Goal: Information Seeking & Learning: Learn about a topic

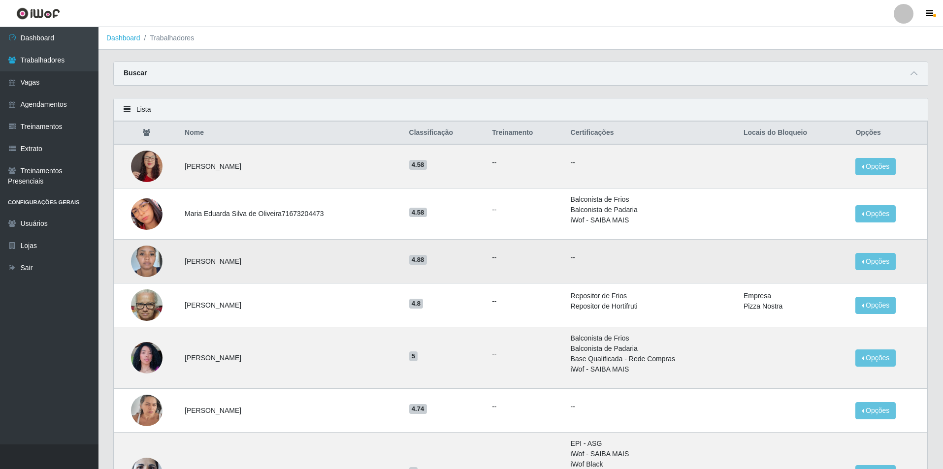
click at [151, 265] on img at bounding box center [147, 261] width 32 height 42
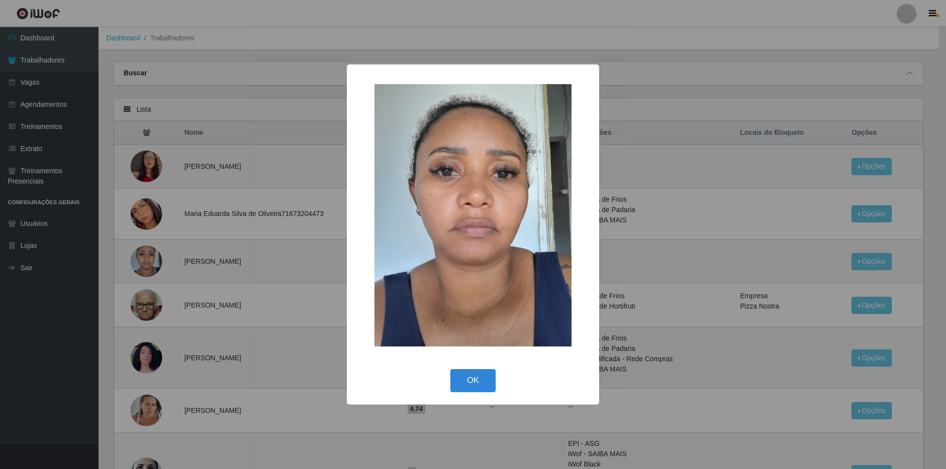
click at [205, 256] on div "× OK Cancel" at bounding box center [473, 234] width 946 height 469
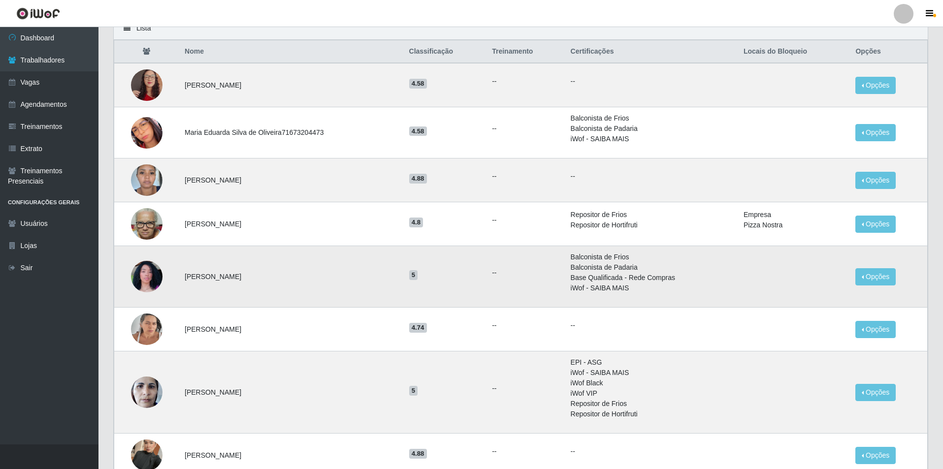
scroll to position [99, 0]
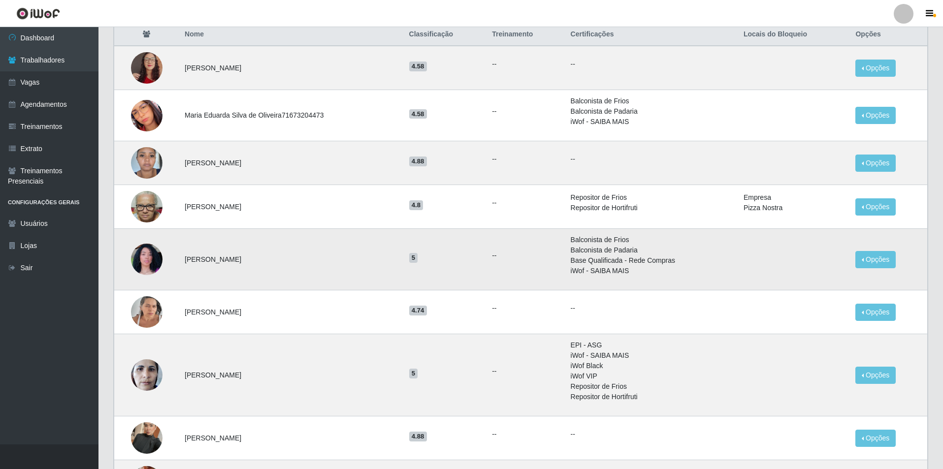
click at [159, 260] on img at bounding box center [147, 260] width 32 height 56
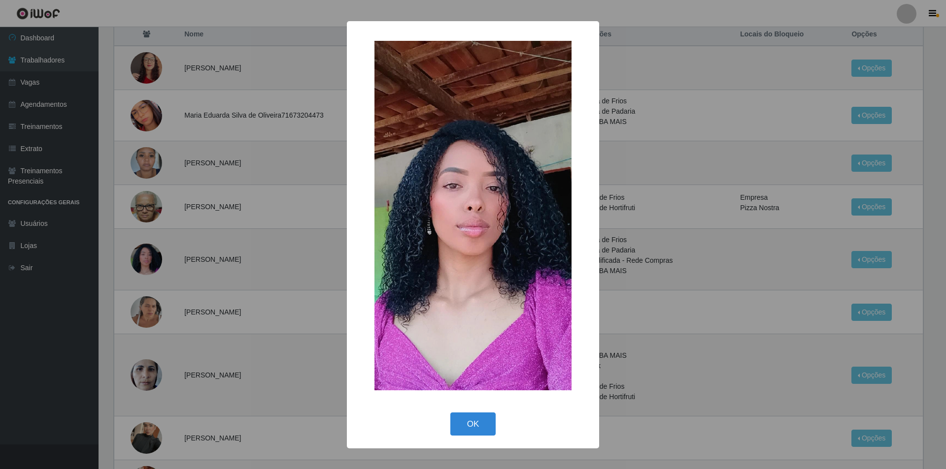
click at [184, 288] on div "× OK Cancel" at bounding box center [473, 234] width 946 height 469
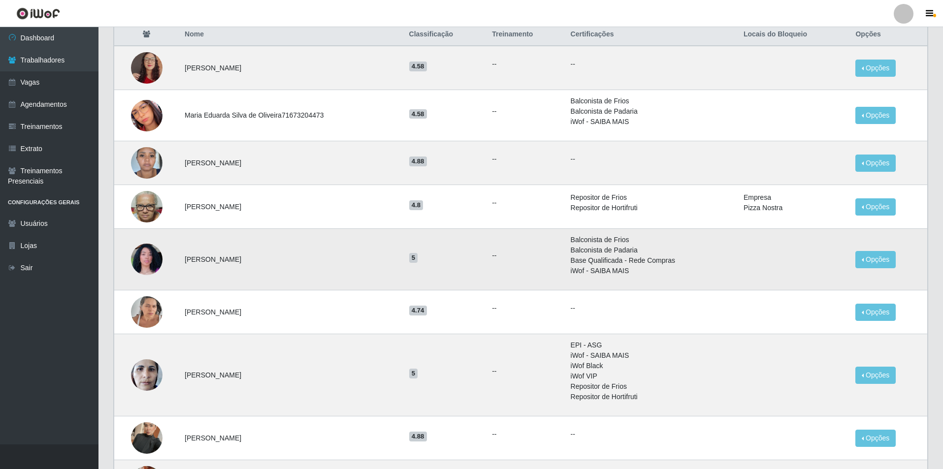
click at [150, 258] on img at bounding box center [147, 260] width 32 height 56
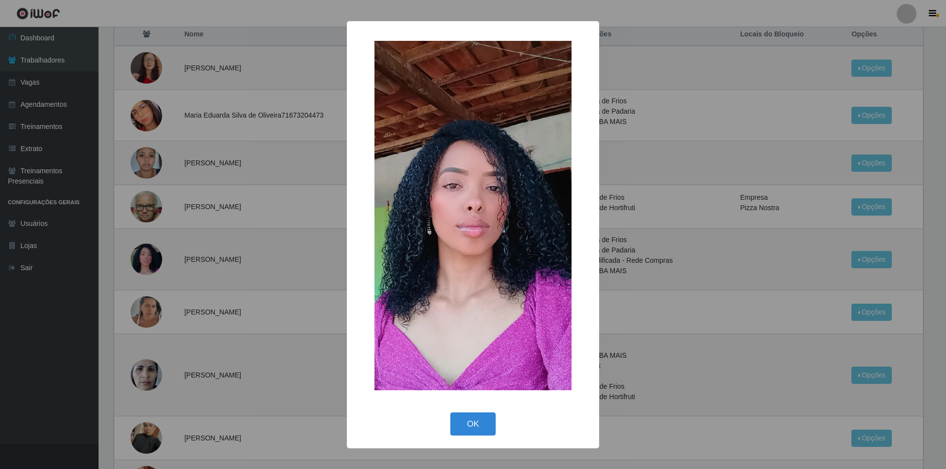
click at [169, 237] on div "× OK Cancel" at bounding box center [473, 234] width 946 height 469
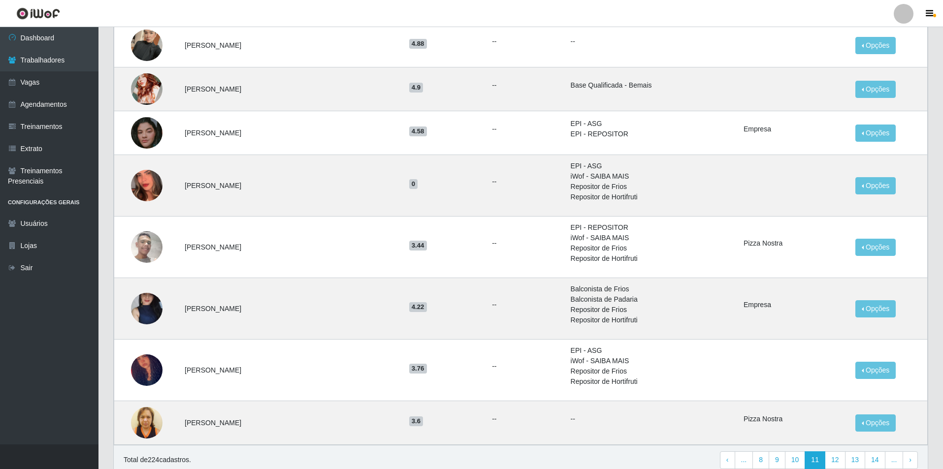
scroll to position [493, 0]
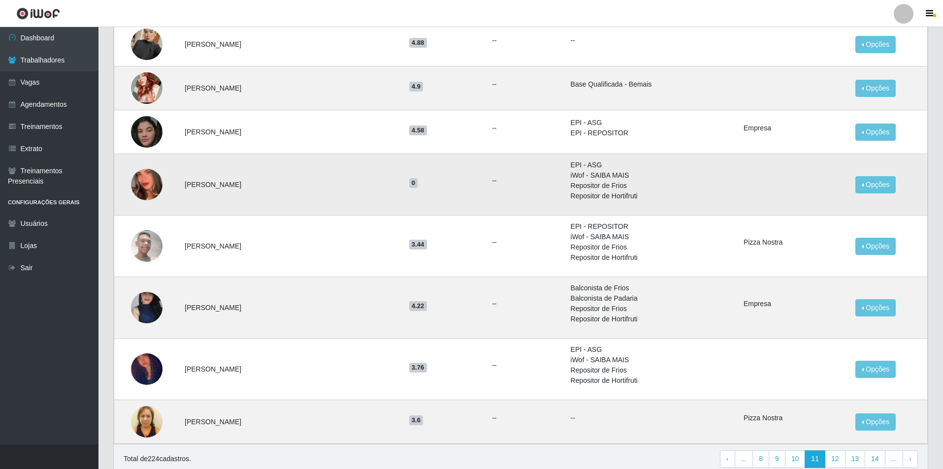
click at [144, 189] on img at bounding box center [147, 185] width 32 height 56
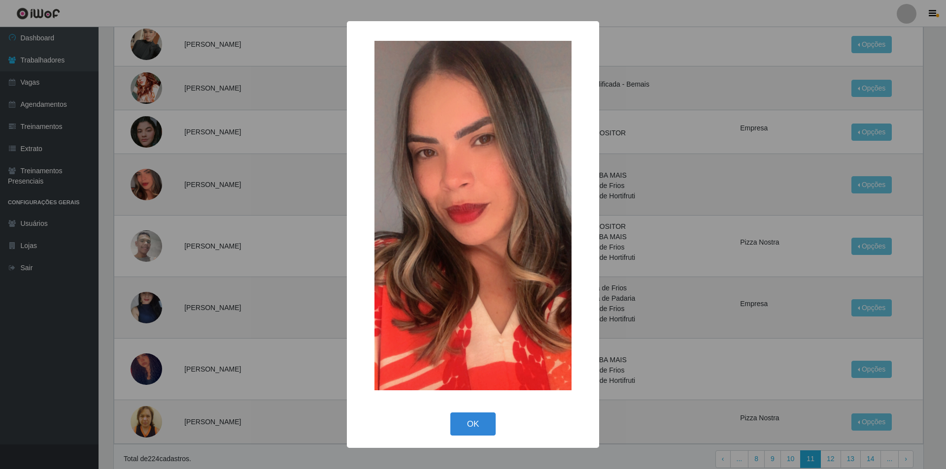
click at [165, 234] on div "× OK Cancel" at bounding box center [473, 234] width 946 height 469
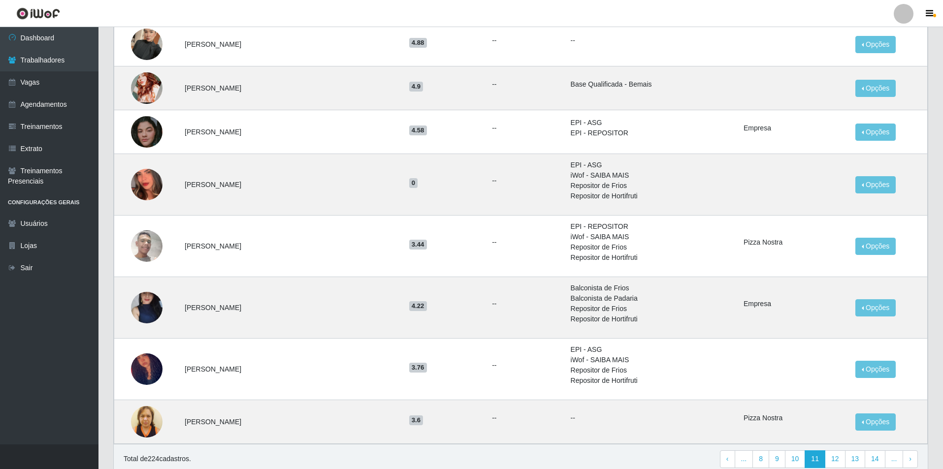
scroll to position [535, 0]
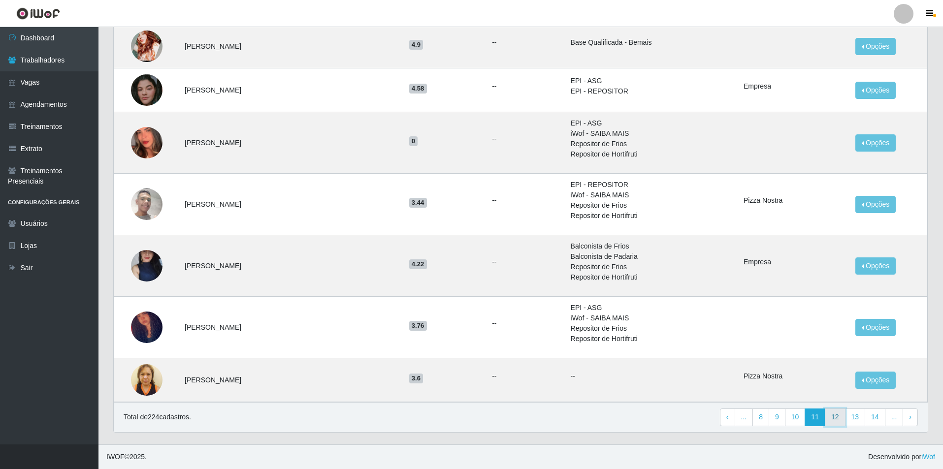
click at [834, 419] on link "12" at bounding box center [835, 418] width 21 height 18
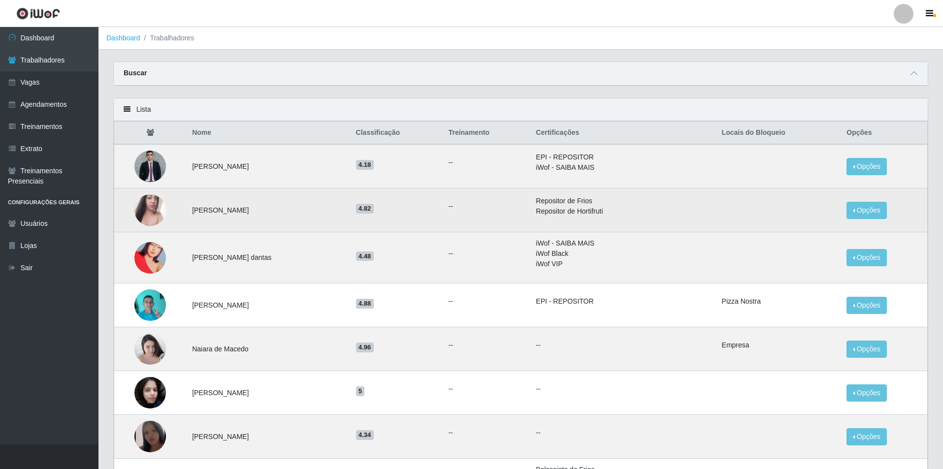
click at [153, 214] on img at bounding box center [150, 210] width 32 height 56
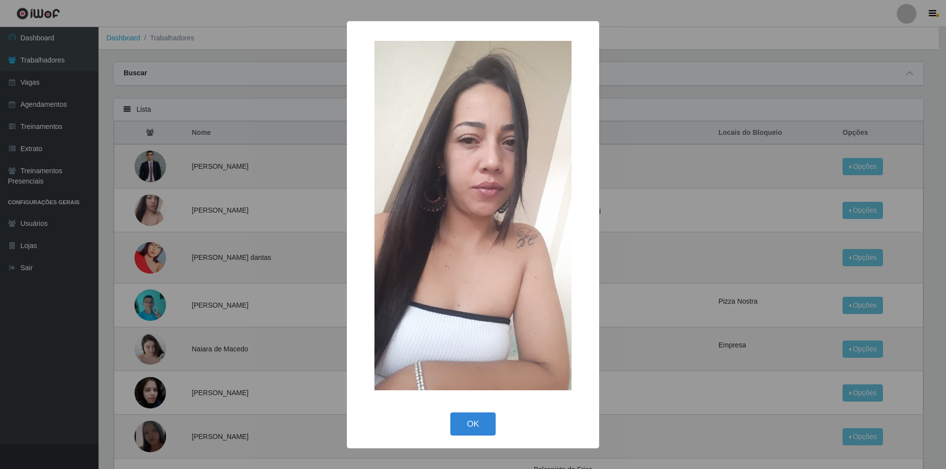
click at [192, 164] on div "× OK Cancel" at bounding box center [473, 234] width 946 height 469
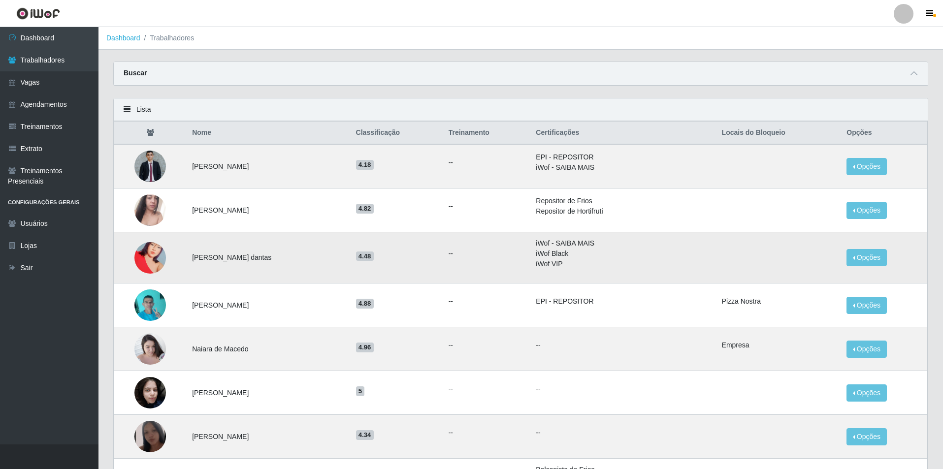
click at [158, 253] on img at bounding box center [150, 258] width 32 height 56
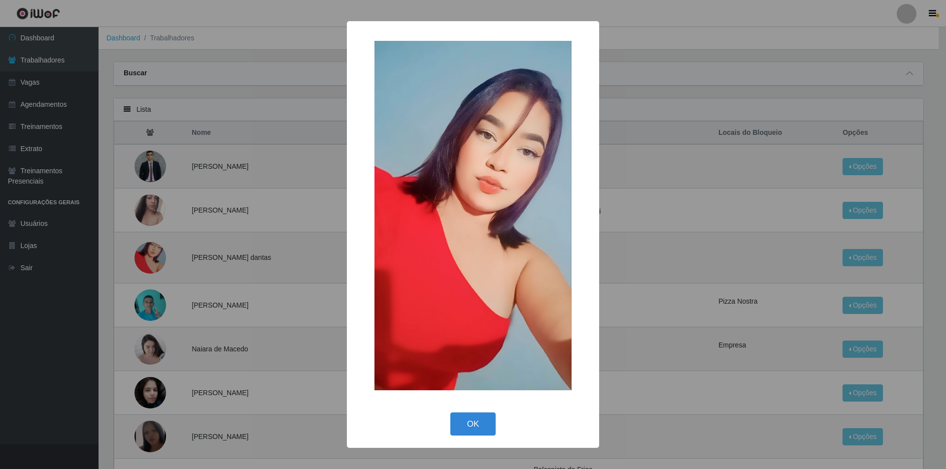
click at [191, 200] on div "× OK Cancel" at bounding box center [473, 234] width 946 height 469
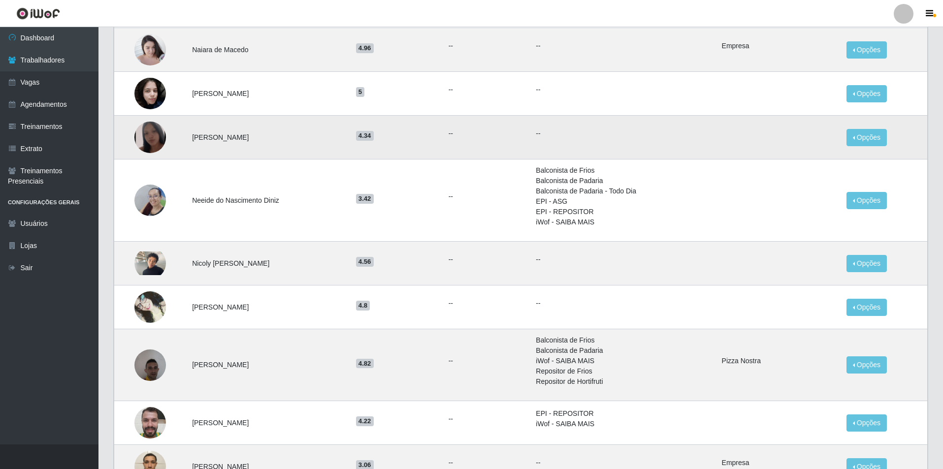
scroll to position [345, 0]
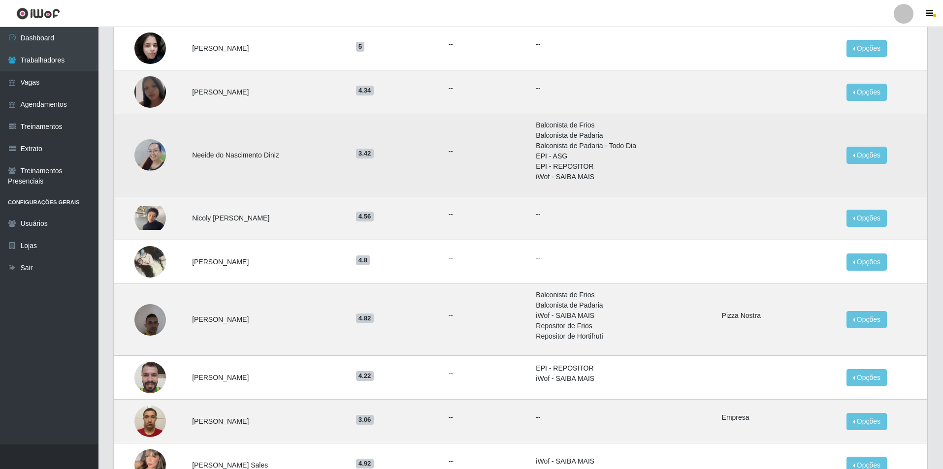
click at [145, 163] on img at bounding box center [150, 155] width 32 height 56
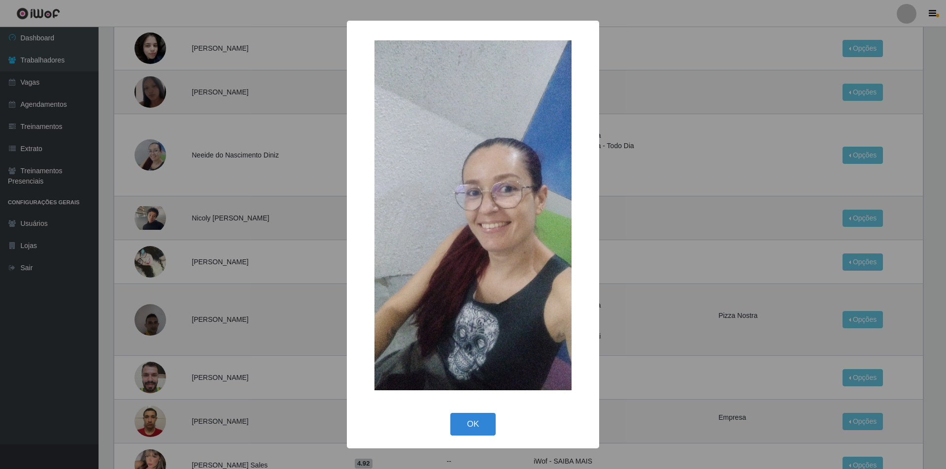
click at [169, 191] on div "× OK Cancel" at bounding box center [473, 234] width 946 height 469
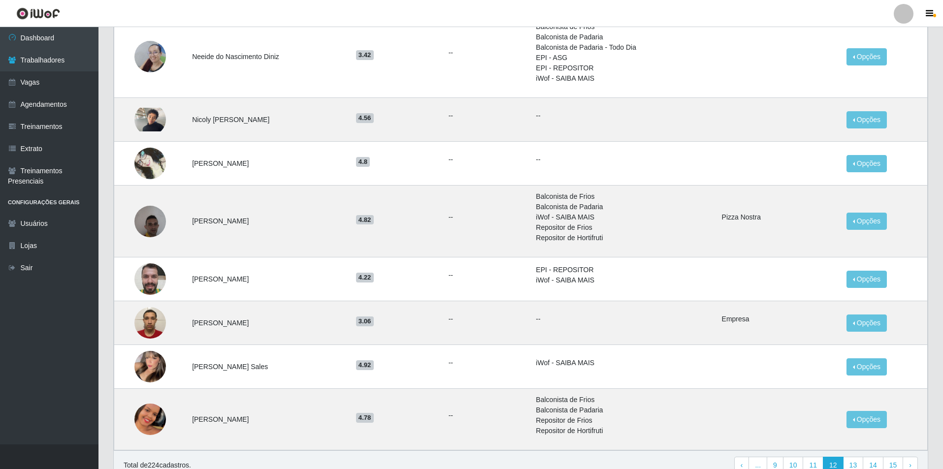
scroll to position [492, 0]
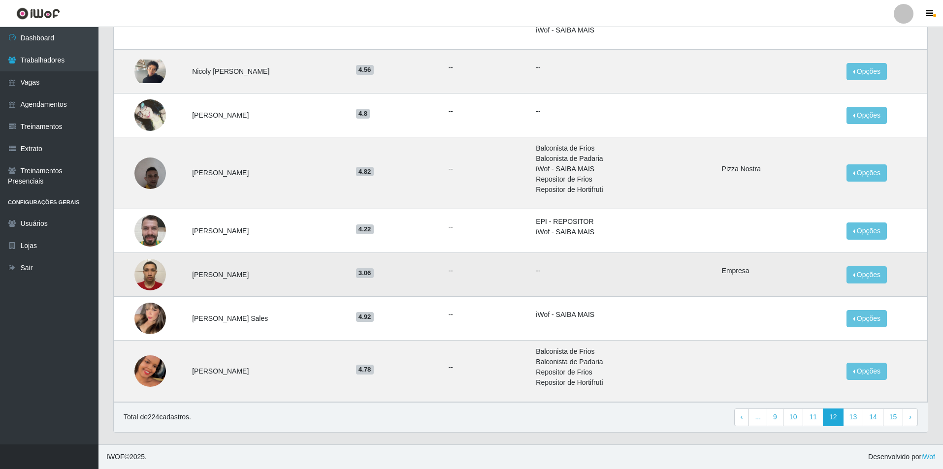
click at [161, 280] on img at bounding box center [150, 275] width 32 height 42
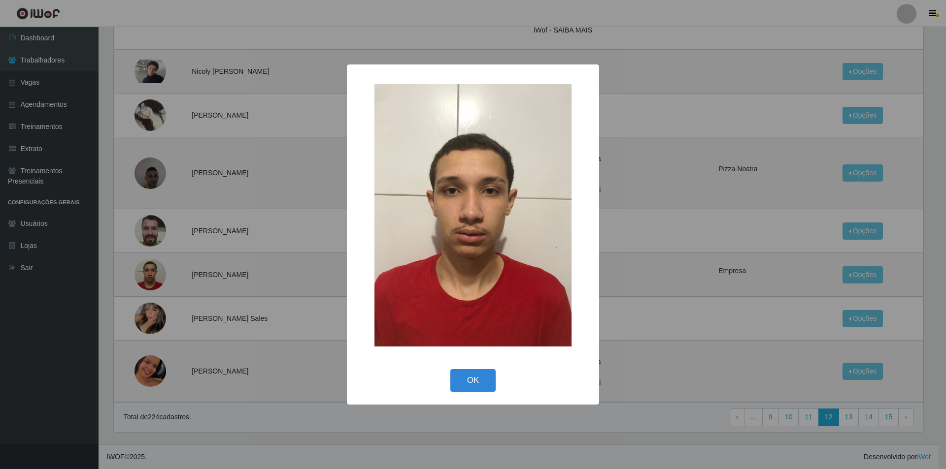
click at [158, 217] on div "× OK Cancel" at bounding box center [473, 234] width 946 height 469
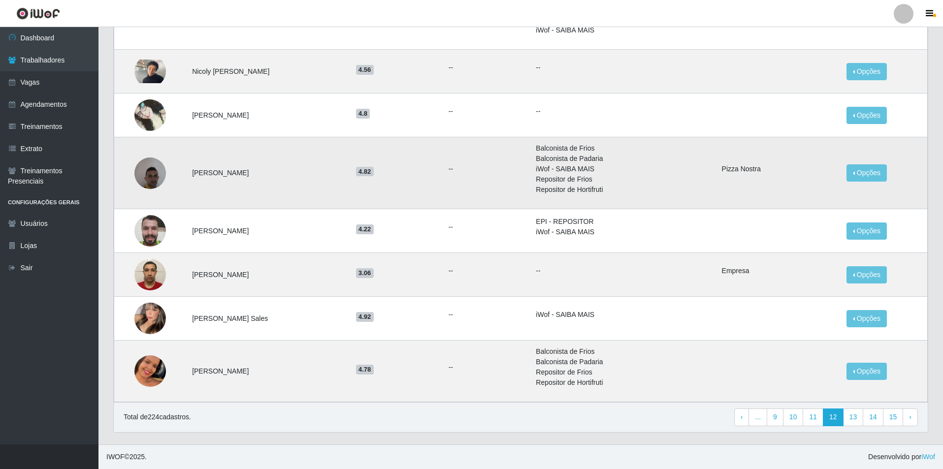
click at [149, 172] on img at bounding box center [150, 173] width 32 height 42
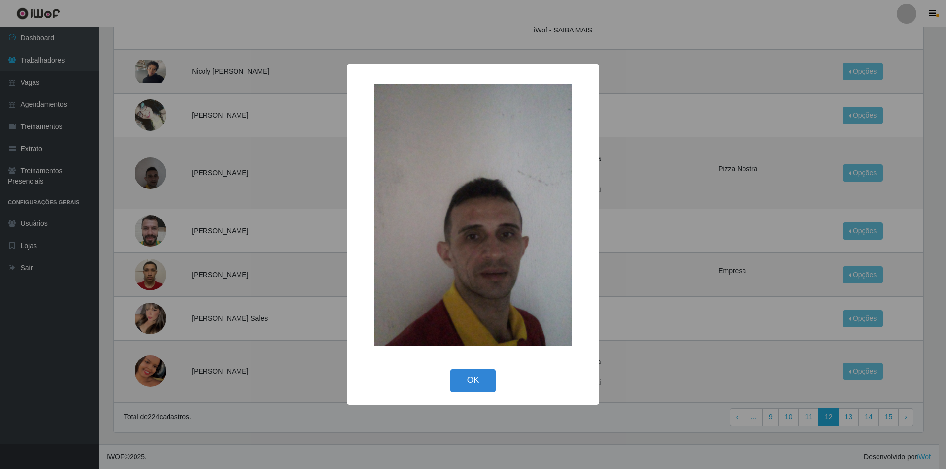
click at [198, 219] on div "× OK Cancel" at bounding box center [473, 234] width 946 height 469
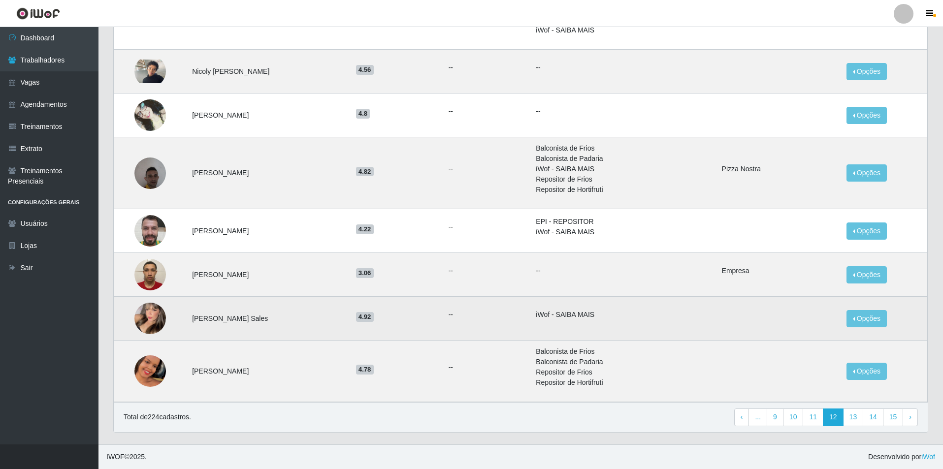
click at [142, 314] on img at bounding box center [150, 318] width 32 height 43
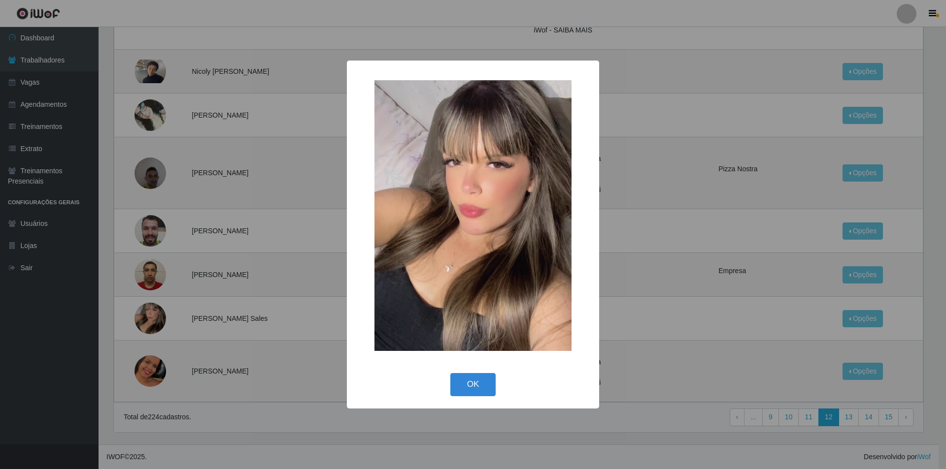
click at [231, 360] on div "× OK Cancel" at bounding box center [473, 234] width 946 height 469
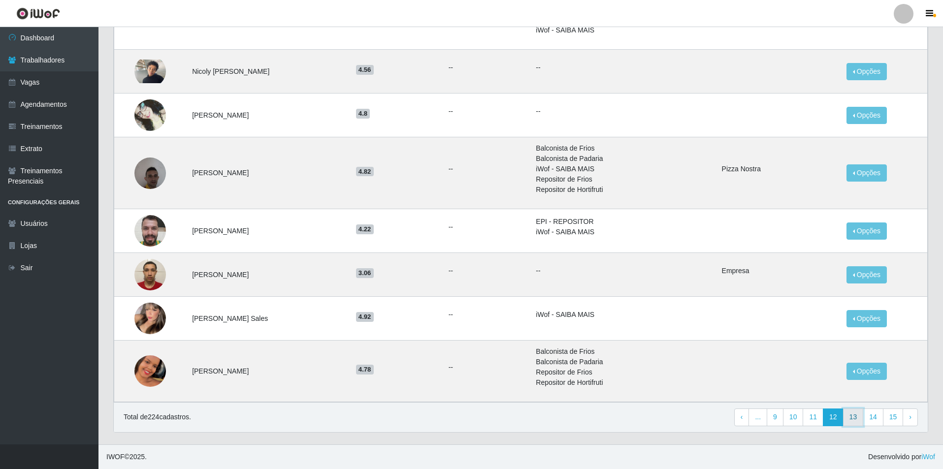
click at [852, 418] on link "13" at bounding box center [853, 418] width 21 height 18
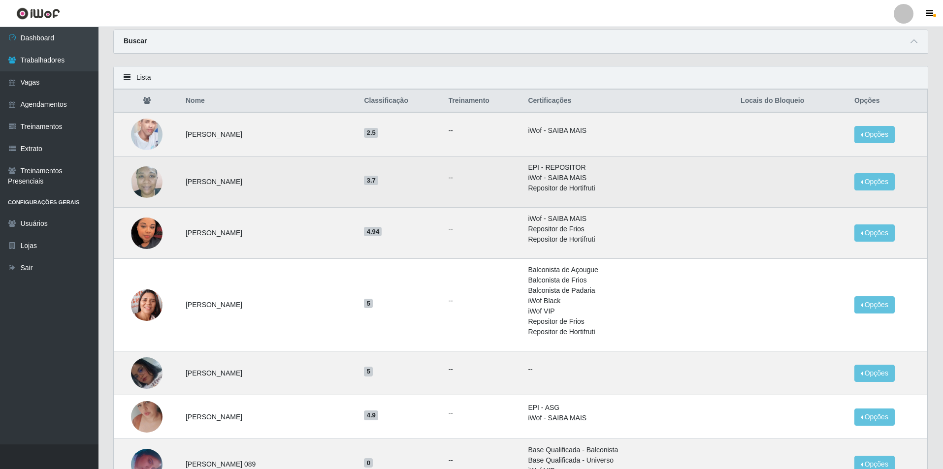
scroll to position [49, 0]
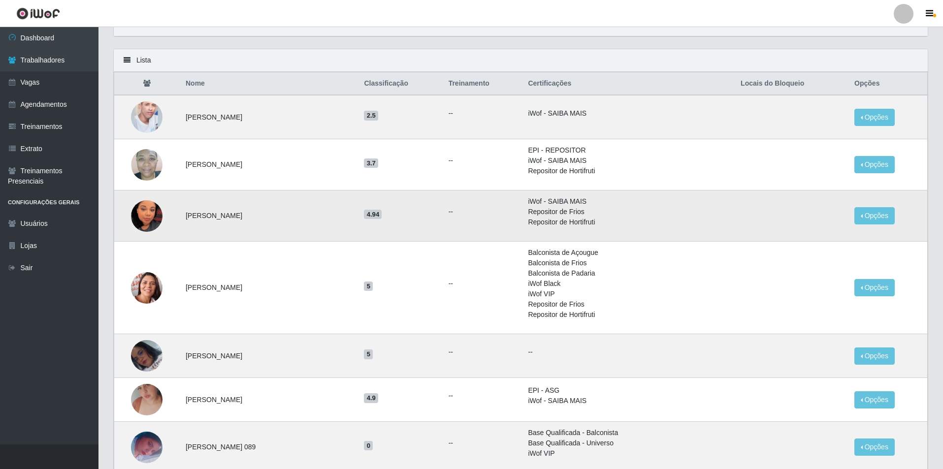
click at [151, 217] on img at bounding box center [147, 216] width 32 height 56
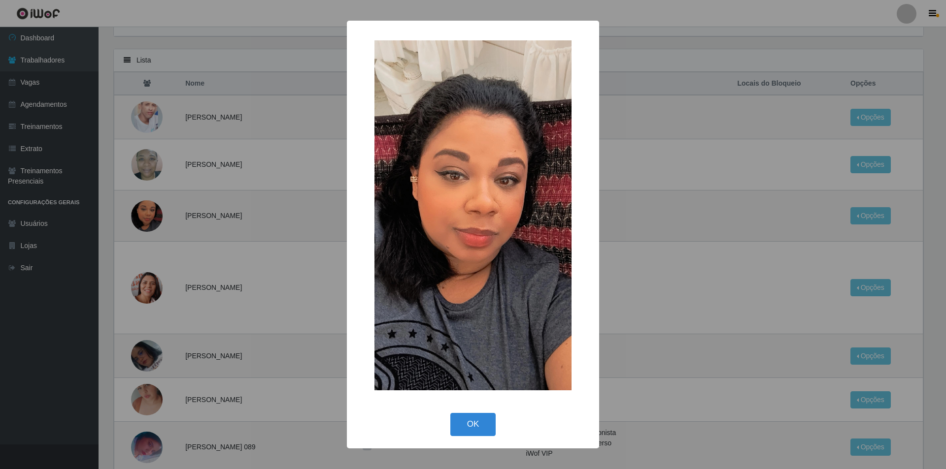
click at [184, 168] on div "× OK Cancel" at bounding box center [473, 234] width 946 height 469
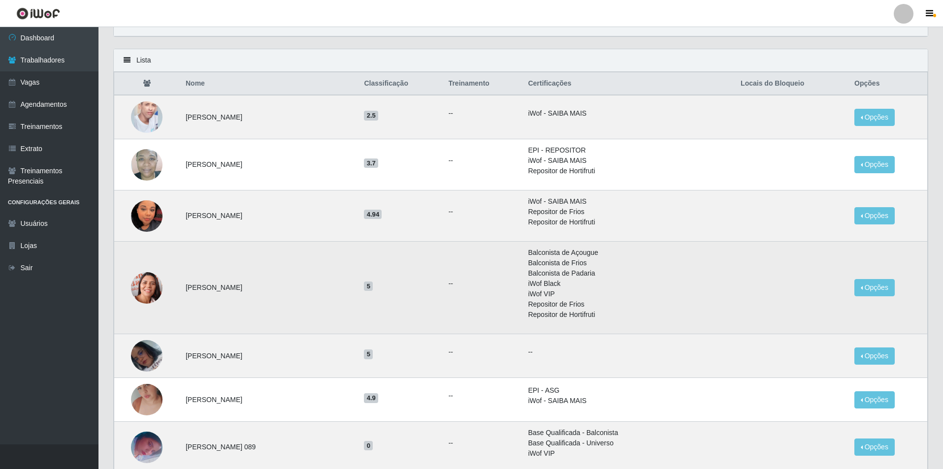
click at [150, 289] on img at bounding box center [147, 288] width 32 height 40
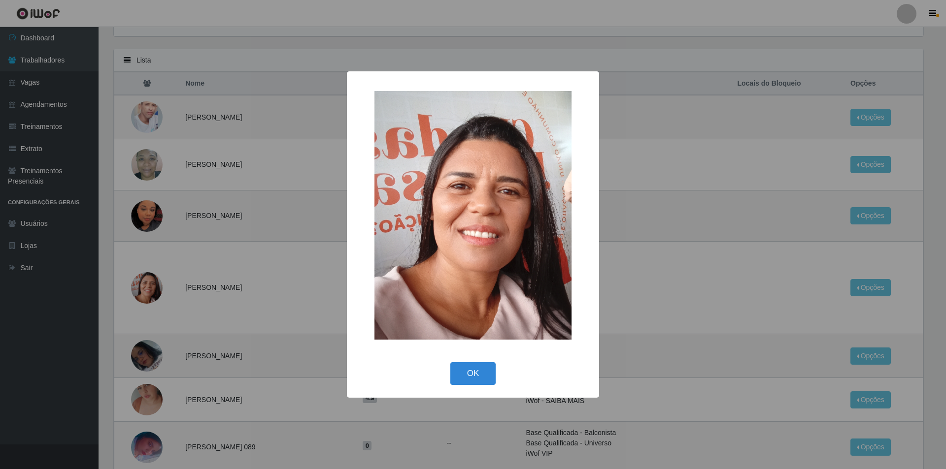
click at [178, 238] on div "× OK Cancel" at bounding box center [473, 234] width 946 height 469
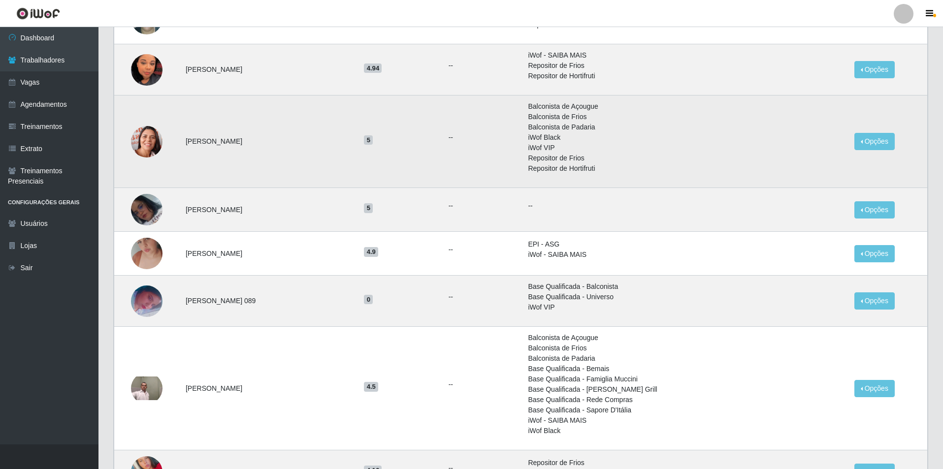
scroll to position [246, 0]
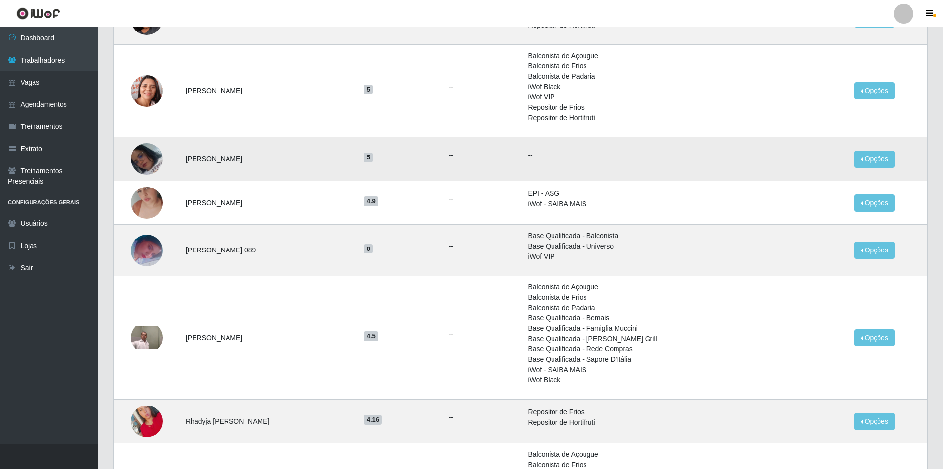
click at [147, 166] on img at bounding box center [147, 159] width 32 height 32
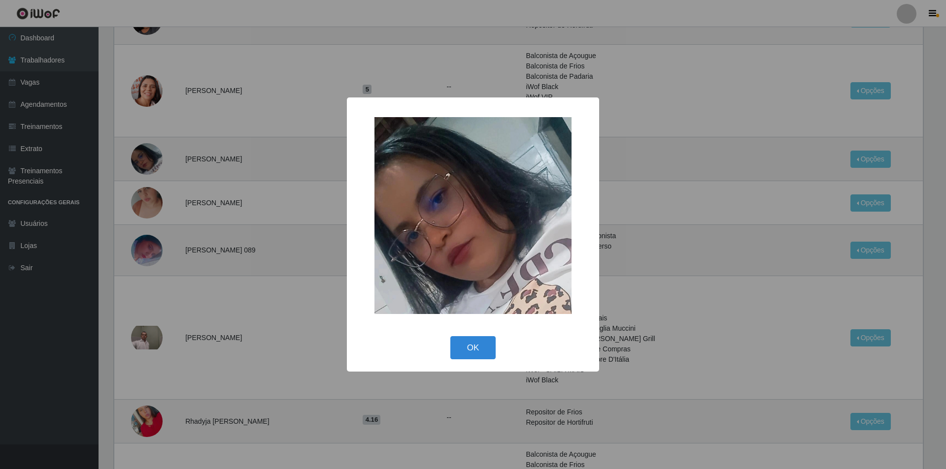
click at [194, 209] on div "× OK Cancel" at bounding box center [473, 234] width 946 height 469
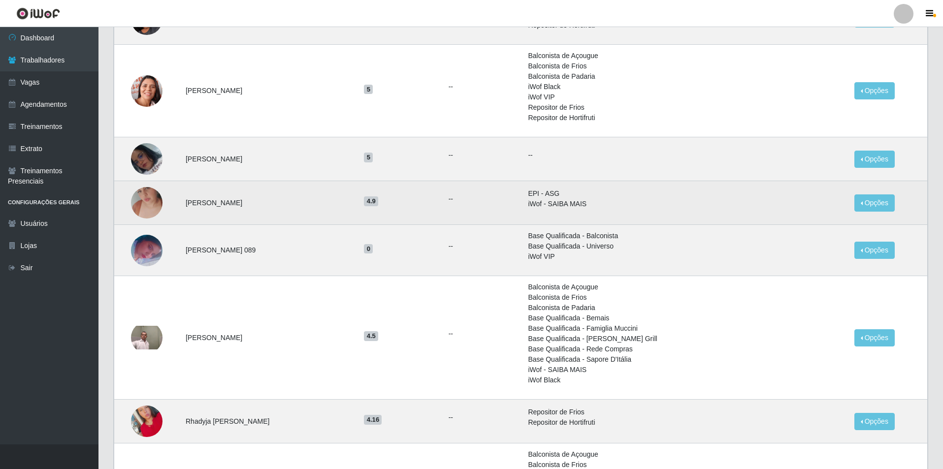
click at [145, 205] on img at bounding box center [147, 203] width 32 height 56
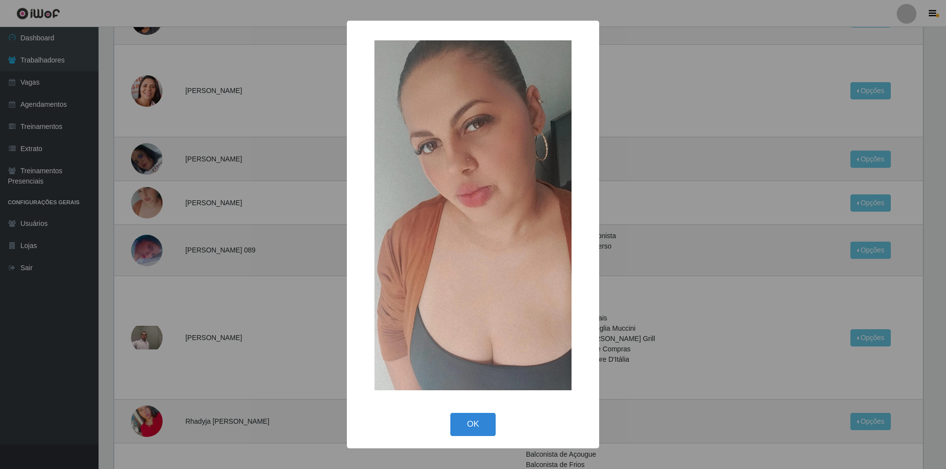
click at [150, 250] on div "× OK Cancel" at bounding box center [473, 234] width 946 height 469
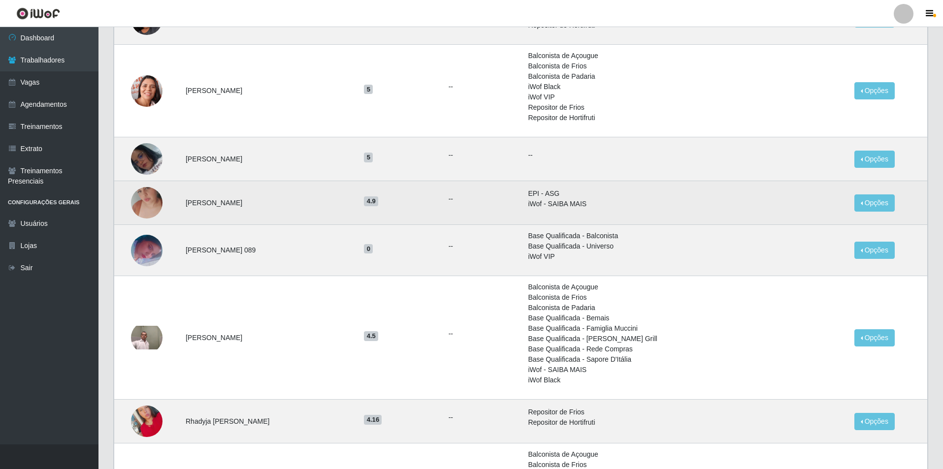
click at [136, 213] on img at bounding box center [147, 203] width 32 height 56
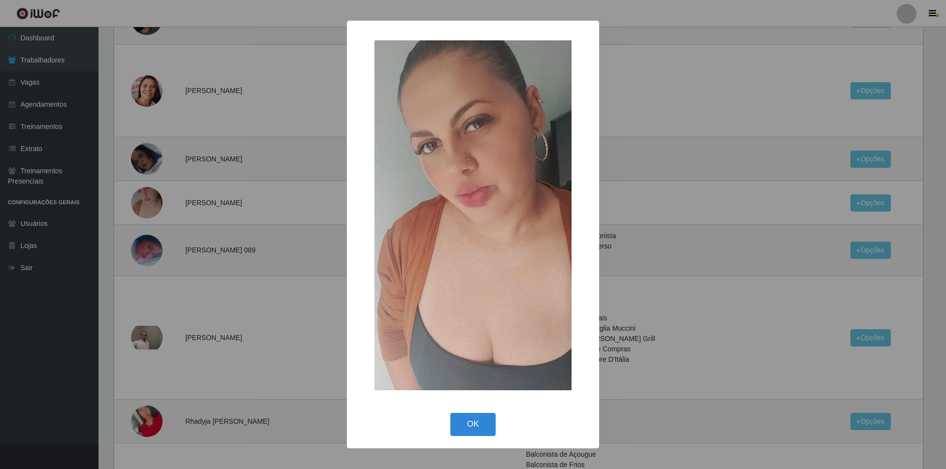
click at [144, 246] on div "× OK Cancel" at bounding box center [473, 234] width 946 height 469
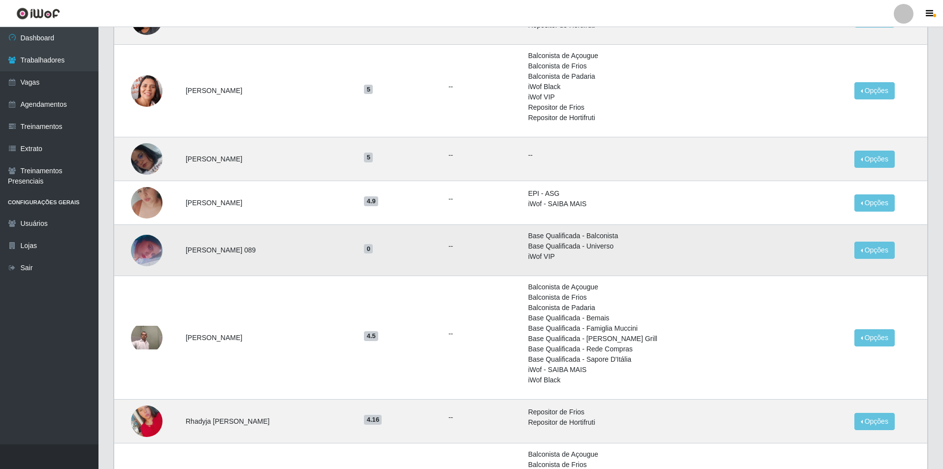
click at [145, 251] on img at bounding box center [147, 250] width 32 height 70
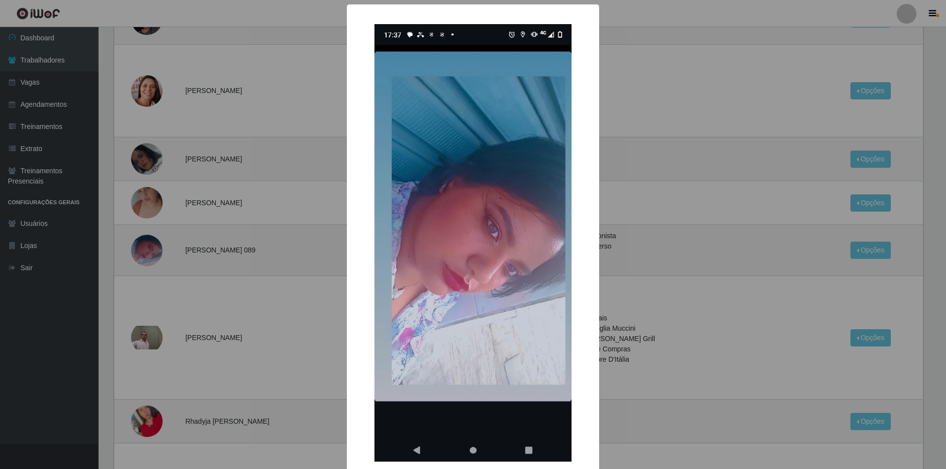
click at [160, 258] on div "× OK Cancel" at bounding box center [473, 234] width 946 height 469
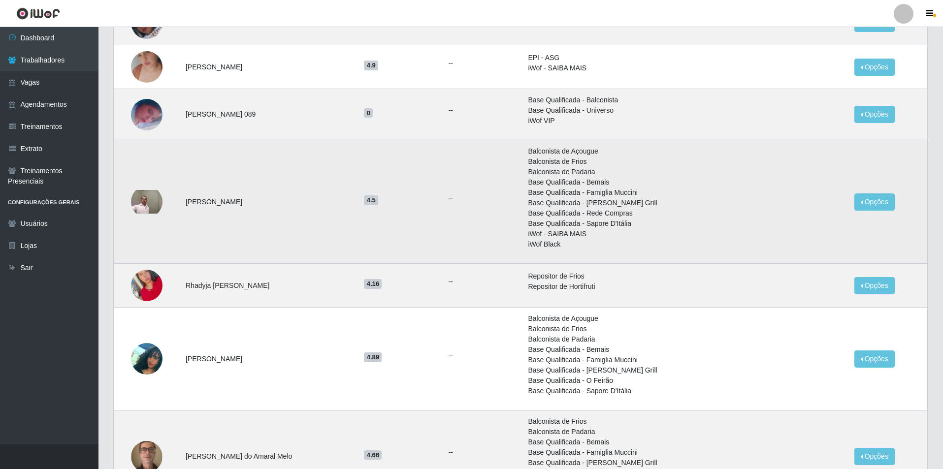
scroll to position [493, 0]
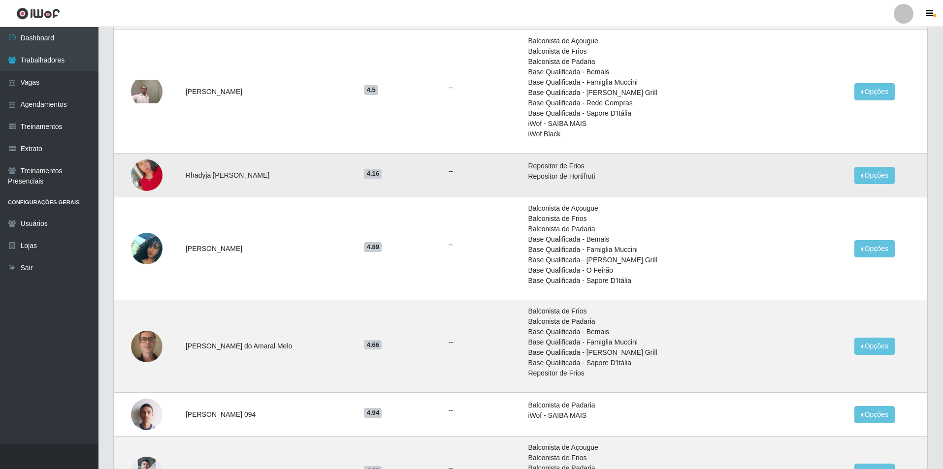
click at [153, 177] on img at bounding box center [147, 175] width 32 height 56
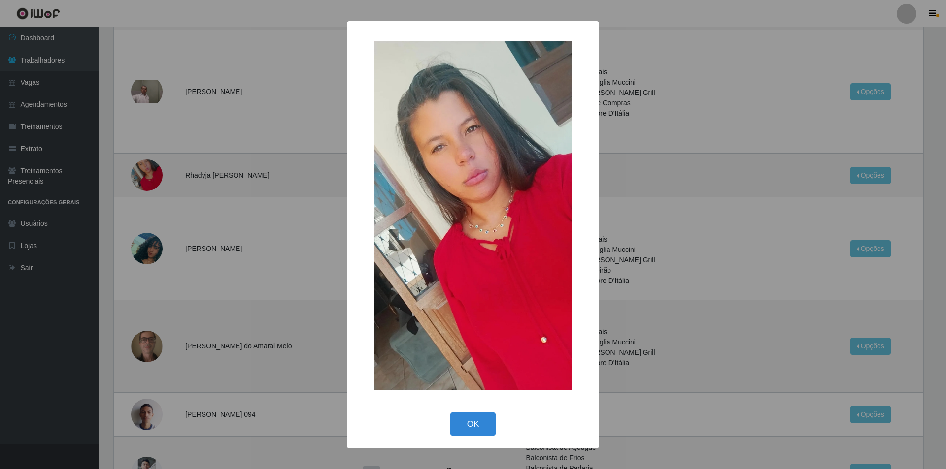
click at [200, 240] on div "× OK Cancel" at bounding box center [473, 234] width 946 height 469
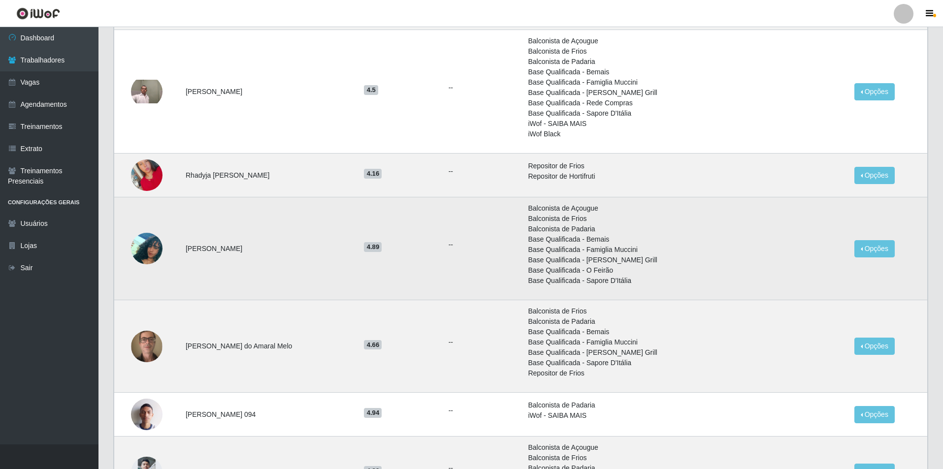
click at [158, 246] on img at bounding box center [147, 248] width 32 height 66
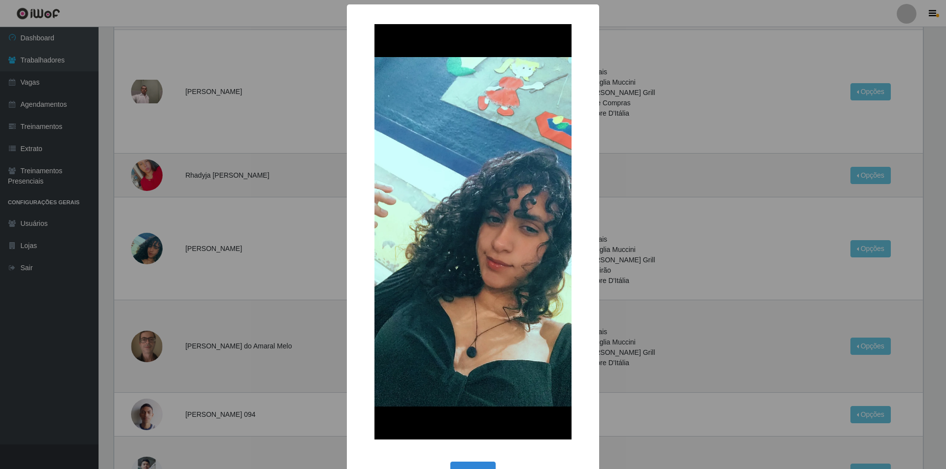
click at [157, 245] on div "× OK Cancel" at bounding box center [473, 234] width 946 height 469
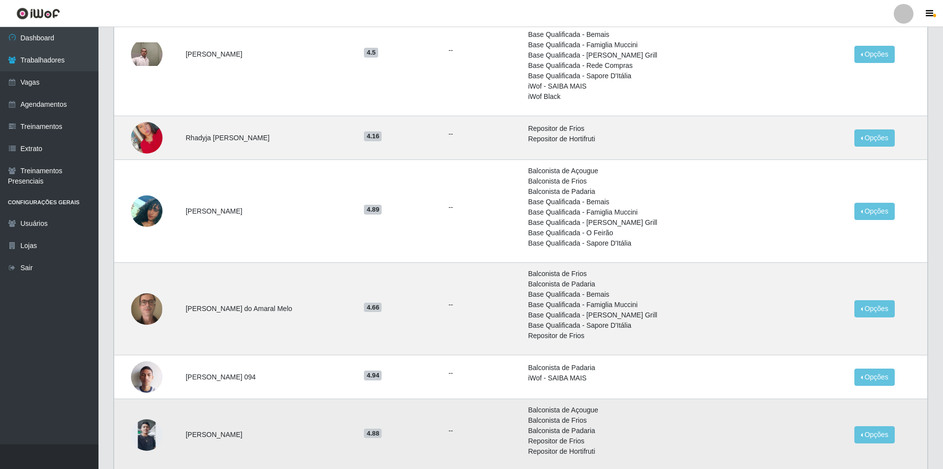
scroll to position [687, 0]
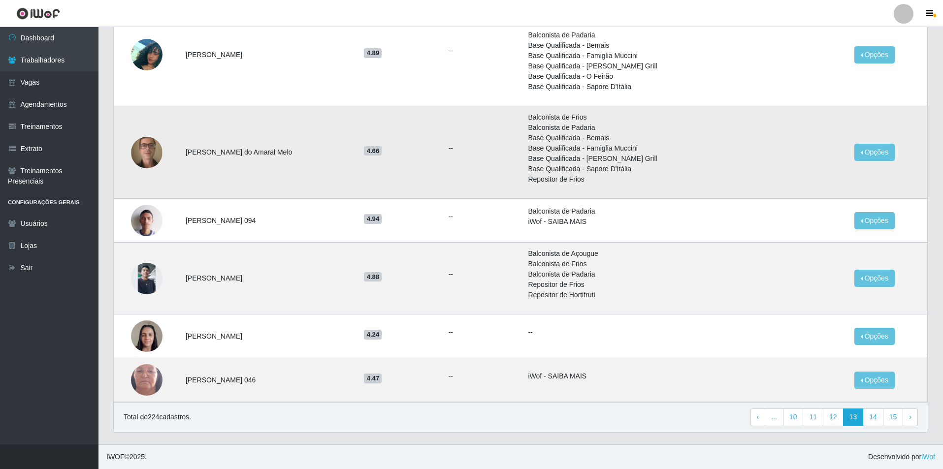
click at [137, 160] on img at bounding box center [147, 152] width 32 height 39
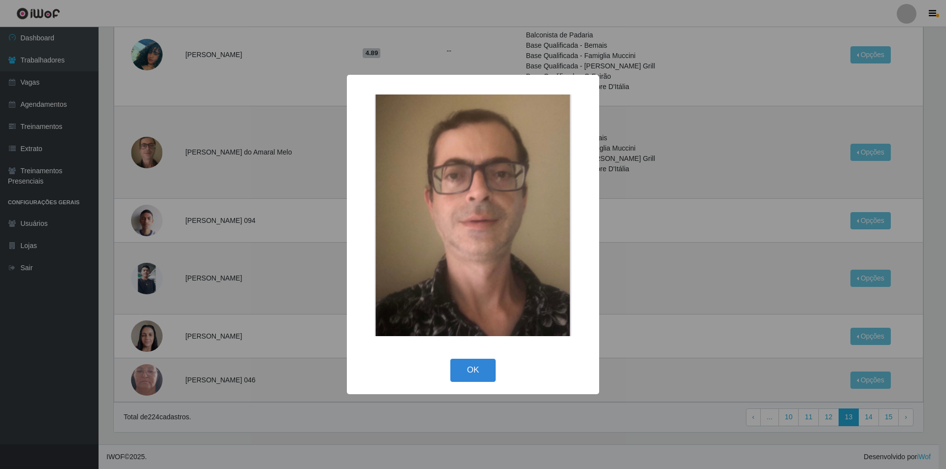
click at [172, 233] on div "× OK Cancel" at bounding box center [473, 234] width 946 height 469
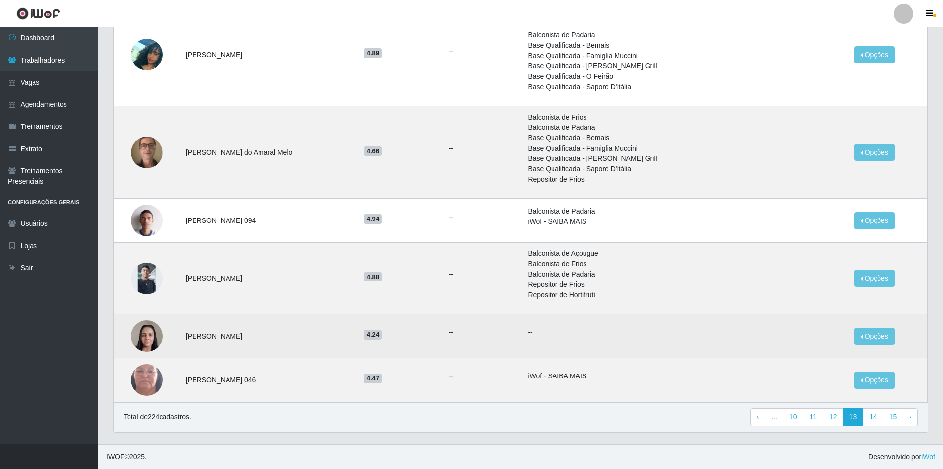
click at [160, 332] on img at bounding box center [147, 336] width 32 height 42
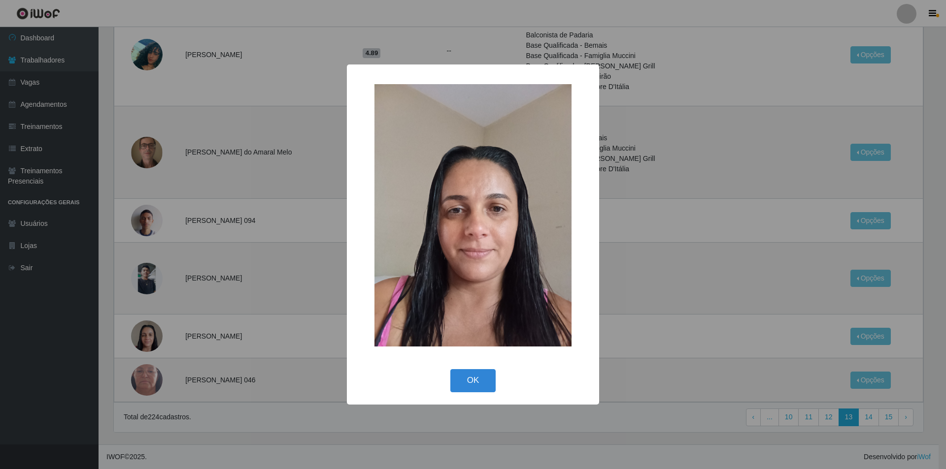
click at [657, 273] on div "× OK Cancel" at bounding box center [473, 234] width 946 height 469
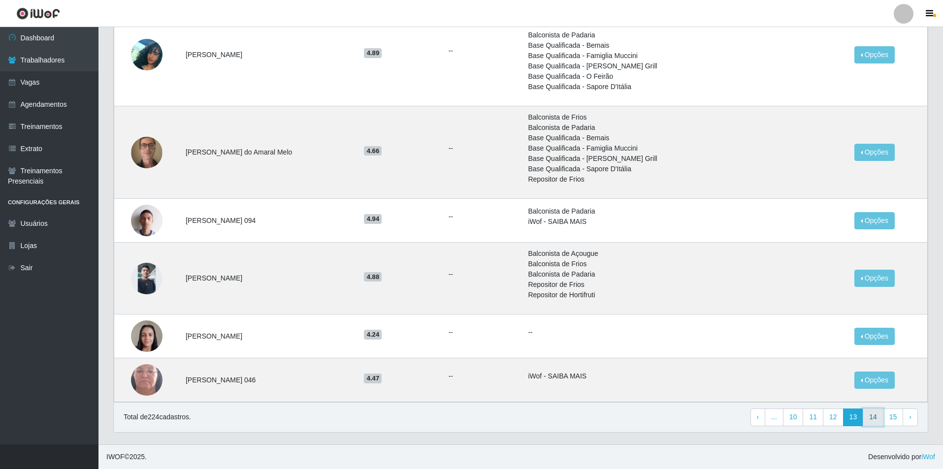
click at [878, 417] on link "14" at bounding box center [873, 418] width 21 height 18
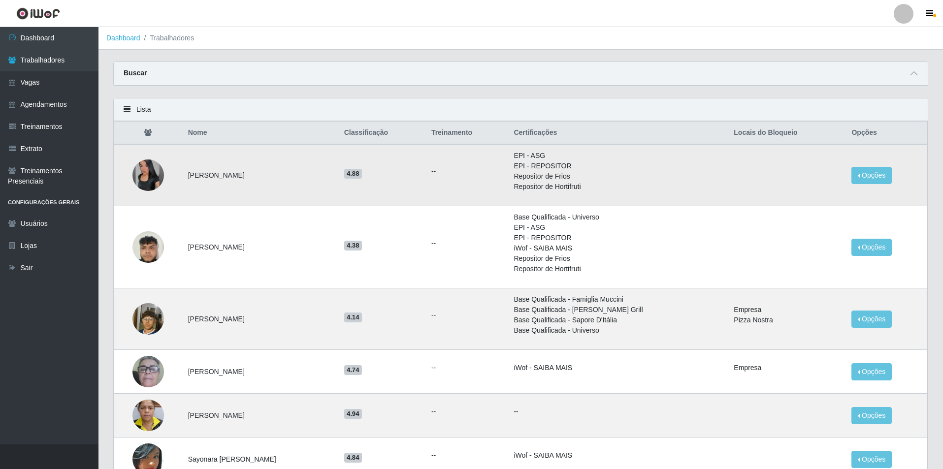
click at [162, 171] on img at bounding box center [149, 176] width 32 height 32
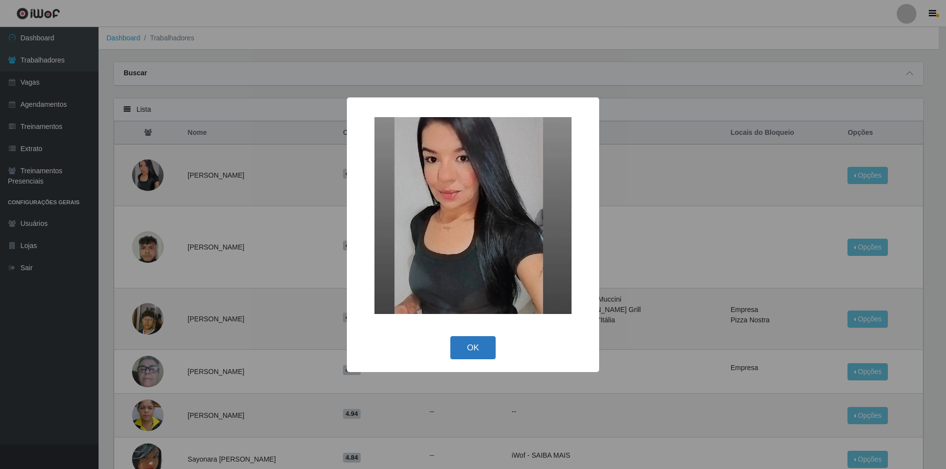
click at [462, 346] on button "OK" at bounding box center [473, 347] width 46 height 23
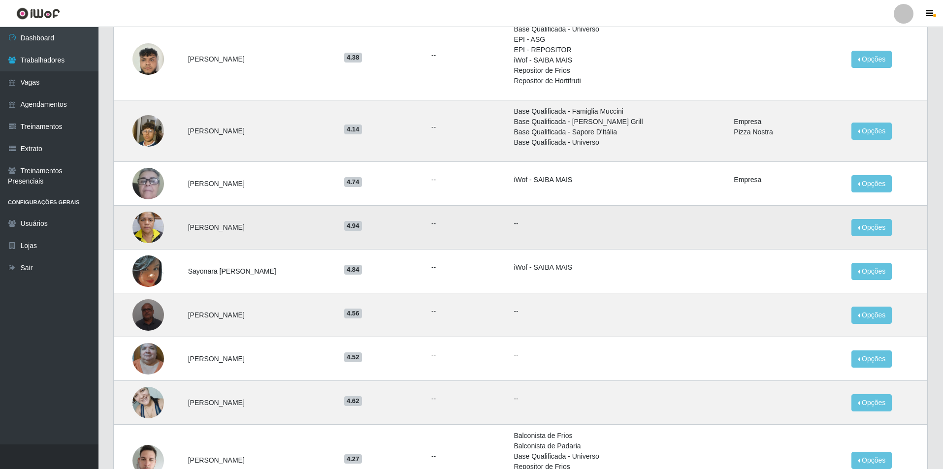
scroll to position [197, 0]
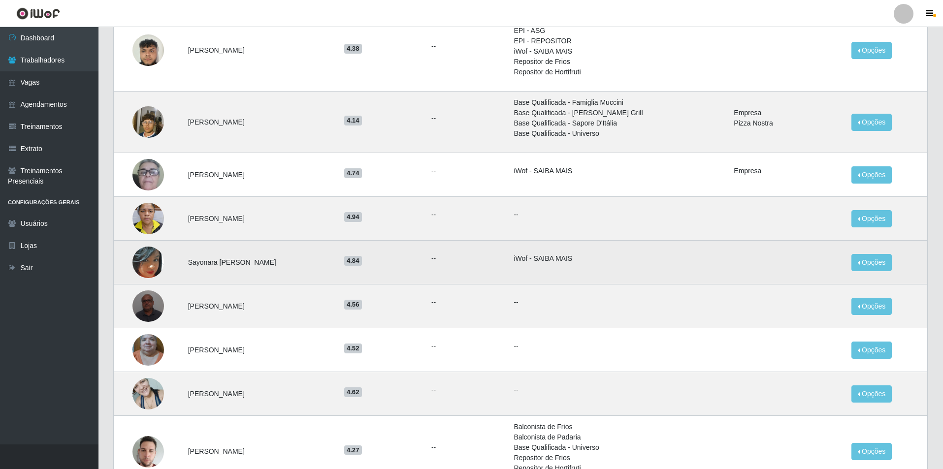
click at [142, 263] on img at bounding box center [149, 263] width 32 height 32
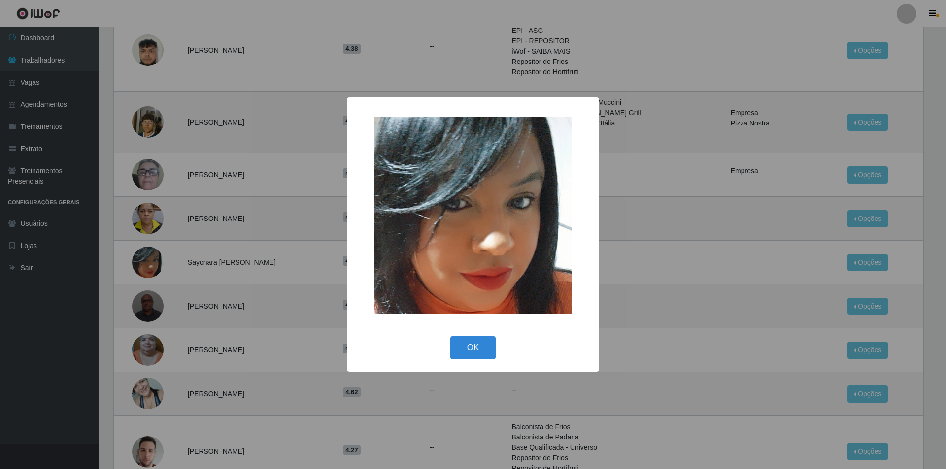
click at [188, 313] on div "× OK Cancel" at bounding box center [473, 234] width 946 height 469
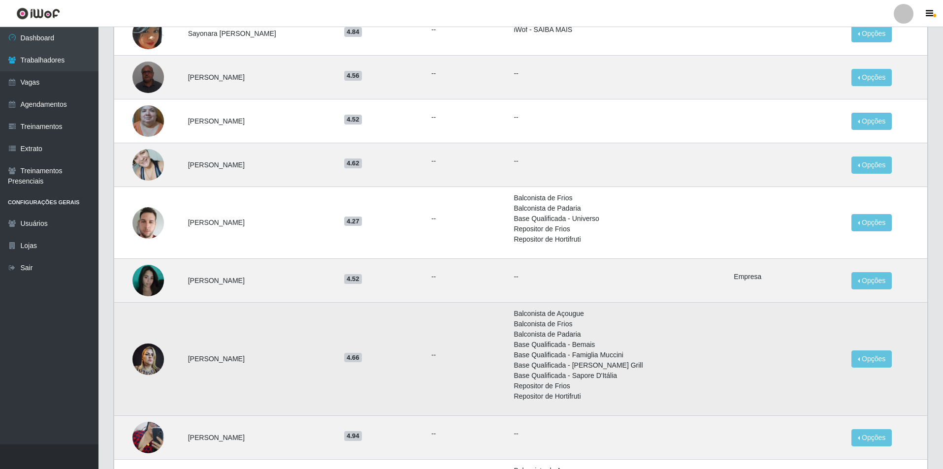
scroll to position [443, 0]
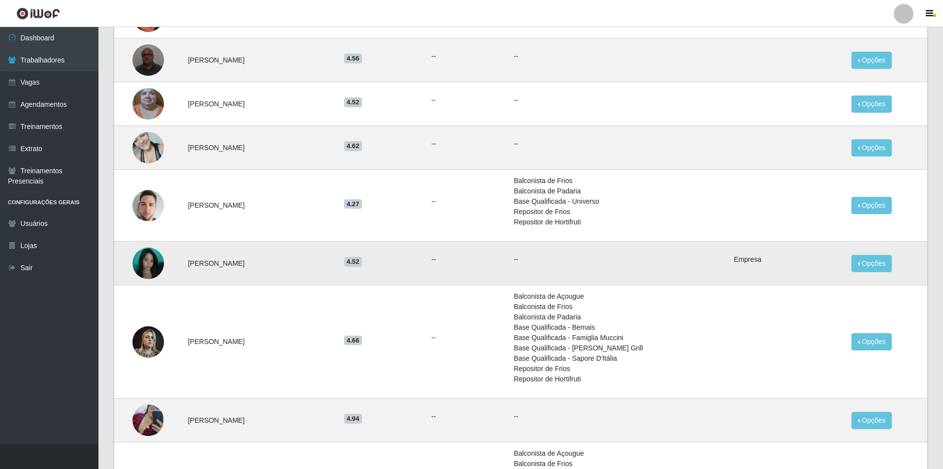
click at [151, 266] on img at bounding box center [149, 263] width 32 height 42
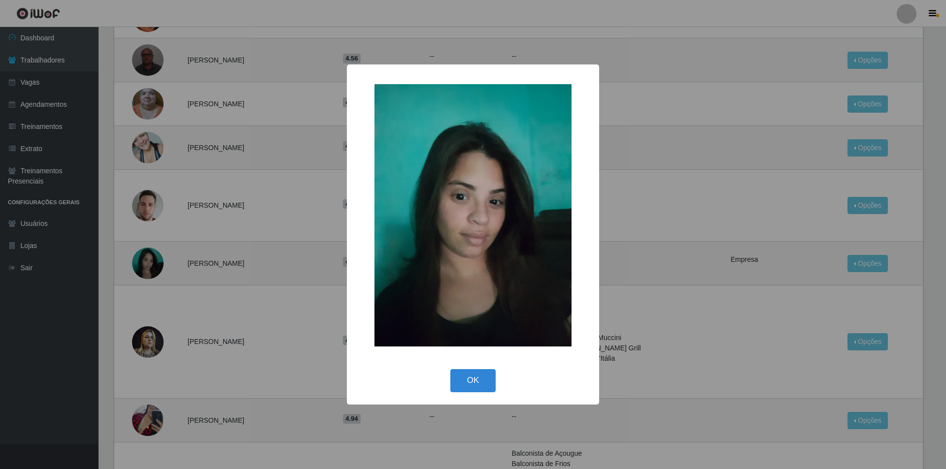
click at [182, 332] on div "× OK Cancel" at bounding box center [473, 234] width 946 height 469
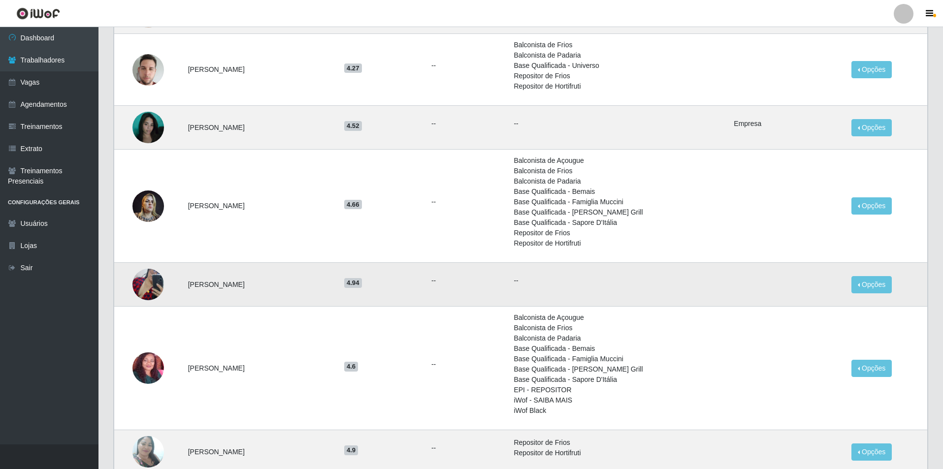
scroll to position [640, 0]
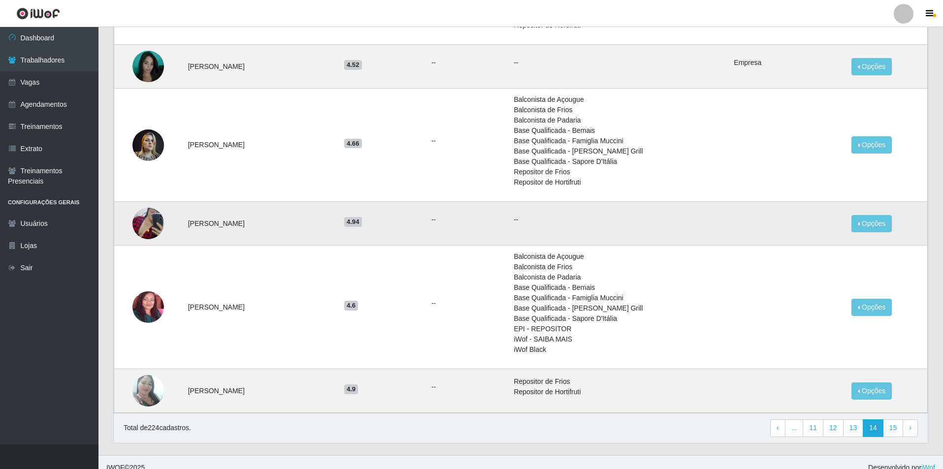
click at [147, 225] on img at bounding box center [149, 223] width 32 height 39
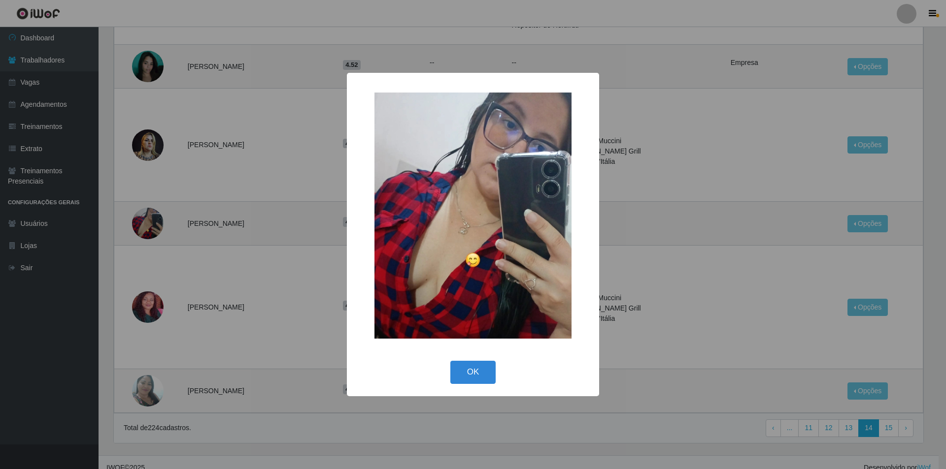
click at [168, 284] on div "× OK Cancel" at bounding box center [473, 234] width 946 height 469
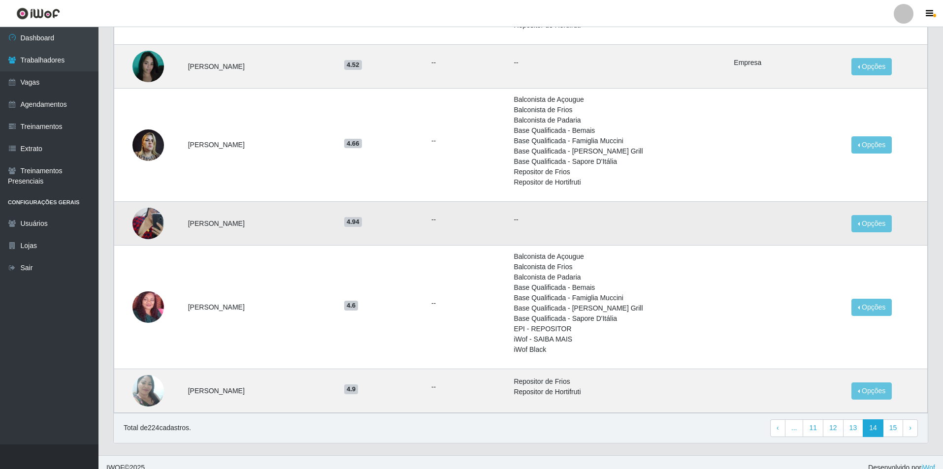
click at [150, 233] on img at bounding box center [149, 223] width 32 height 39
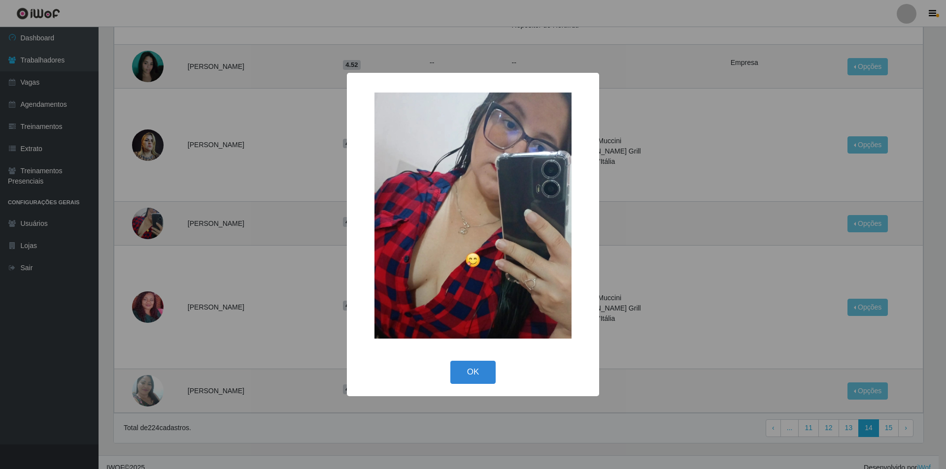
click at [166, 266] on div "× OK Cancel" at bounding box center [473, 234] width 946 height 469
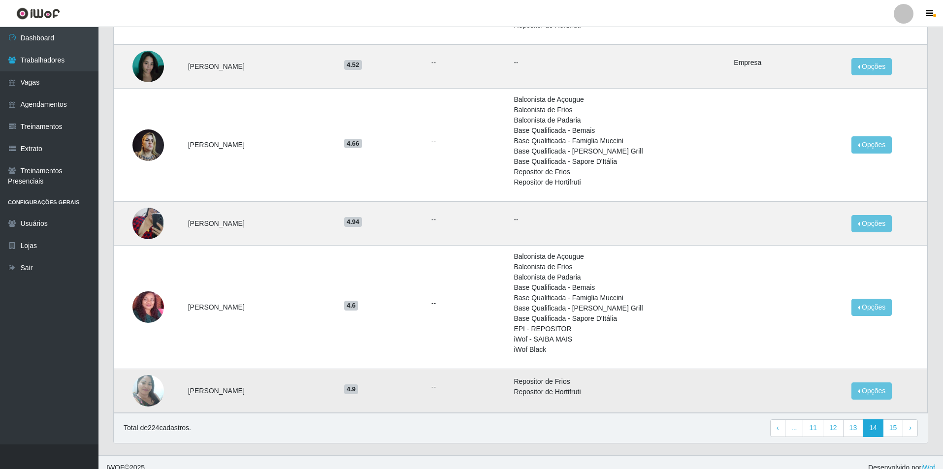
click at [156, 399] on img at bounding box center [149, 391] width 32 height 42
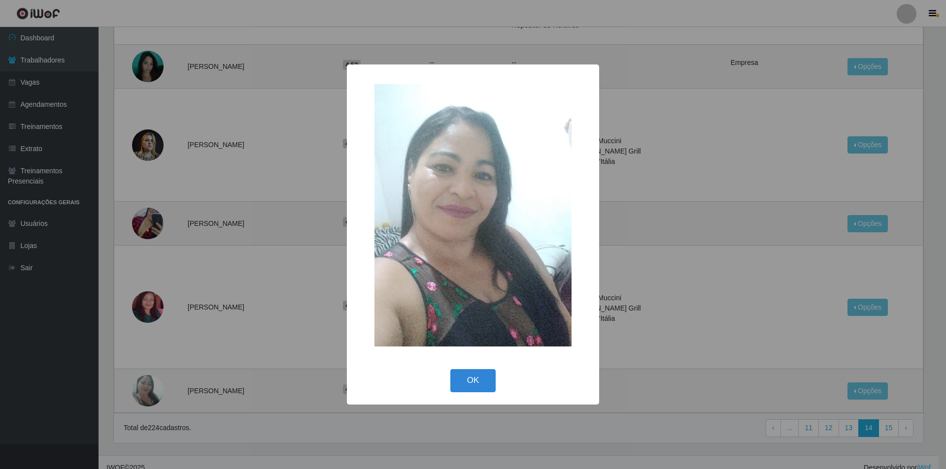
click at [157, 333] on div "× OK Cancel" at bounding box center [473, 234] width 946 height 469
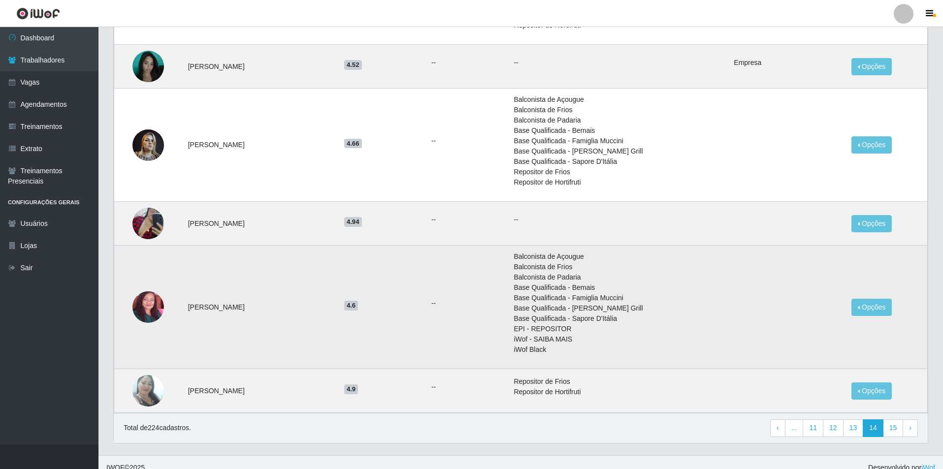
click at [146, 310] on img at bounding box center [149, 307] width 32 height 65
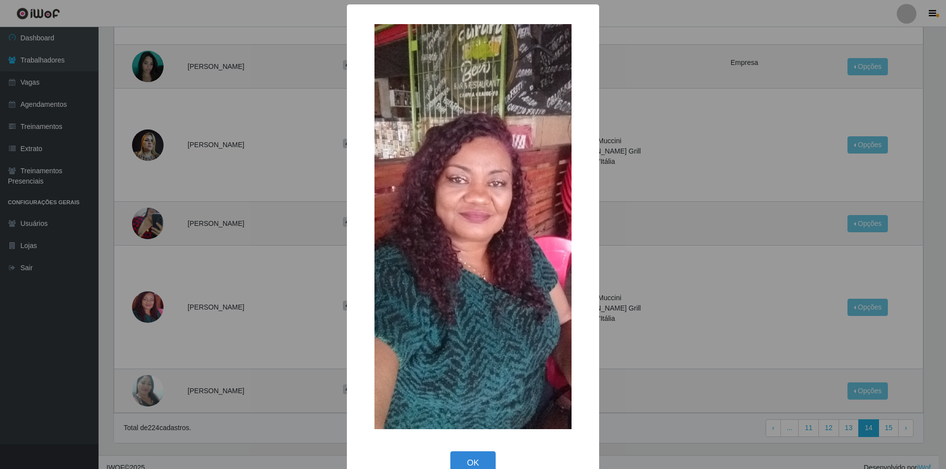
click at [168, 348] on div "× OK Cancel" at bounding box center [473, 234] width 946 height 469
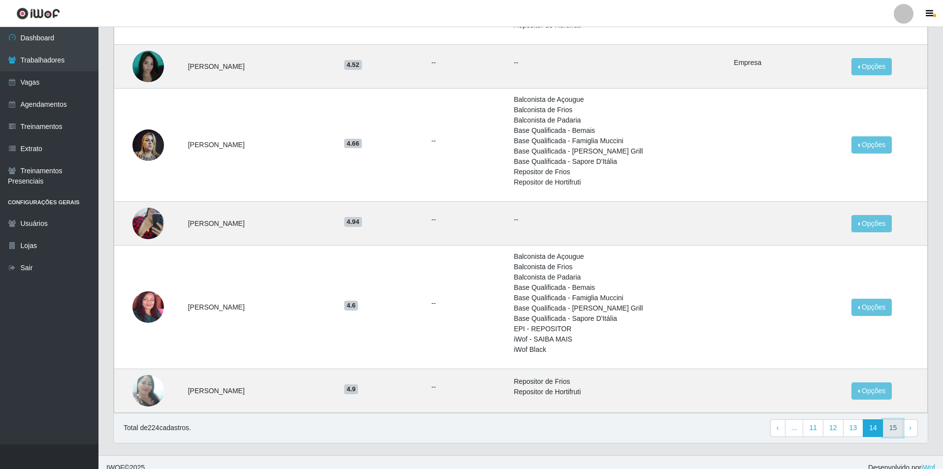
click at [890, 430] on link "15" at bounding box center [893, 429] width 21 height 18
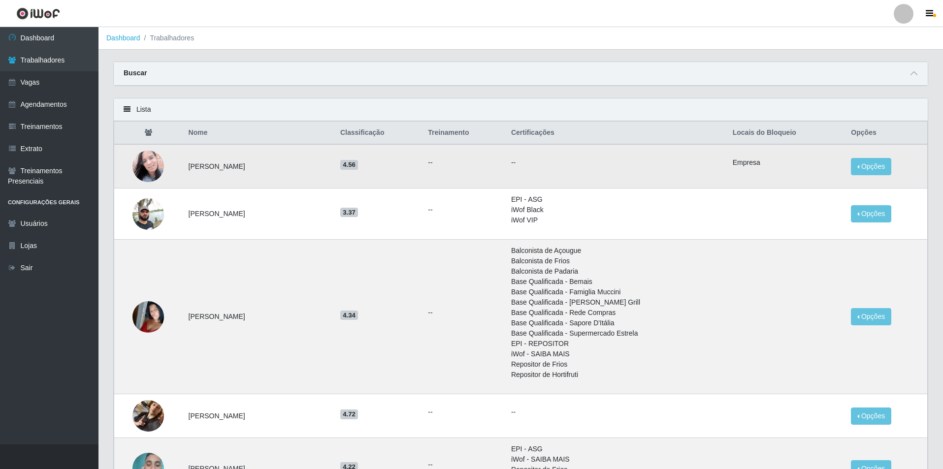
click at [149, 157] on img at bounding box center [149, 166] width 32 height 51
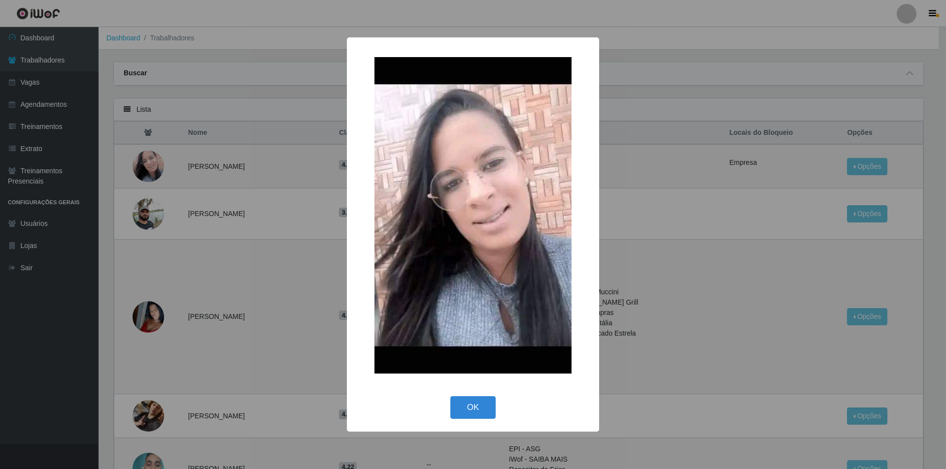
click at [222, 243] on div "× OK Cancel" at bounding box center [473, 234] width 946 height 469
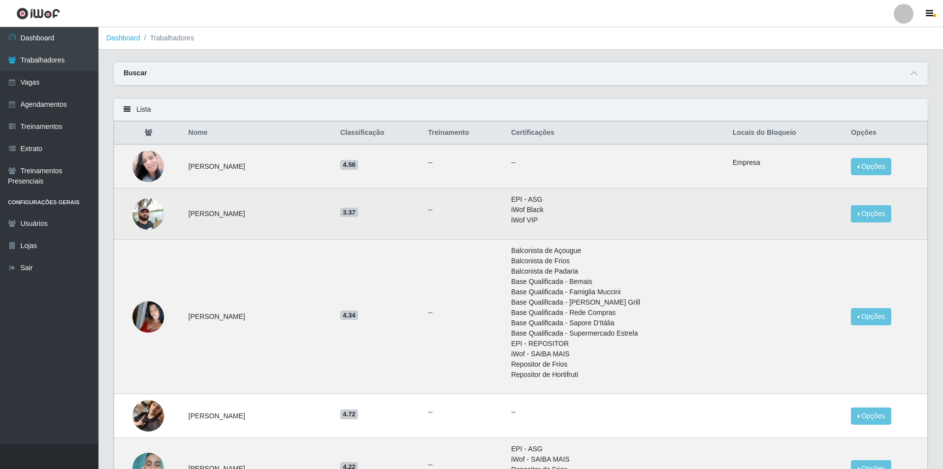
click at [153, 219] on img at bounding box center [149, 214] width 32 height 42
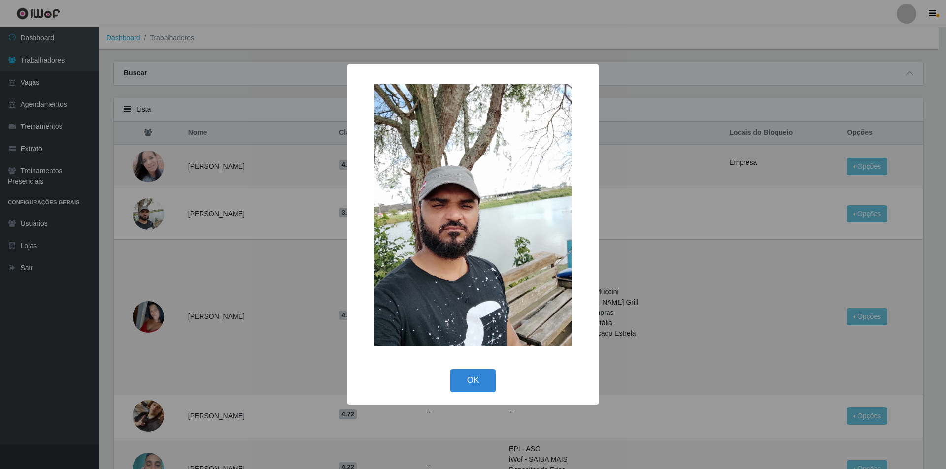
click at [166, 232] on div "× OK Cancel" at bounding box center [473, 234] width 946 height 469
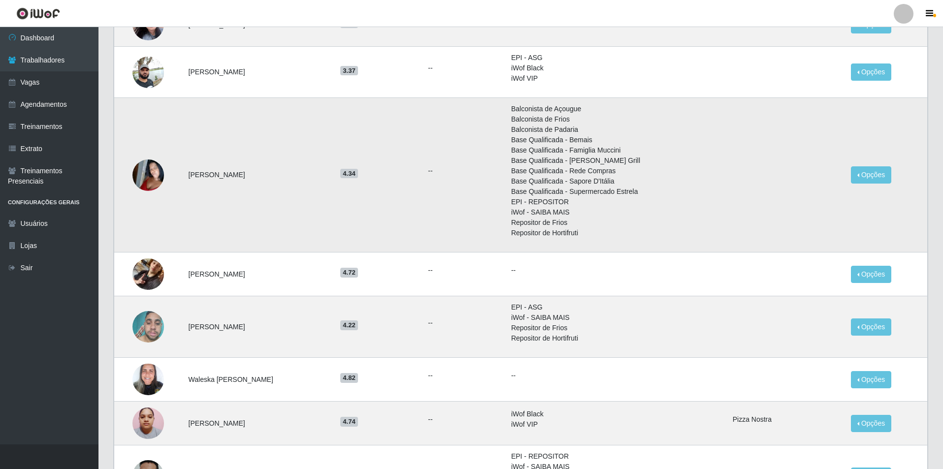
scroll to position [148, 0]
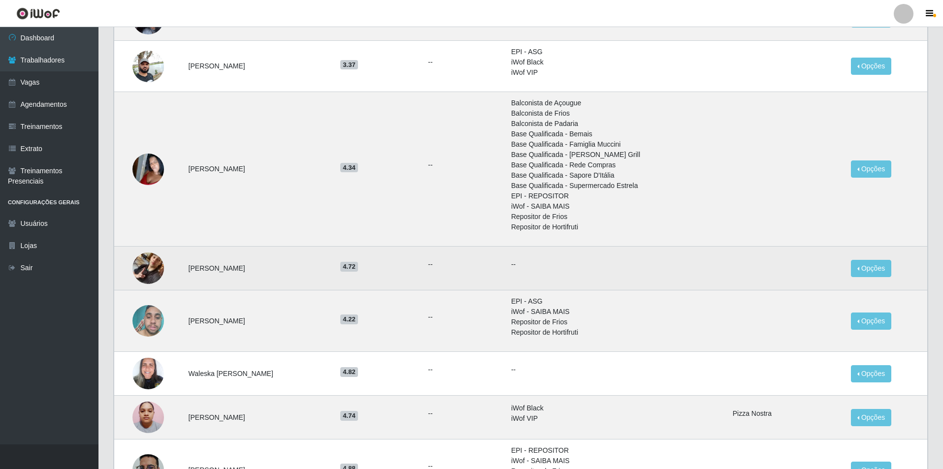
click at [158, 274] on img at bounding box center [149, 268] width 32 height 56
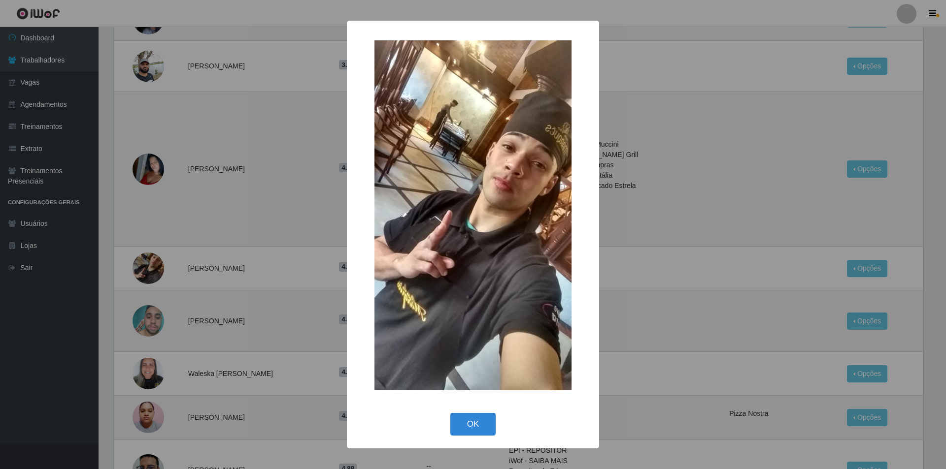
click at [173, 287] on div "× OK Cancel" at bounding box center [473, 234] width 946 height 469
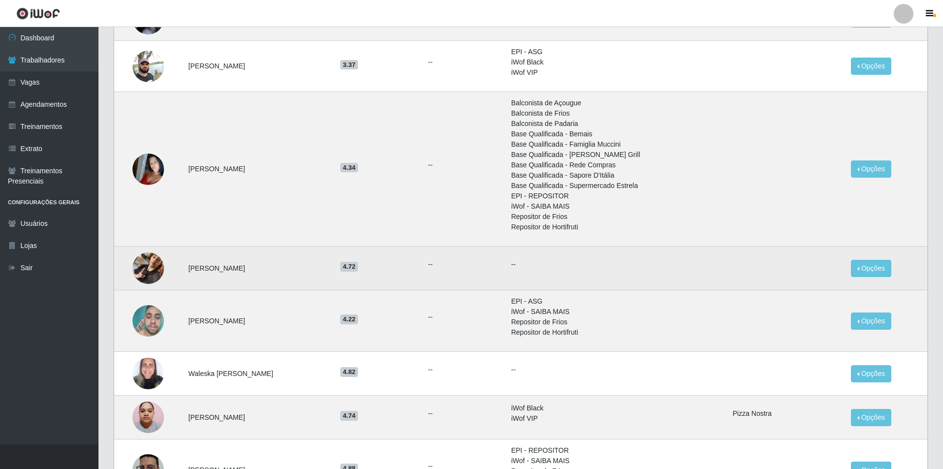
click at [146, 270] on img at bounding box center [149, 268] width 32 height 56
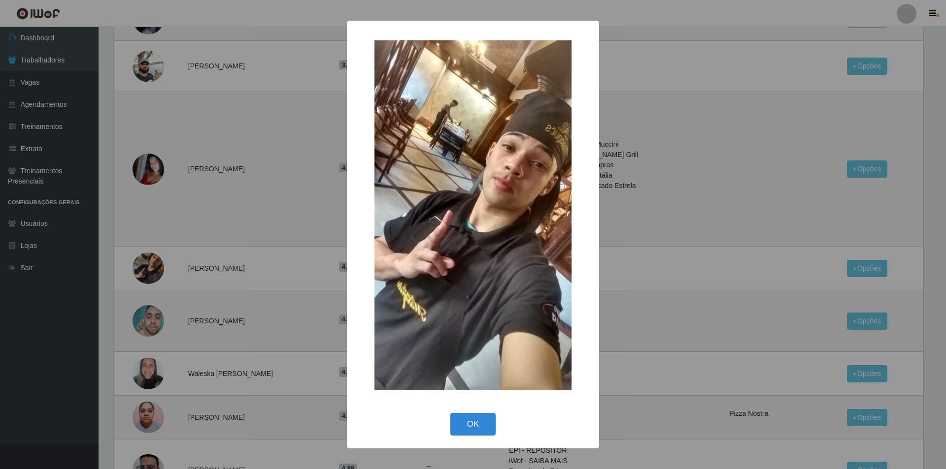
click at [171, 275] on div "× OK Cancel" at bounding box center [473, 234] width 946 height 469
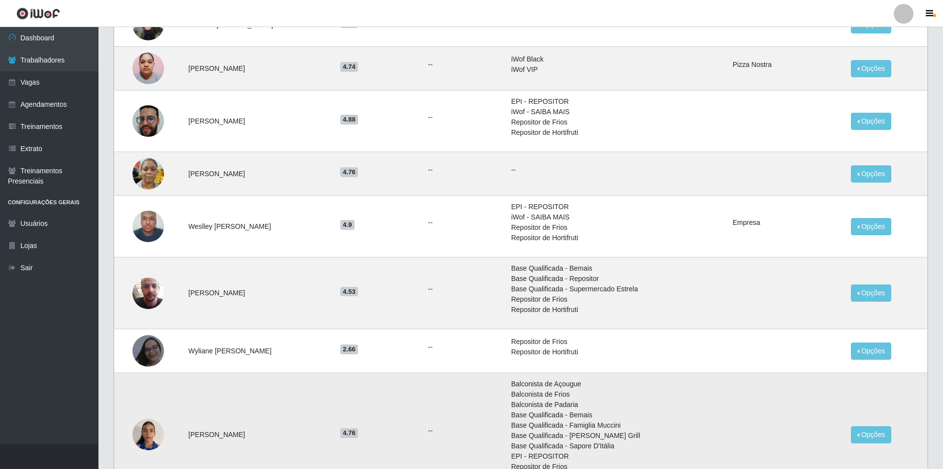
scroll to position [636, 0]
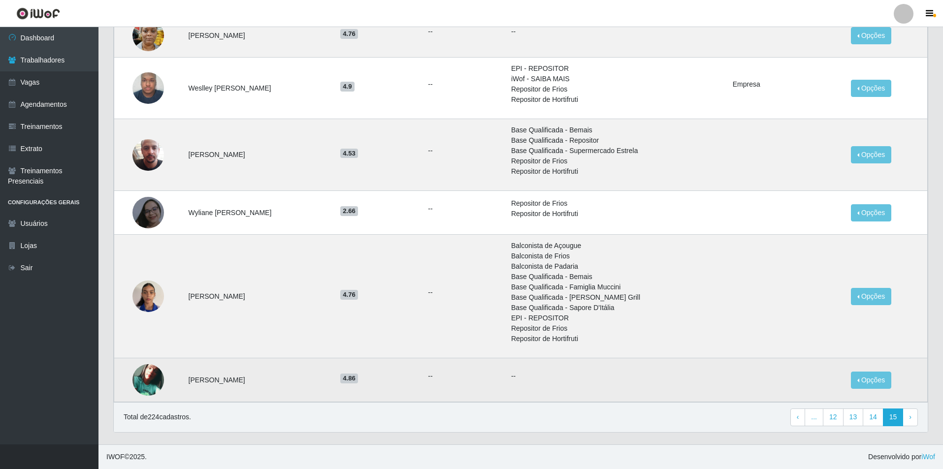
click at [152, 387] on img at bounding box center [149, 381] width 32 height 32
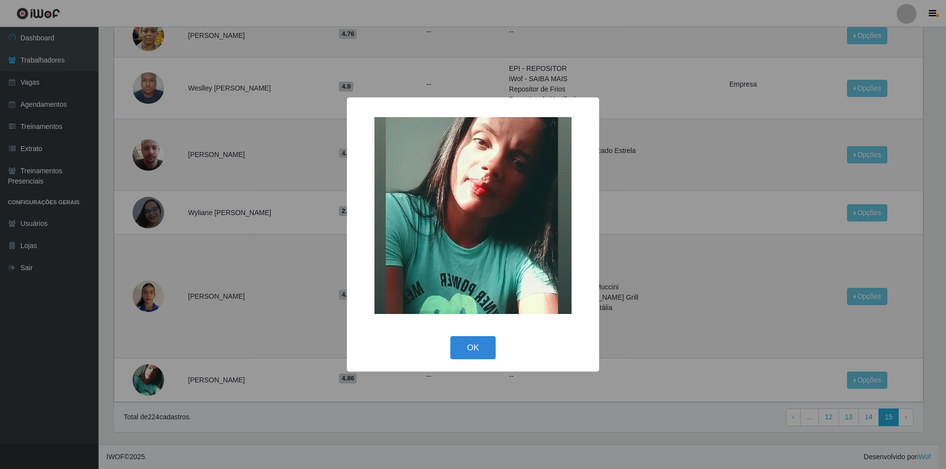
click at [667, 266] on div "× OK Cancel" at bounding box center [473, 234] width 946 height 469
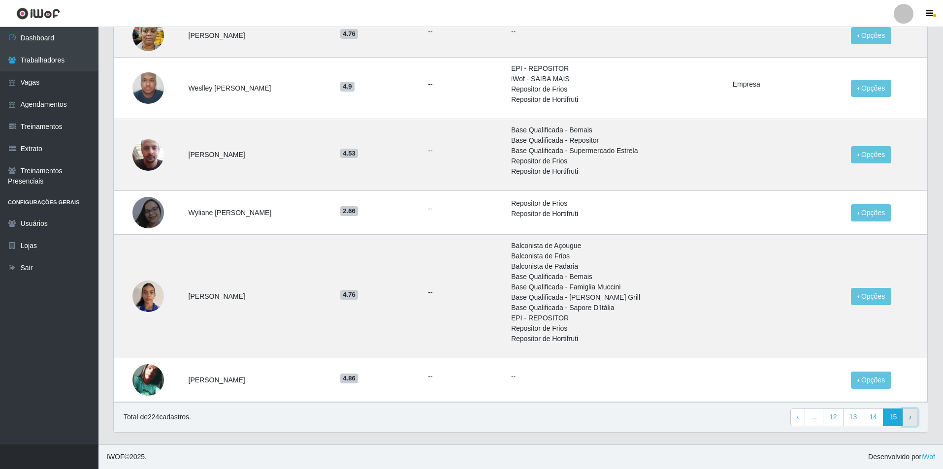
click at [907, 419] on link "› Next" at bounding box center [910, 418] width 15 height 18
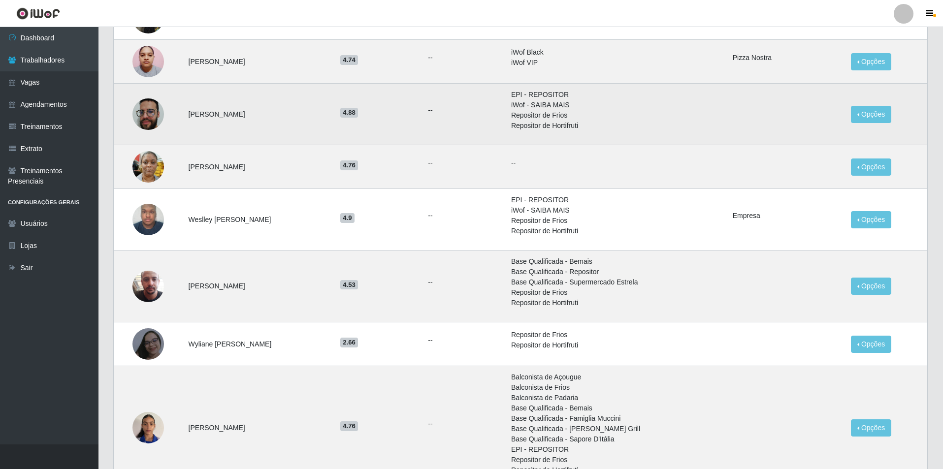
scroll to position [636, 0]
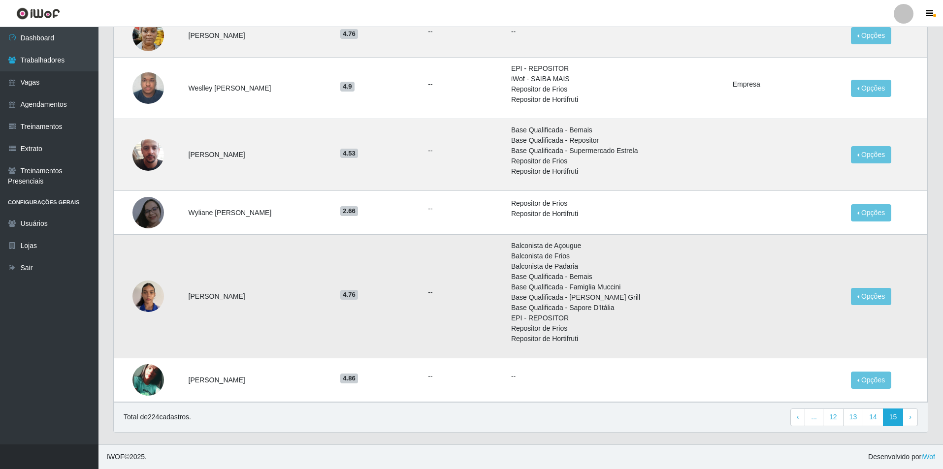
click at [149, 292] on img at bounding box center [149, 296] width 32 height 42
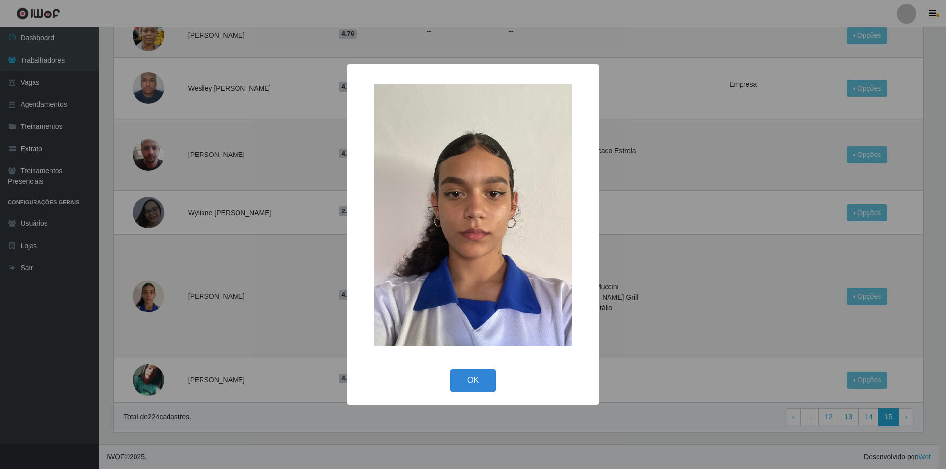
click at [167, 228] on div "× OK Cancel" at bounding box center [473, 234] width 946 height 469
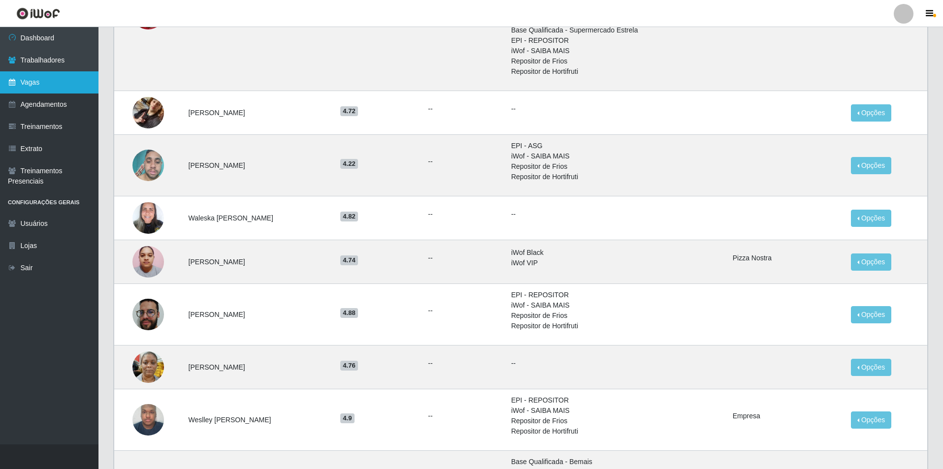
scroll to position [242, 0]
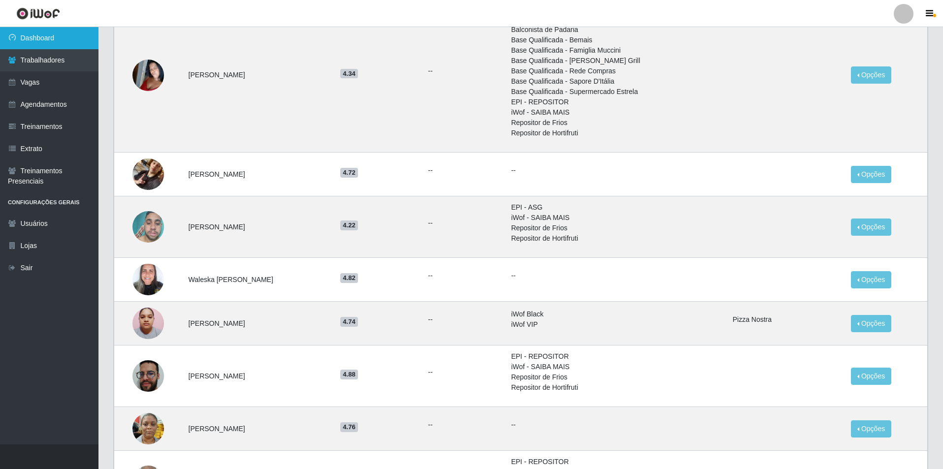
click at [60, 40] on link "Dashboard" at bounding box center [49, 38] width 99 height 22
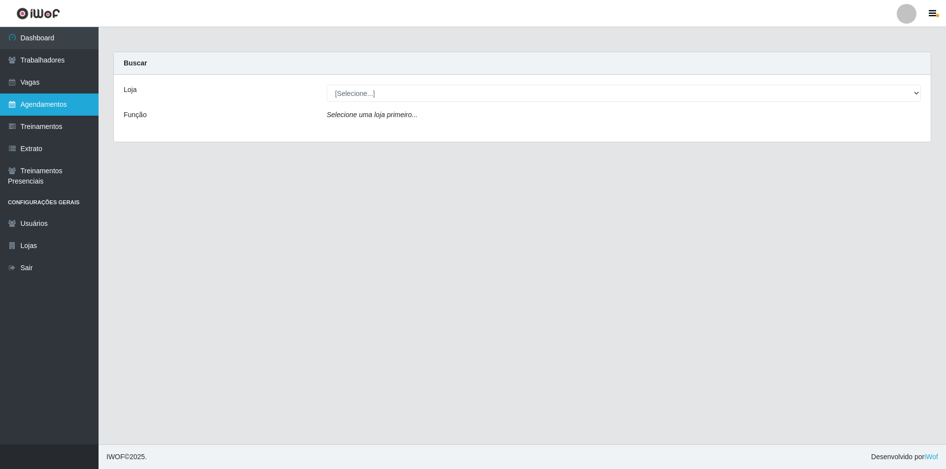
click at [63, 101] on link "Agendamentos" at bounding box center [49, 105] width 99 height 22
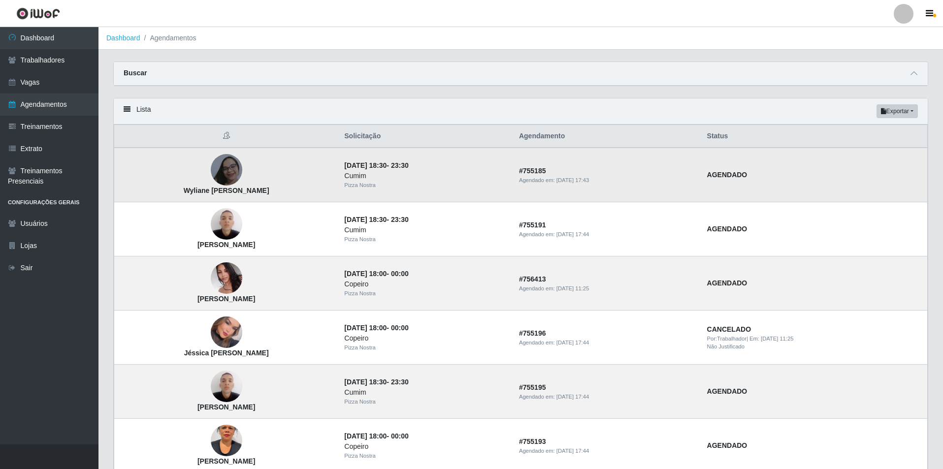
click at [242, 161] on img at bounding box center [227, 169] width 32 height 35
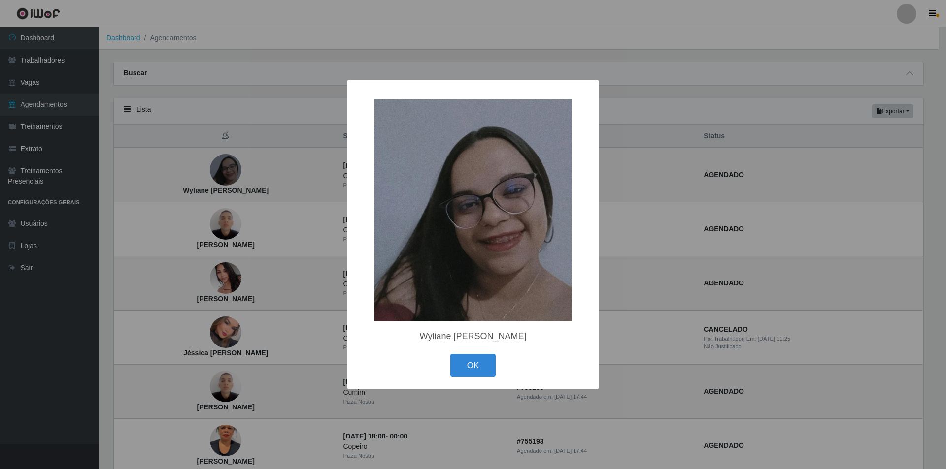
click at [204, 237] on div "× Wyliane Pamela da Silva Gomes OK Cancel" at bounding box center [473, 234] width 946 height 469
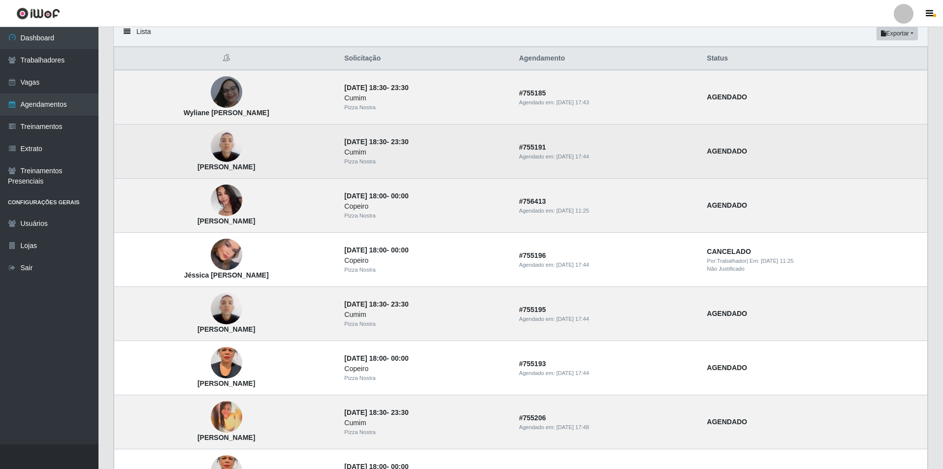
scroll to position [99, 0]
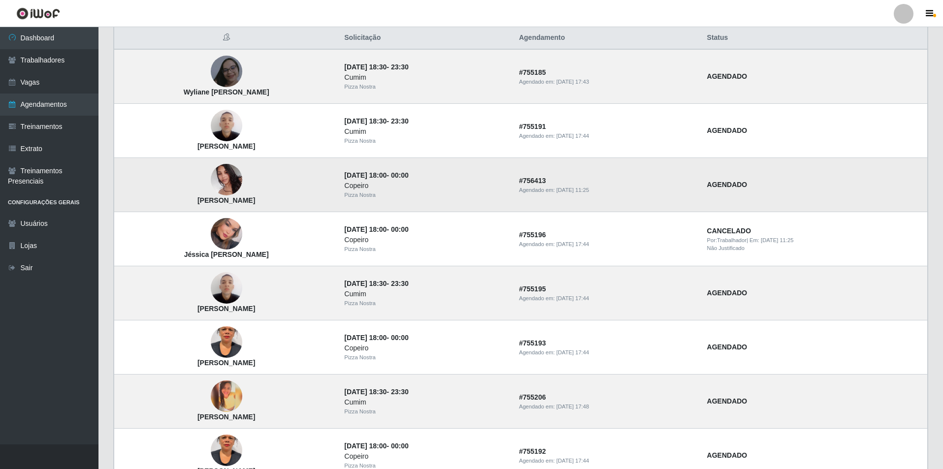
click at [242, 177] on img at bounding box center [227, 180] width 32 height 42
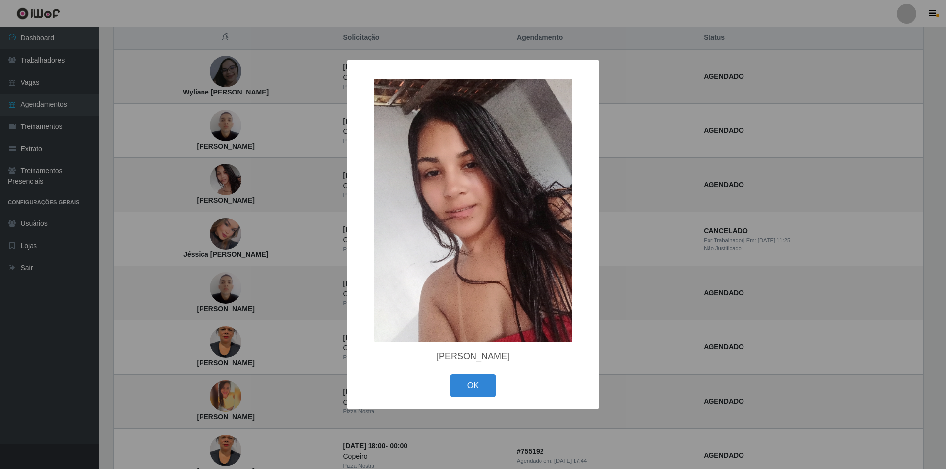
click at [215, 238] on div "× [PERSON_NAME] [PERSON_NAME] OK Cancel" at bounding box center [473, 234] width 946 height 469
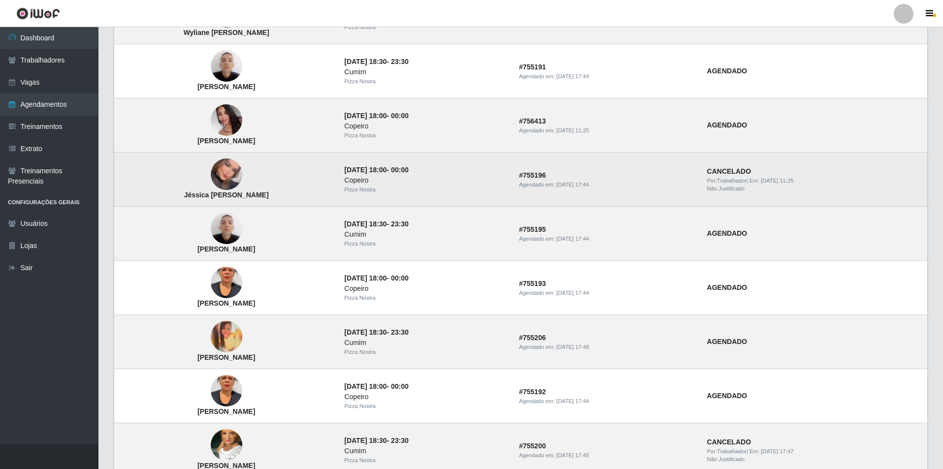
scroll to position [197, 0]
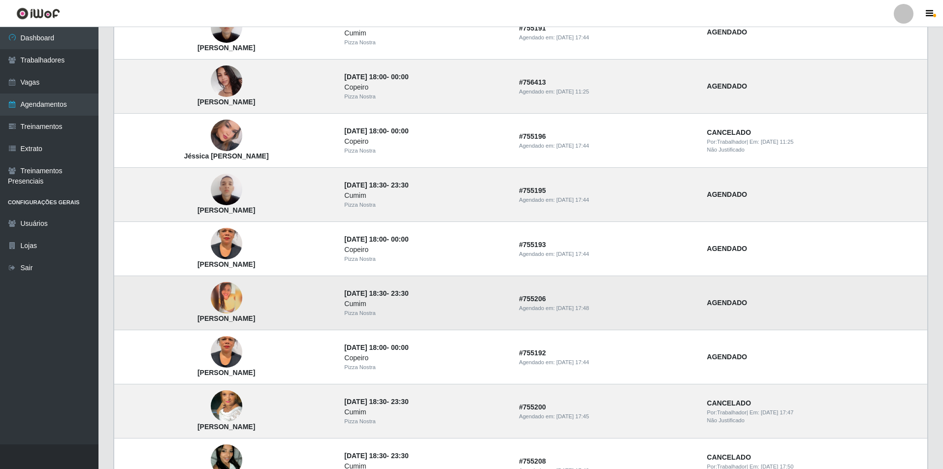
click at [231, 305] on img at bounding box center [227, 298] width 32 height 32
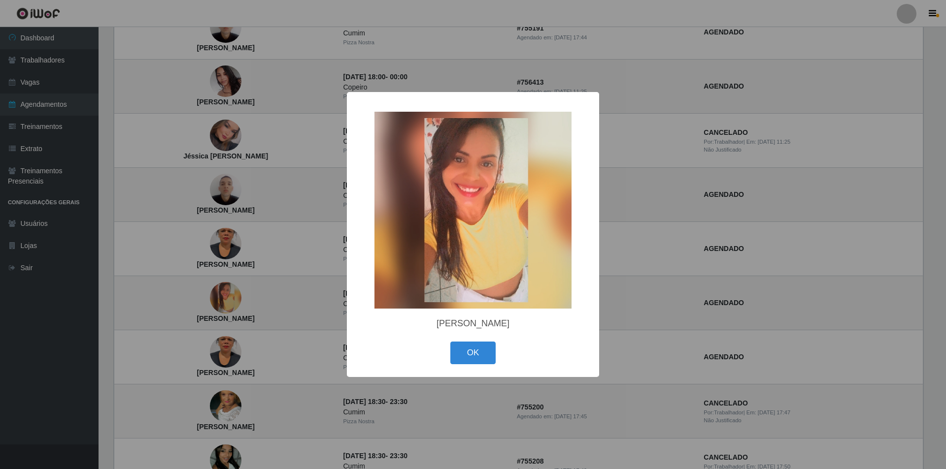
click at [223, 279] on div "× [PERSON_NAME] [PERSON_NAME] OK Cancel" at bounding box center [473, 234] width 946 height 469
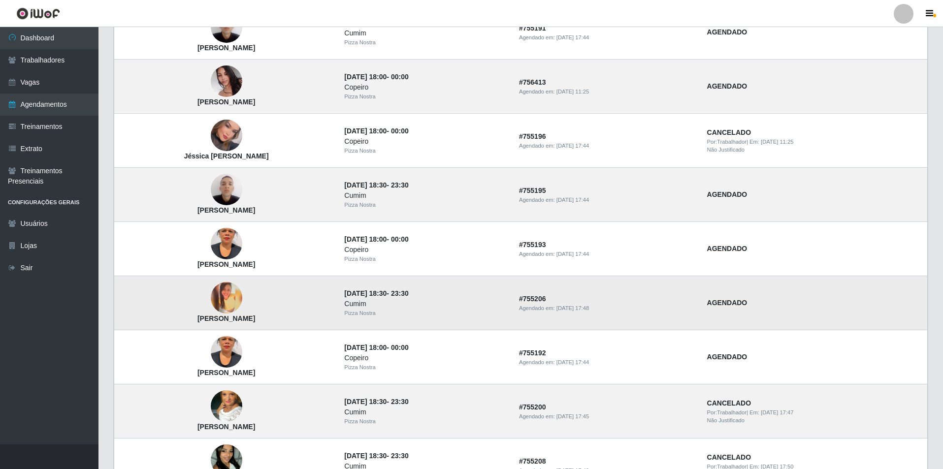
click at [242, 302] on img at bounding box center [227, 298] width 32 height 32
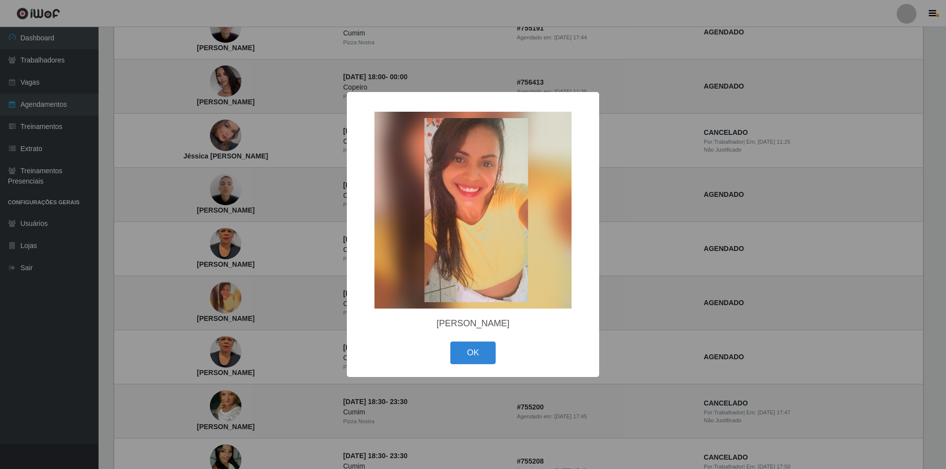
click at [216, 224] on div "× [PERSON_NAME] [PERSON_NAME] OK Cancel" at bounding box center [473, 234] width 946 height 469
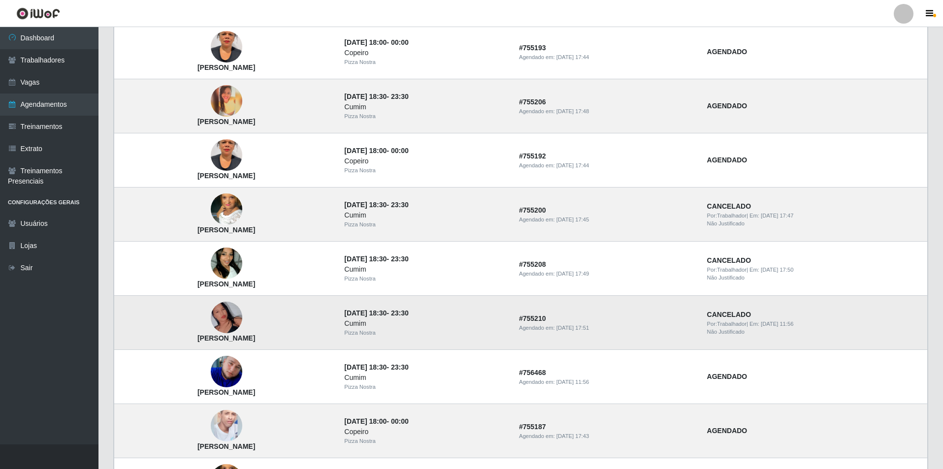
scroll to position [443, 0]
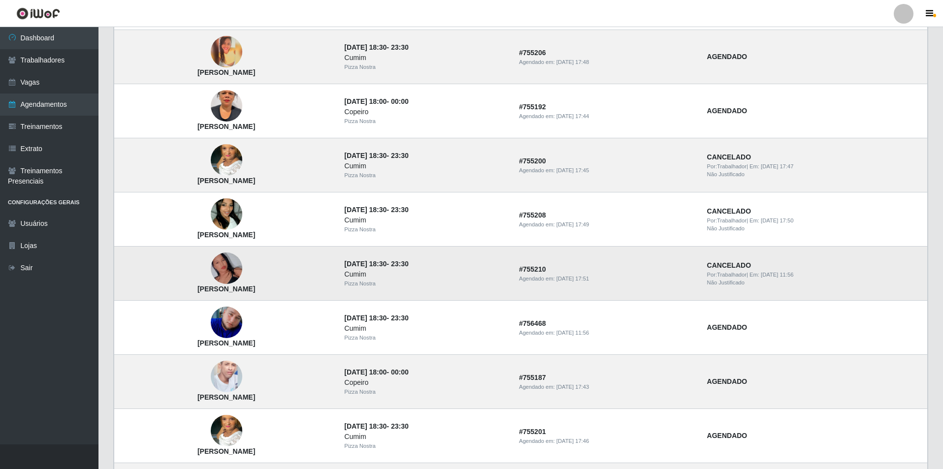
click at [231, 280] on img at bounding box center [227, 269] width 32 height 56
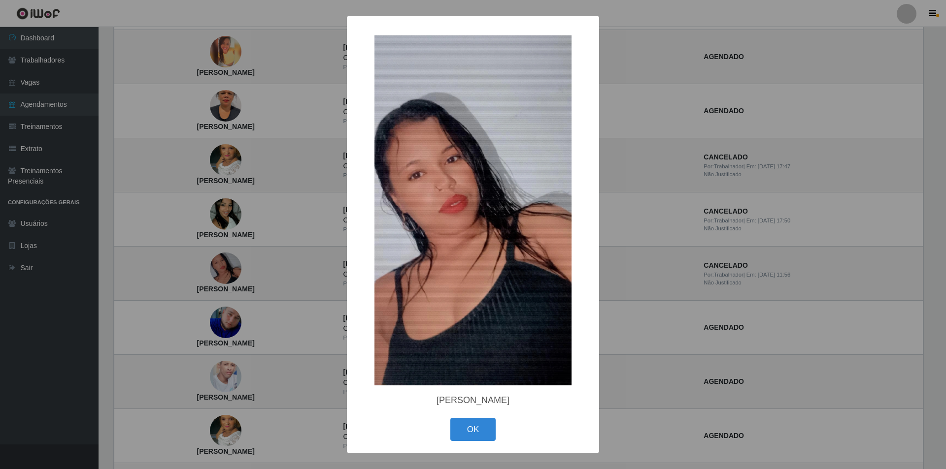
click at [219, 319] on div "× Izabele Juliene Santos OK Cancel" at bounding box center [473, 234] width 946 height 469
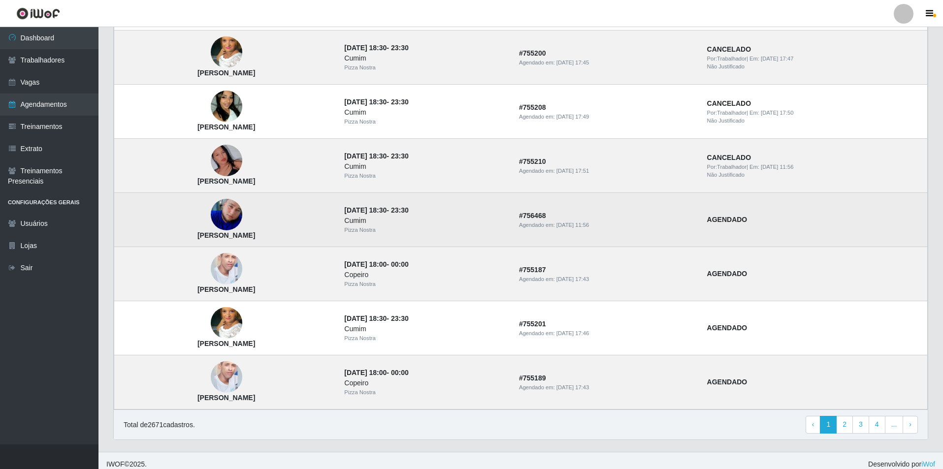
scroll to position [559, 0]
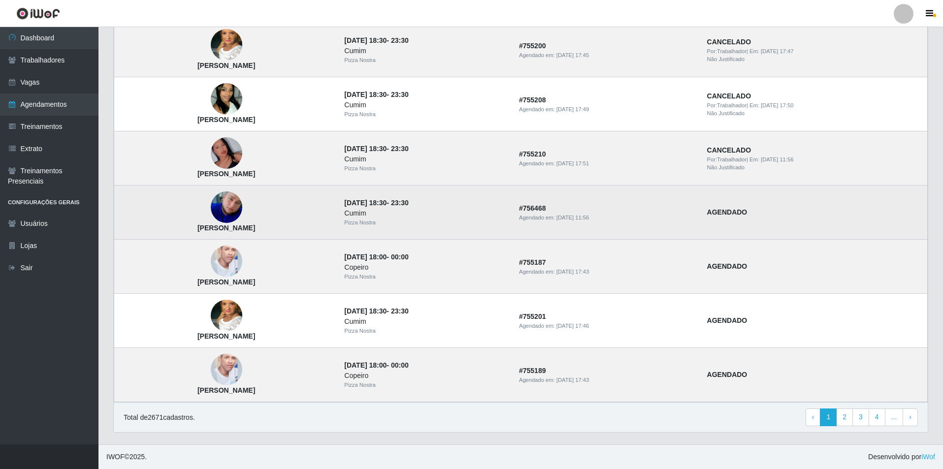
click at [233, 213] on img at bounding box center [227, 208] width 32 height 32
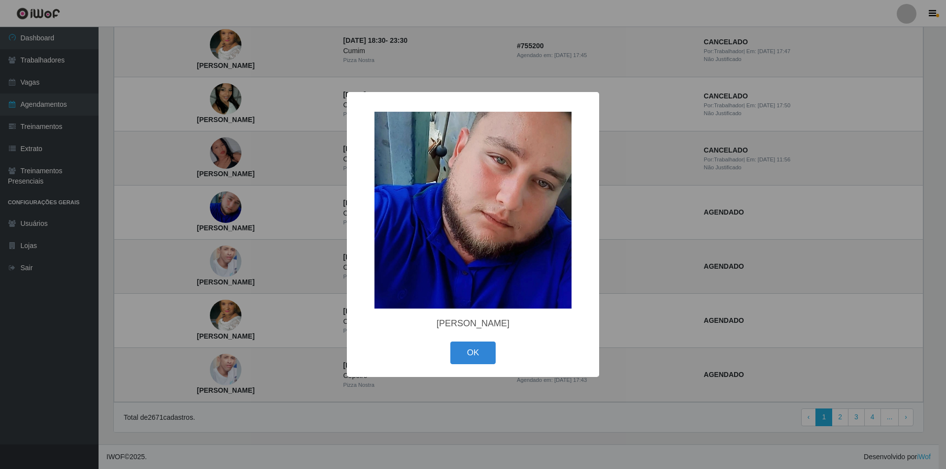
click at [234, 271] on div "× Erick Mayke Lima Freitas OK Cancel" at bounding box center [473, 234] width 946 height 469
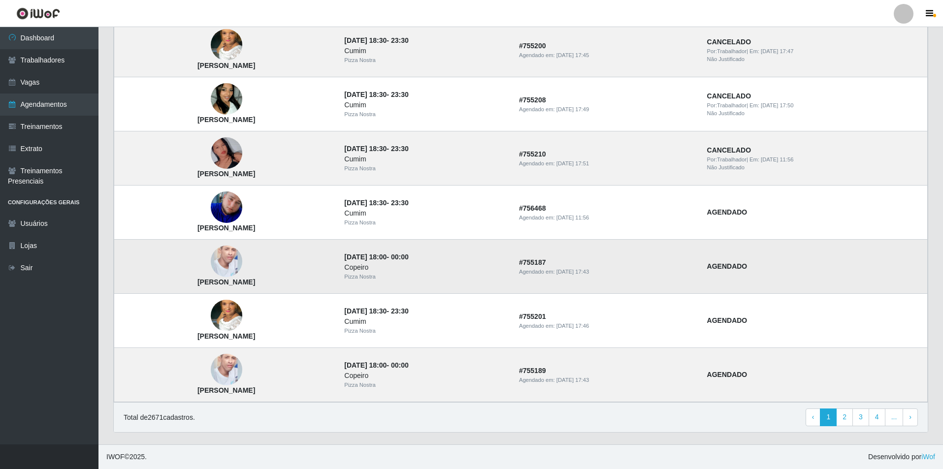
click at [232, 258] on img at bounding box center [227, 262] width 32 height 56
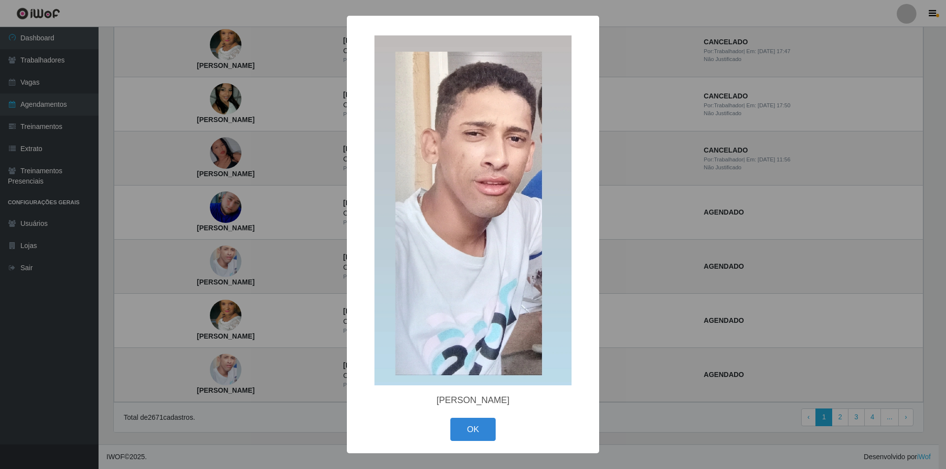
click at [223, 302] on div "× Rafael Moreira da Silva OK Cancel" at bounding box center [473, 234] width 946 height 469
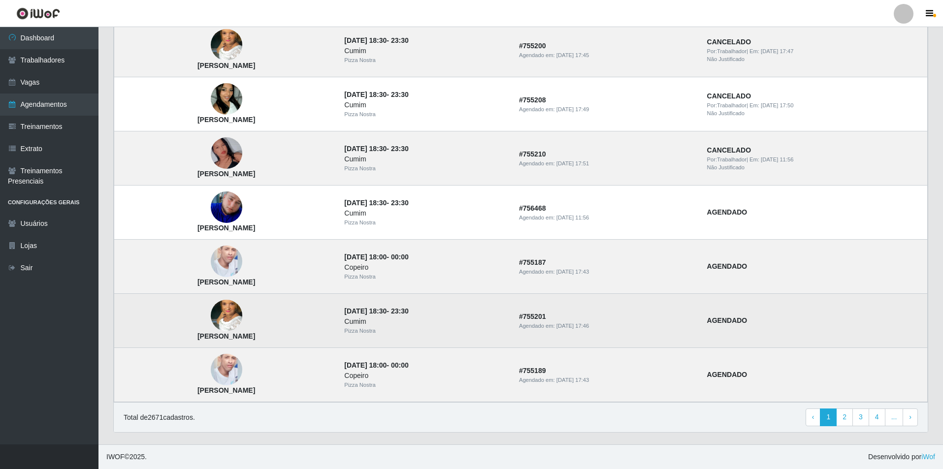
click at [238, 320] on img at bounding box center [227, 316] width 32 height 56
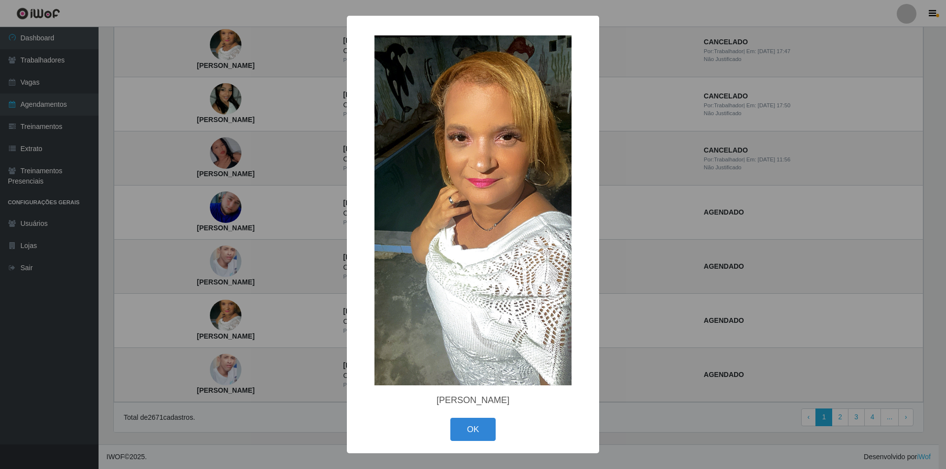
click at [691, 190] on div "× Lidiane Nascimento Silva OK Cancel" at bounding box center [473, 234] width 946 height 469
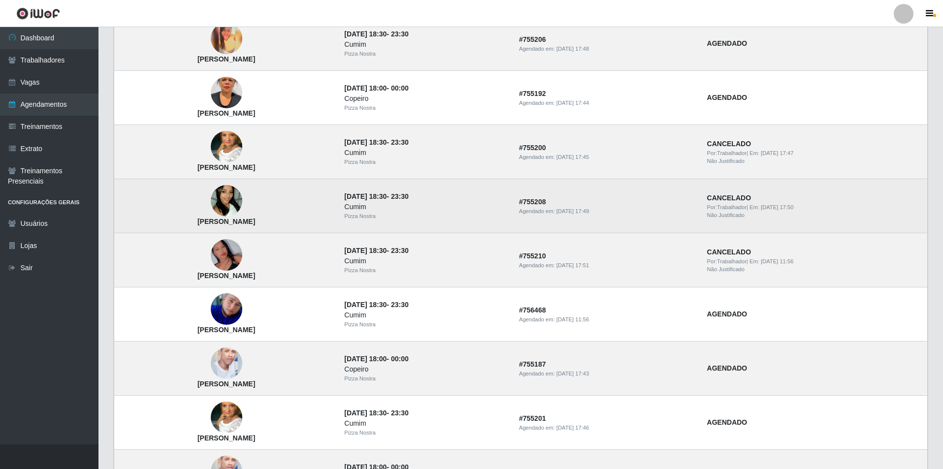
scroll to position [362, 0]
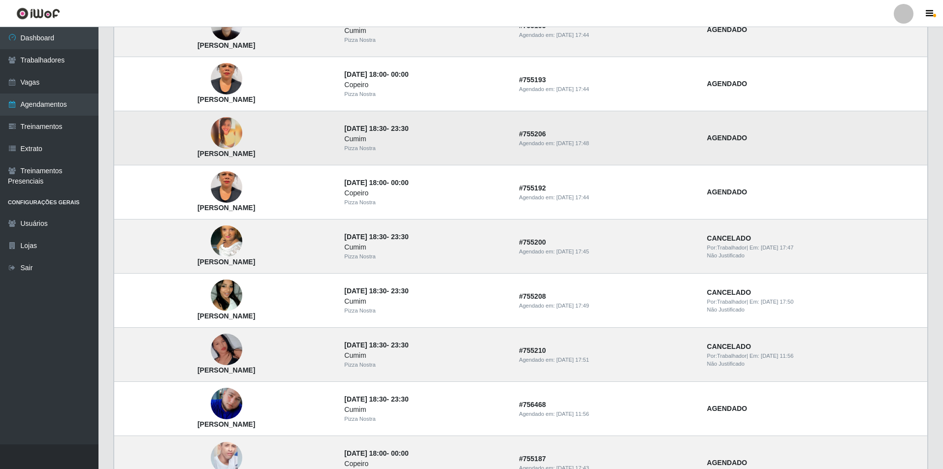
click at [241, 139] on img at bounding box center [227, 133] width 32 height 32
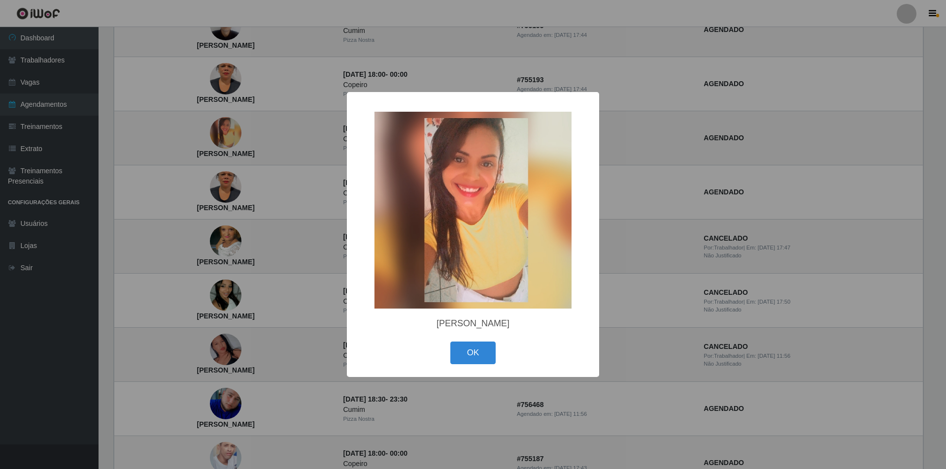
click at [671, 142] on div "× [PERSON_NAME] [PERSON_NAME] OK Cancel" at bounding box center [473, 234] width 946 height 469
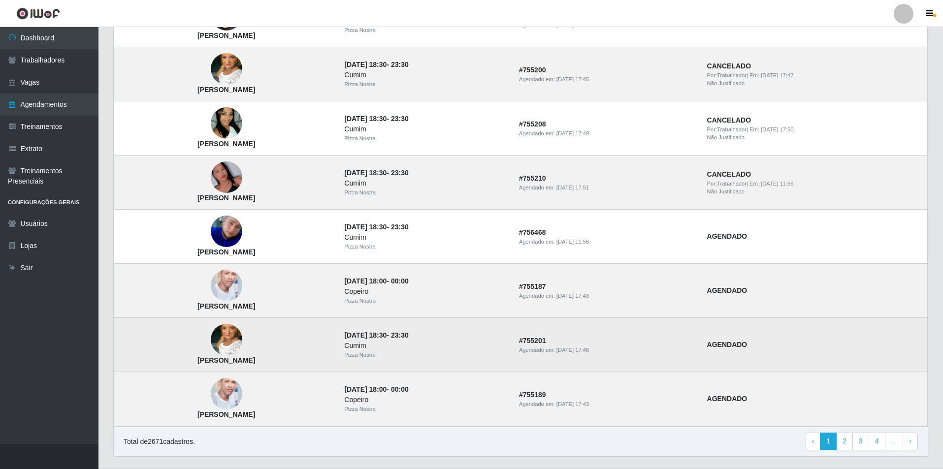
scroll to position [559, 0]
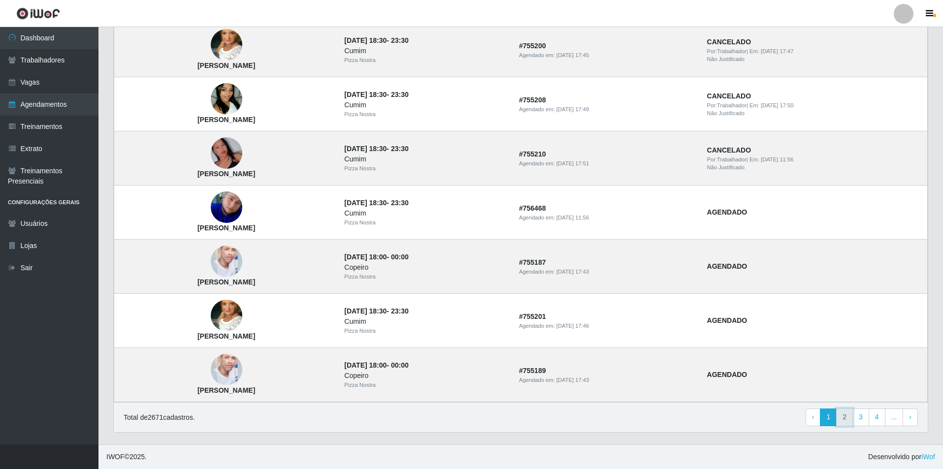
click at [845, 422] on link "2" at bounding box center [844, 418] width 17 height 18
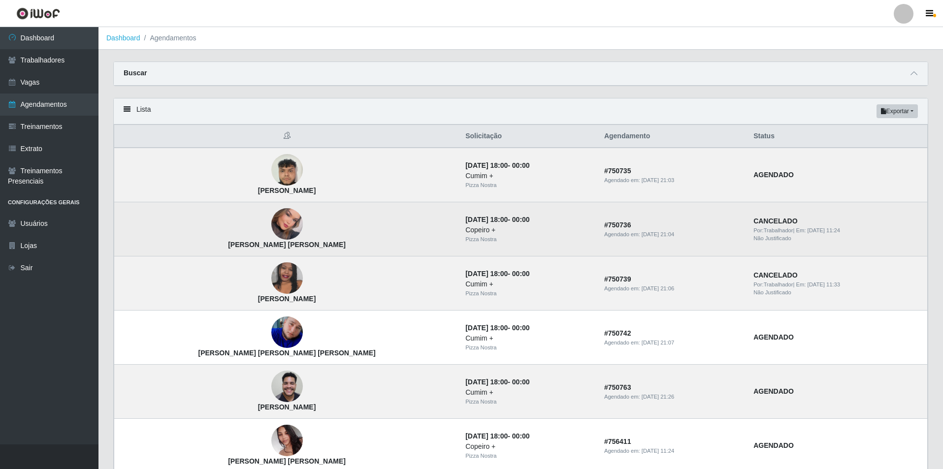
scroll to position [49, 0]
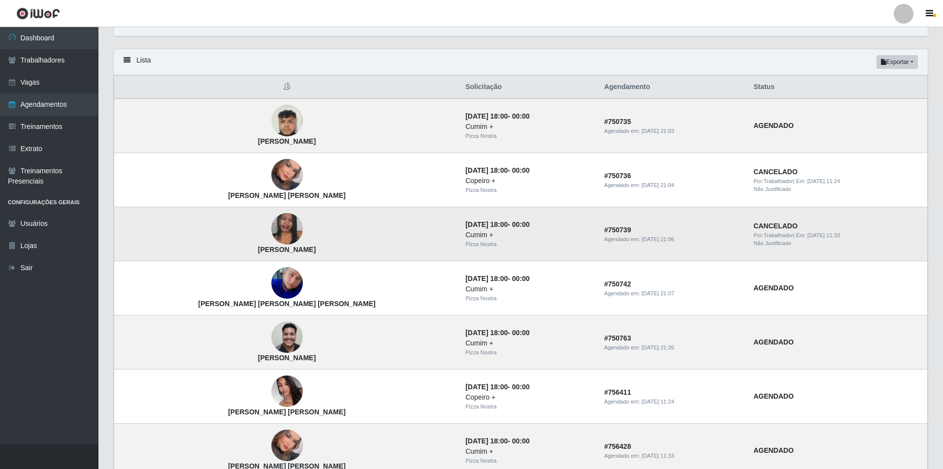
click at [271, 225] on img at bounding box center [287, 229] width 32 height 70
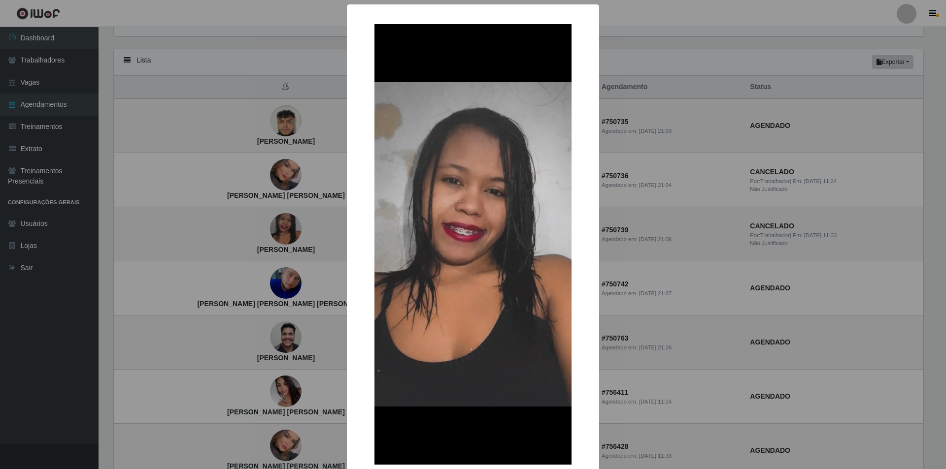
click at [182, 180] on div "× [PERSON_NAME] OK Cancel" at bounding box center [473, 234] width 946 height 469
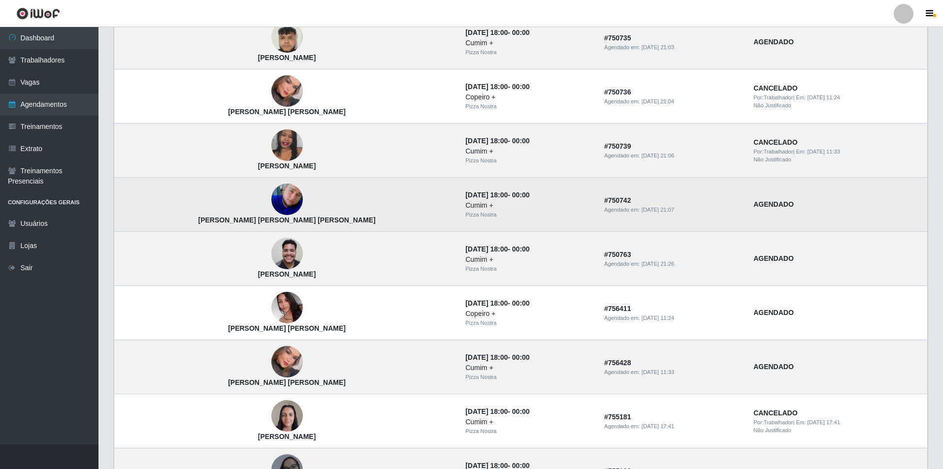
scroll to position [148, 0]
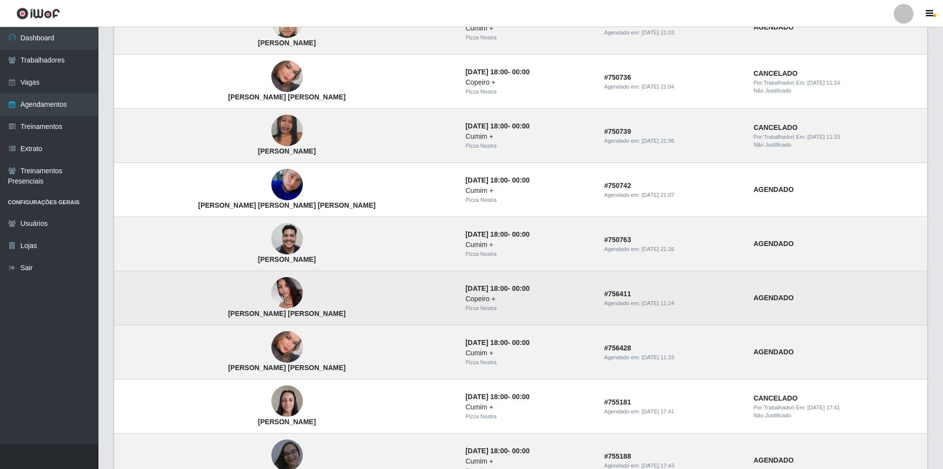
click at [271, 292] on img at bounding box center [287, 293] width 32 height 42
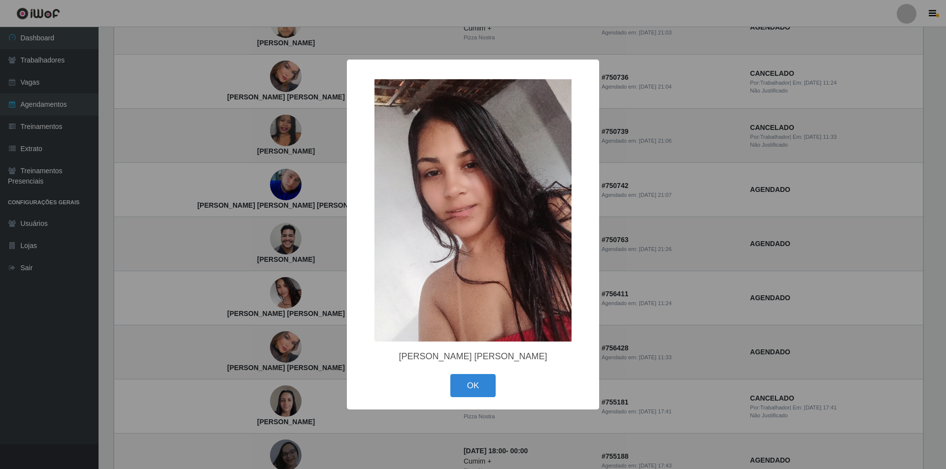
click at [203, 210] on div "× [PERSON_NAME] [PERSON_NAME] OK Cancel" at bounding box center [473, 234] width 946 height 469
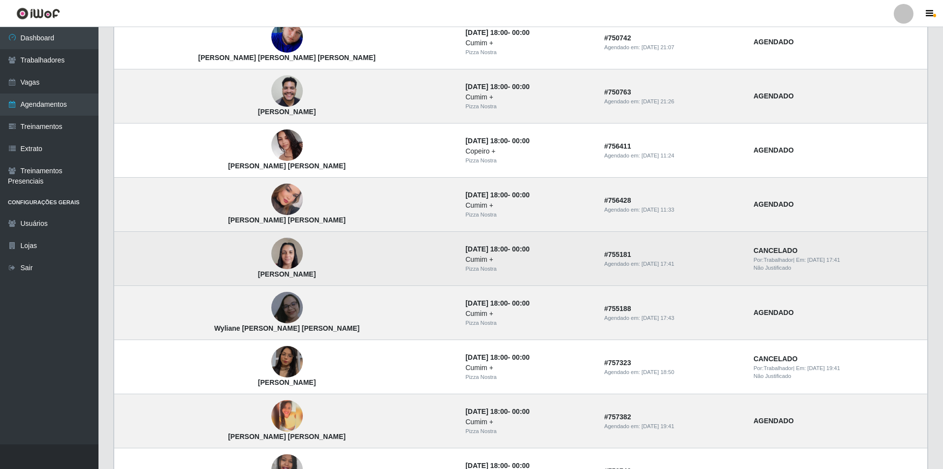
scroll to position [345, 0]
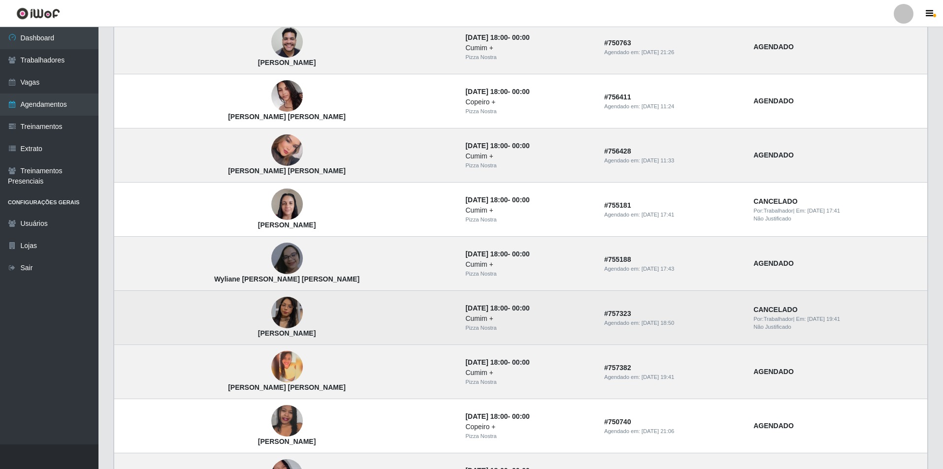
click at [271, 319] on img at bounding box center [287, 313] width 32 height 56
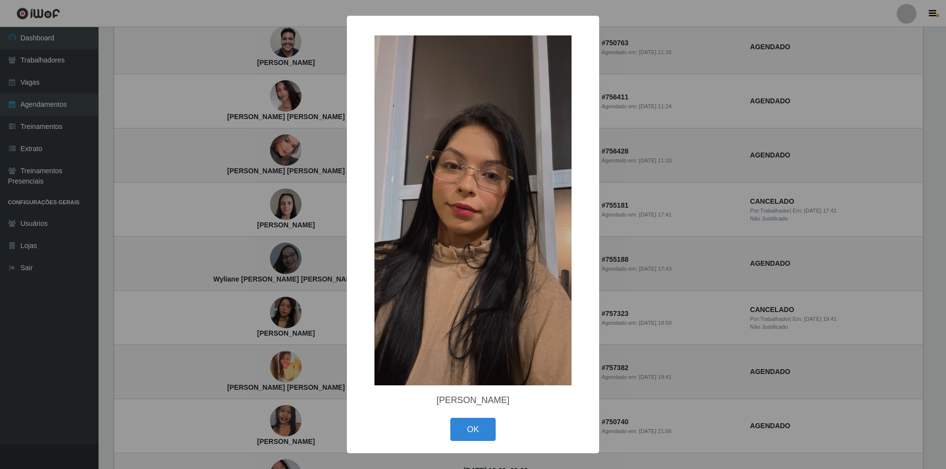
click at [226, 269] on div "× Maria Eduarda Silva OK Cancel" at bounding box center [473, 234] width 946 height 469
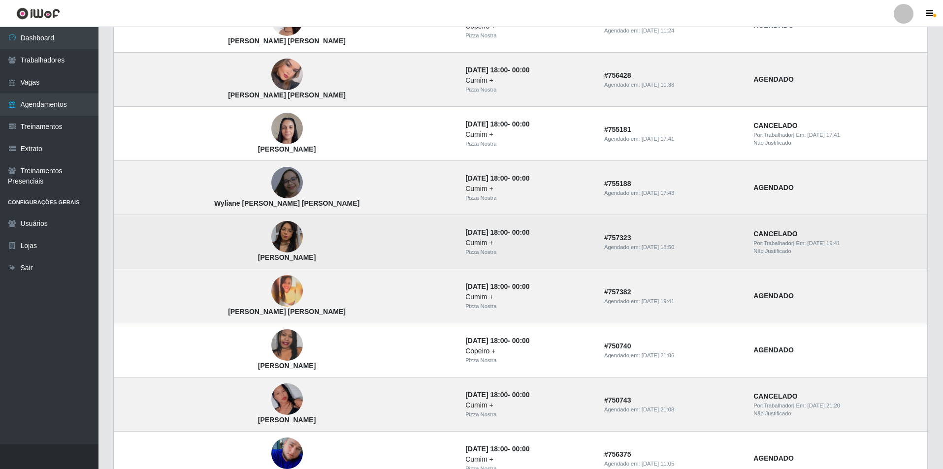
scroll to position [443, 0]
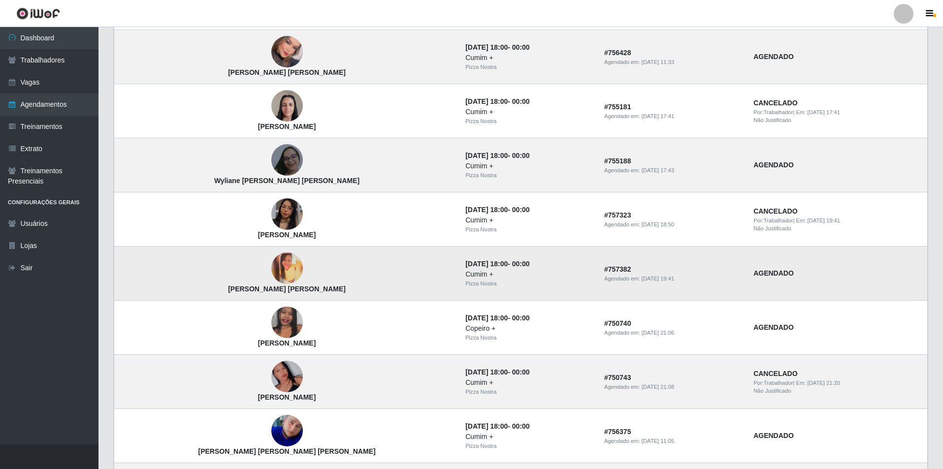
click at [271, 277] on img at bounding box center [287, 269] width 32 height 32
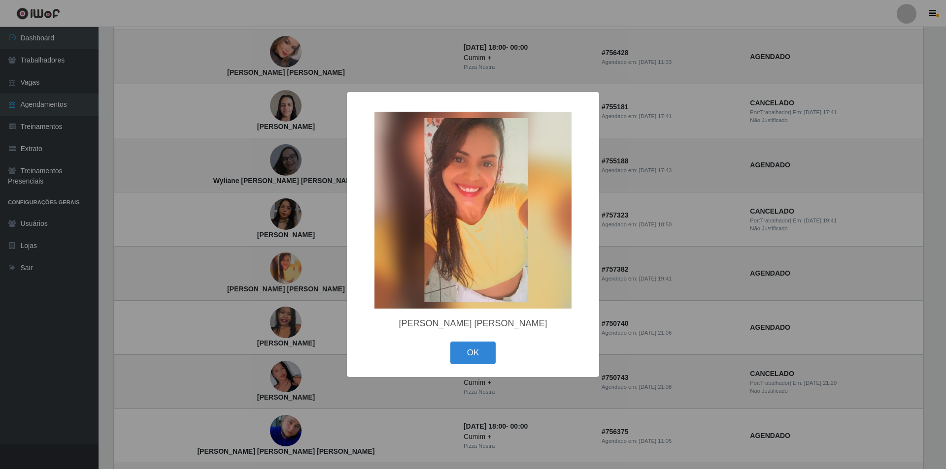
click at [203, 192] on div "× [PERSON_NAME] [PERSON_NAME] OK Cancel" at bounding box center [473, 234] width 946 height 469
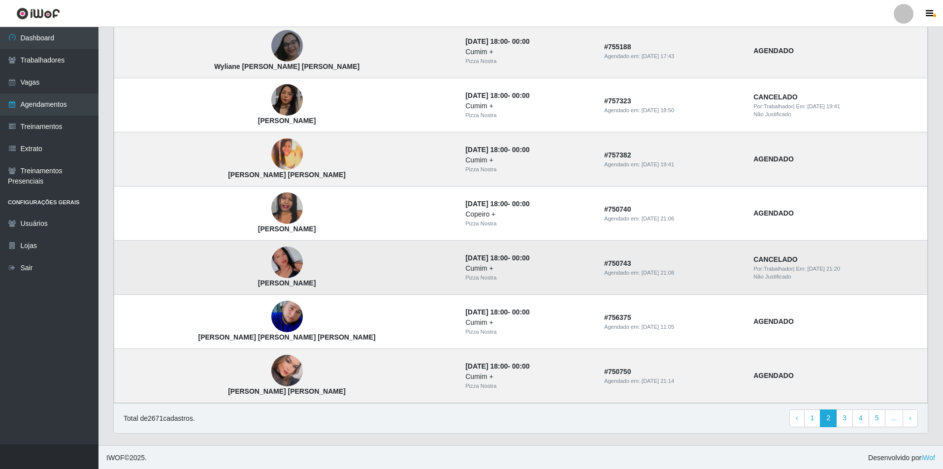
scroll to position [559, 0]
click at [847, 417] on link "3" at bounding box center [844, 418] width 17 height 18
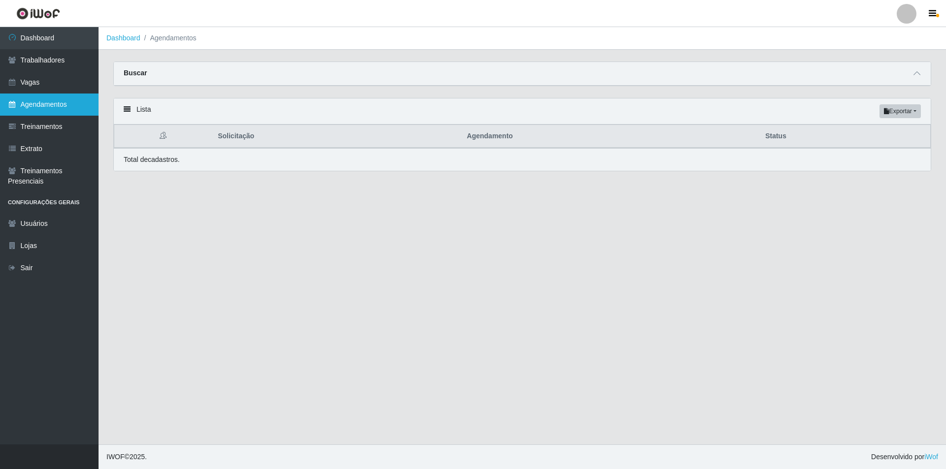
click at [72, 107] on link "Agendamentos" at bounding box center [49, 105] width 99 height 22
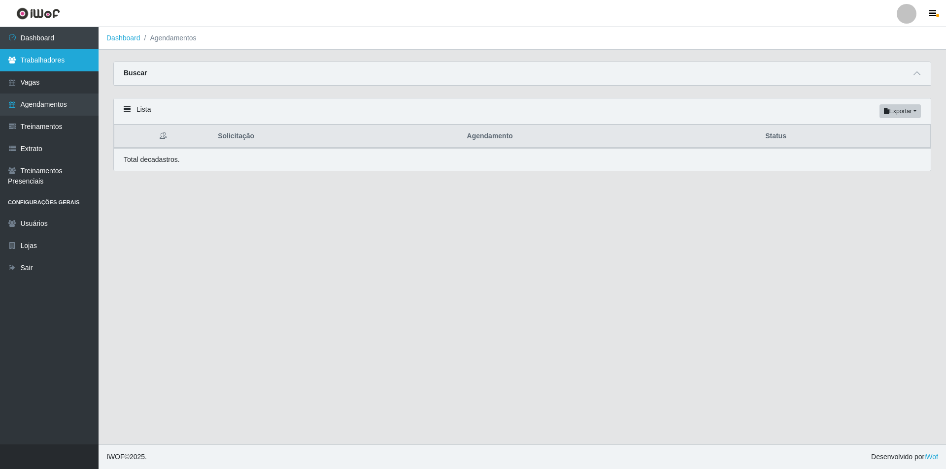
click at [37, 65] on link "Trabalhadores" at bounding box center [49, 60] width 99 height 22
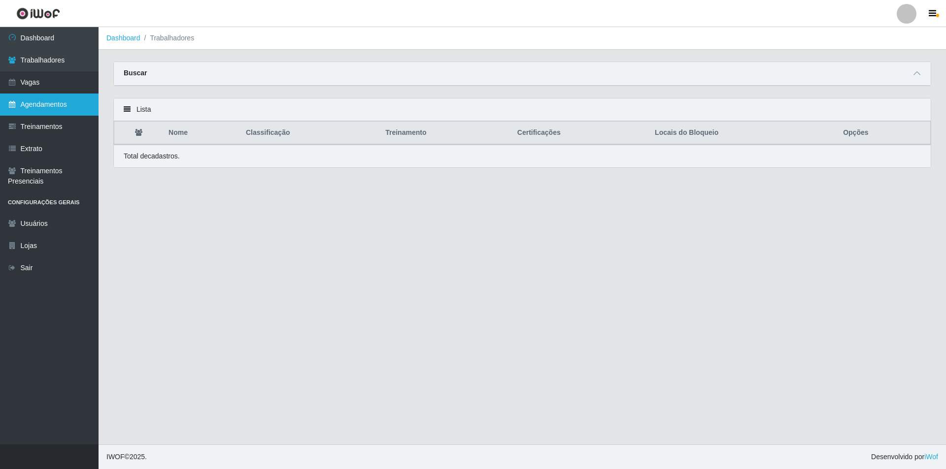
click at [55, 107] on link "Agendamentos" at bounding box center [49, 105] width 99 height 22
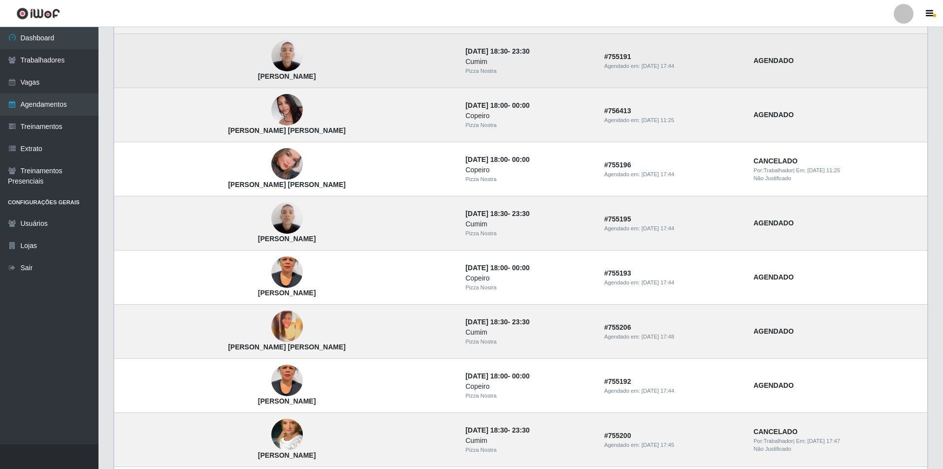
scroll to position [345, 0]
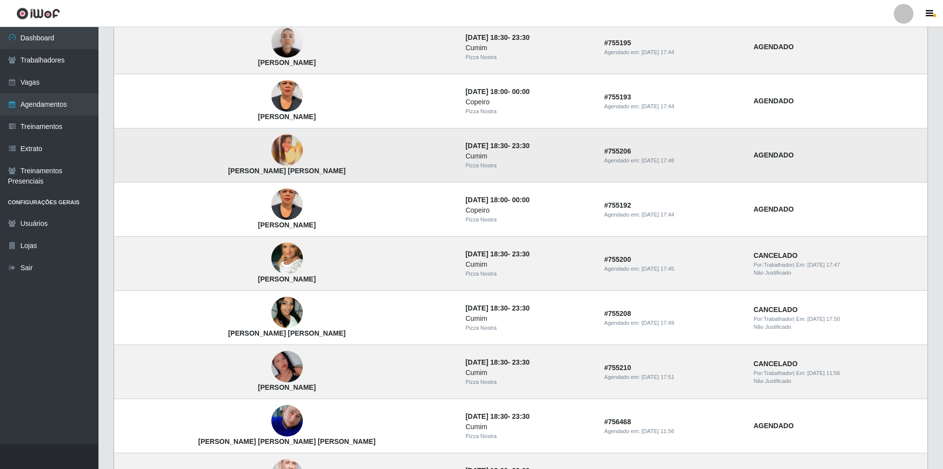
click at [271, 165] on img at bounding box center [287, 150] width 32 height 32
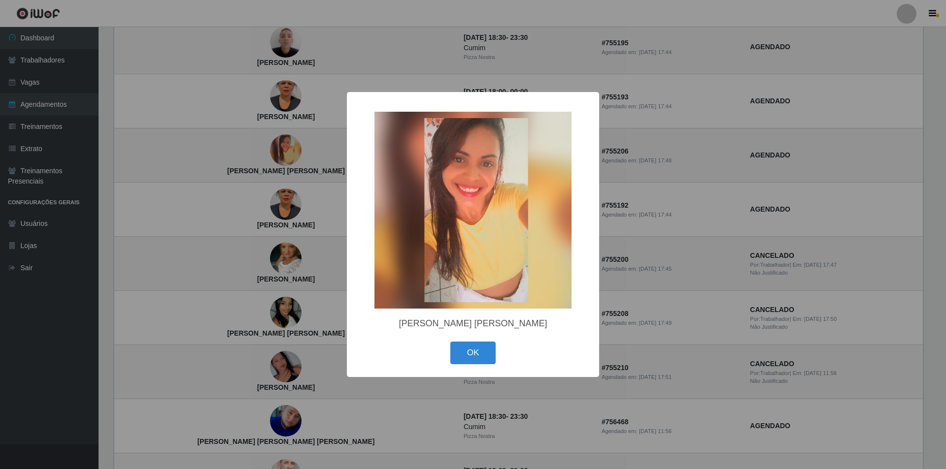
click at [209, 159] on div "× Fabiana Tavares Nascimento OK Cancel" at bounding box center [473, 234] width 946 height 469
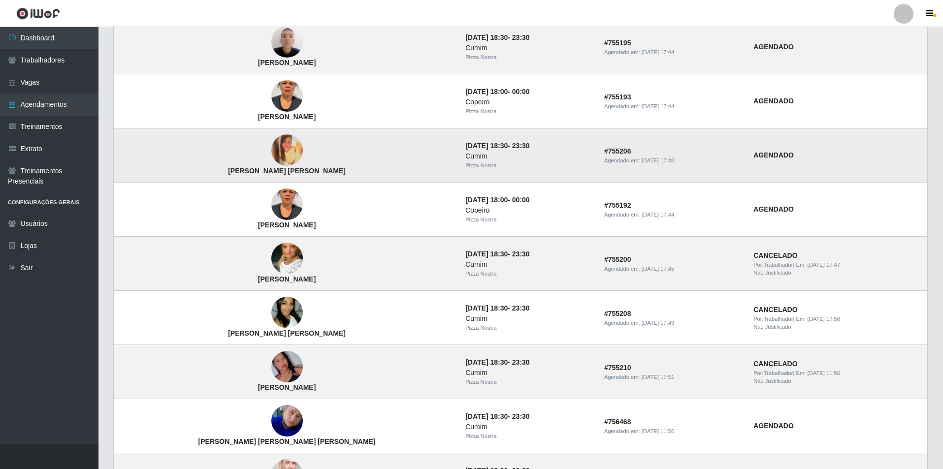
click at [271, 158] on img at bounding box center [287, 150] width 32 height 32
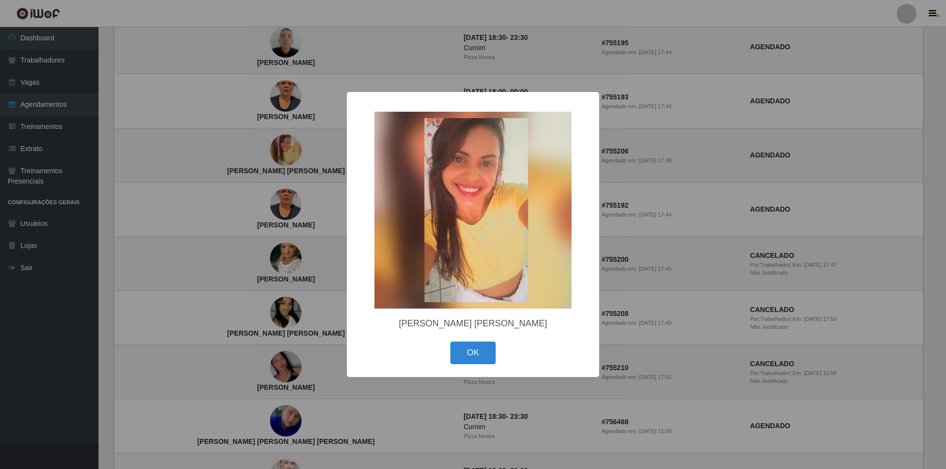
click at [229, 157] on div "× [PERSON_NAME] [PERSON_NAME] OK Cancel" at bounding box center [473, 234] width 946 height 469
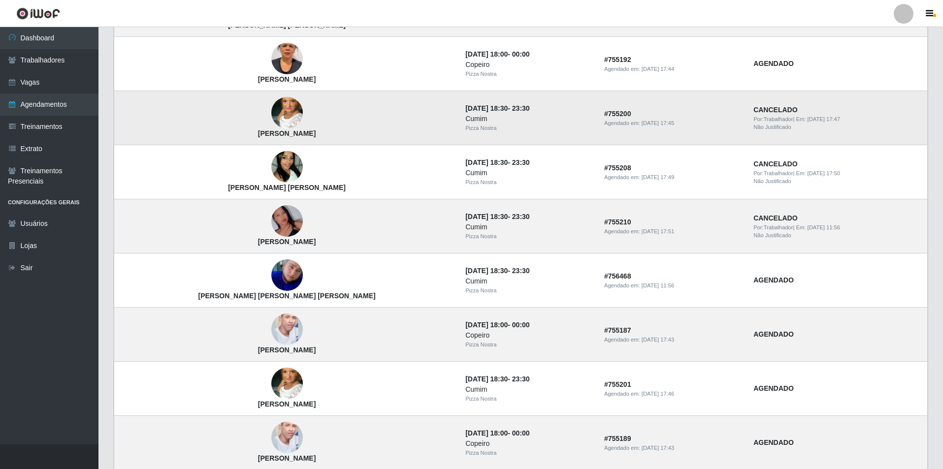
scroll to position [493, 0]
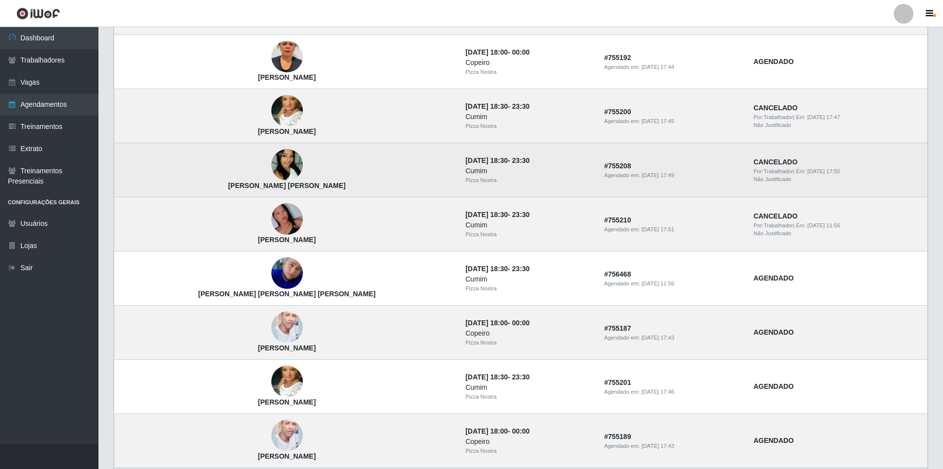
click at [271, 162] on img at bounding box center [287, 165] width 32 height 56
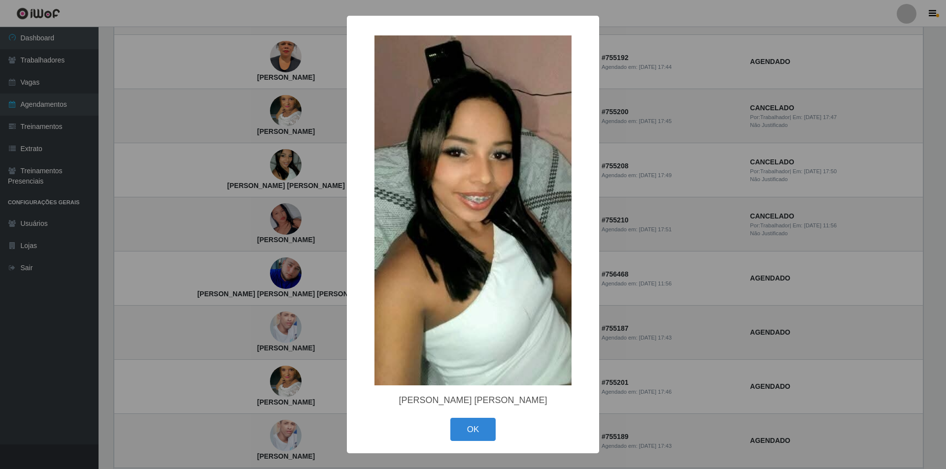
click at [236, 162] on div "× Janeide da Silva Freitas OK Cancel" at bounding box center [473, 234] width 946 height 469
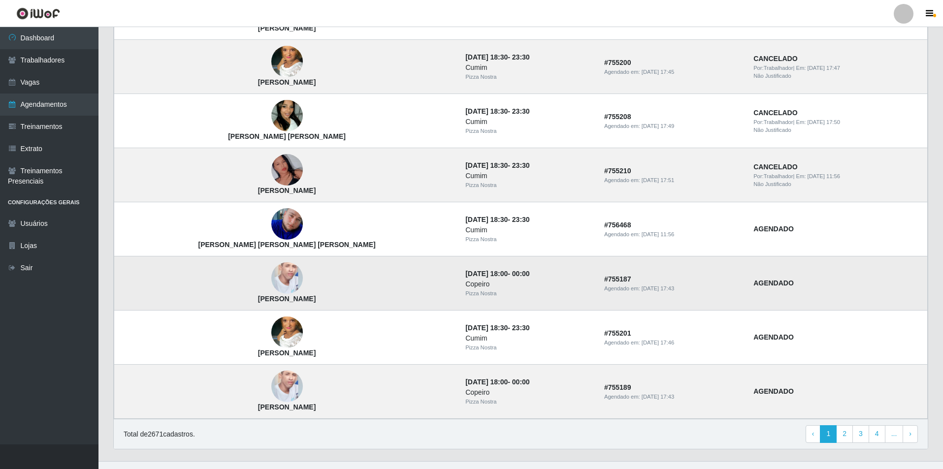
scroll to position [559, 0]
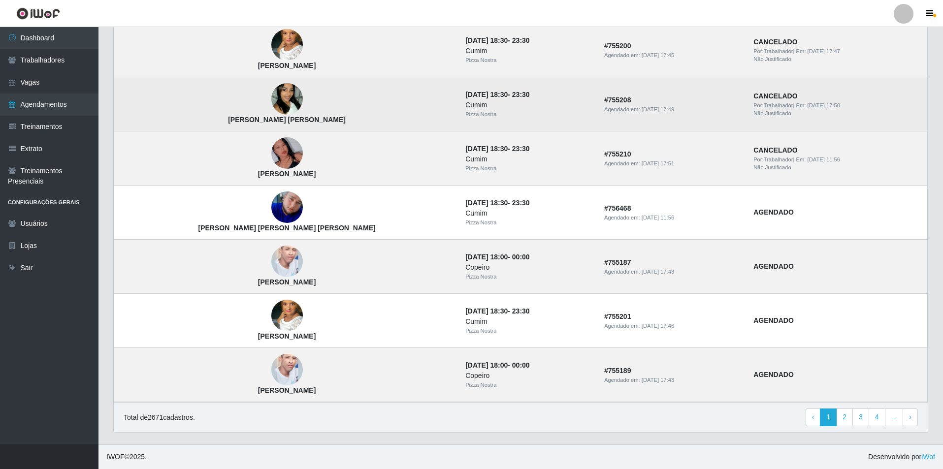
click at [271, 101] on img at bounding box center [287, 99] width 32 height 56
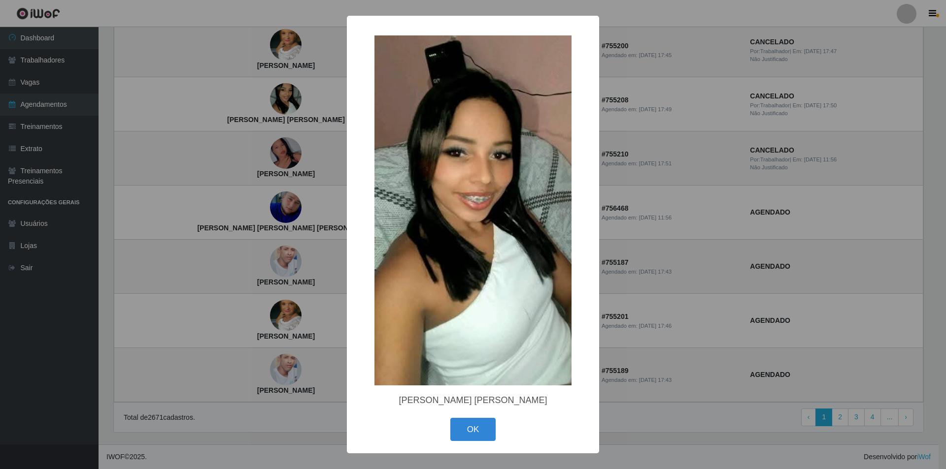
click at [242, 91] on div "× Janeide da Silva Freitas OK Cancel" at bounding box center [473, 234] width 946 height 469
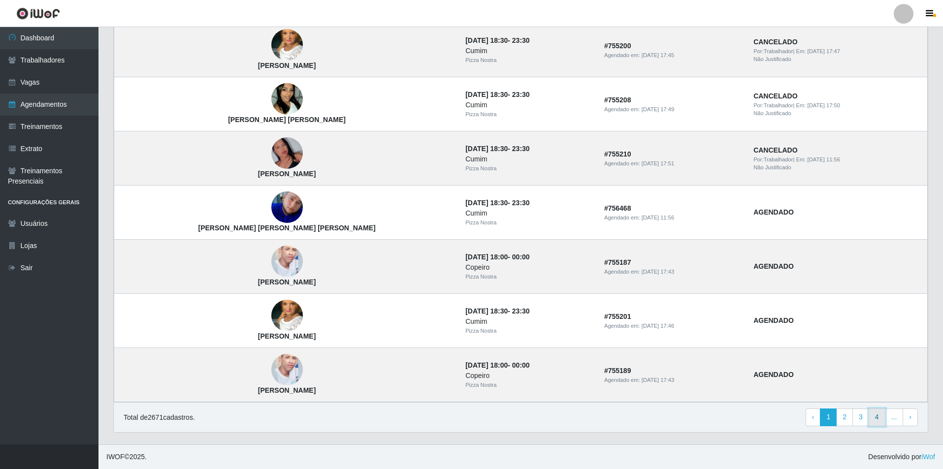
click at [874, 417] on link "4" at bounding box center [877, 418] width 17 height 18
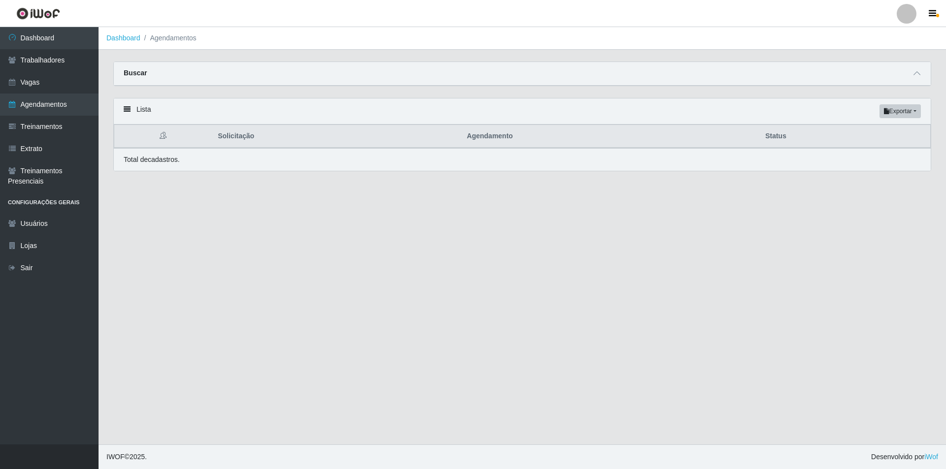
click at [650, 297] on main "Dashboard Agendamentos Carregando... Buscar Início em [GEOGRAPHIC_DATA] em Stat…" at bounding box center [522, 236] width 847 height 418
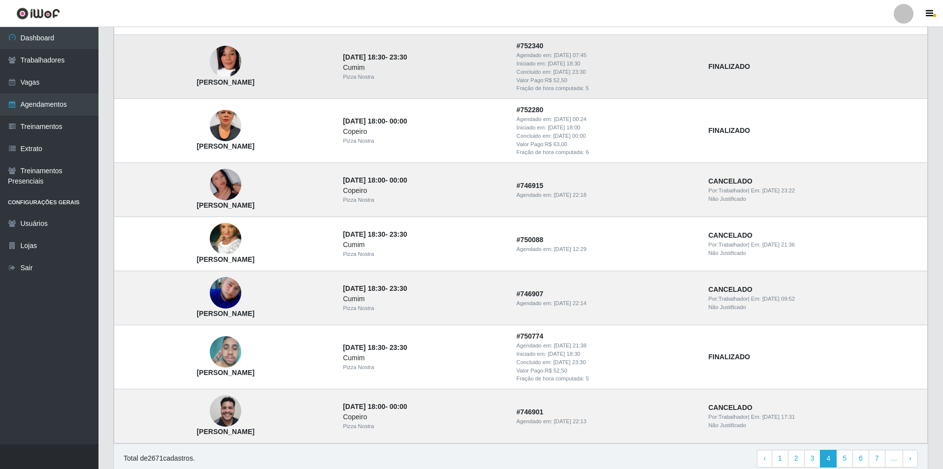
scroll to position [648, 0]
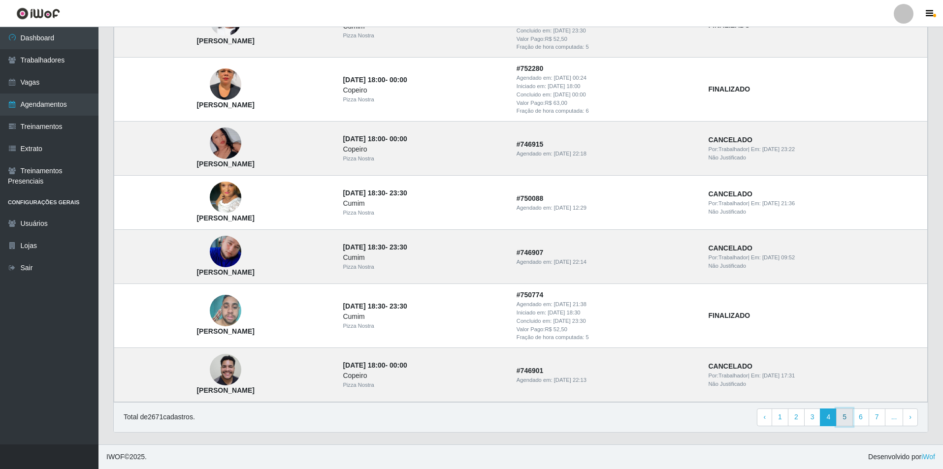
click at [850, 417] on link "5" at bounding box center [844, 418] width 17 height 18
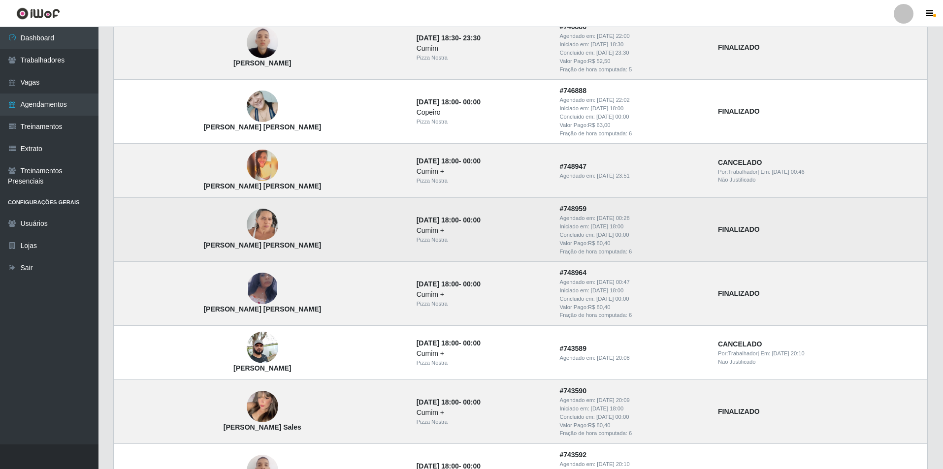
scroll to position [296, 0]
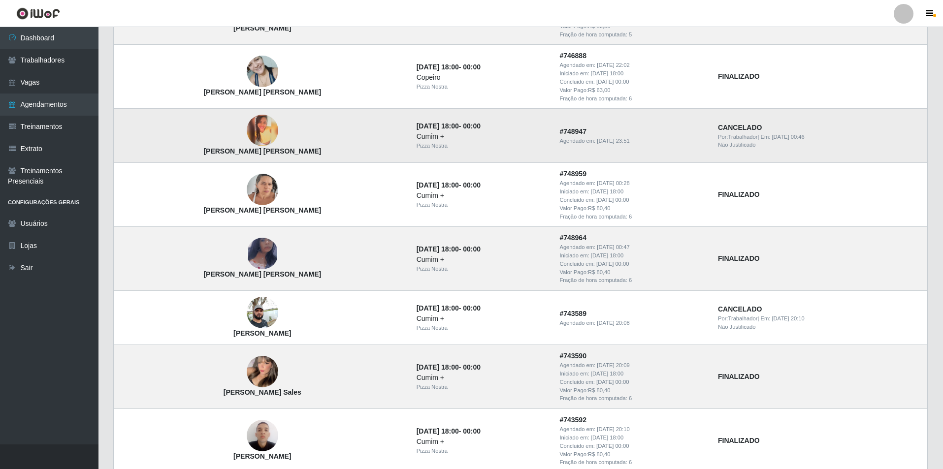
click at [248, 131] on td "[PERSON_NAME] [PERSON_NAME]" at bounding box center [262, 136] width 297 height 54
click at [247, 137] on img at bounding box center [263, 131] width 32 height 32
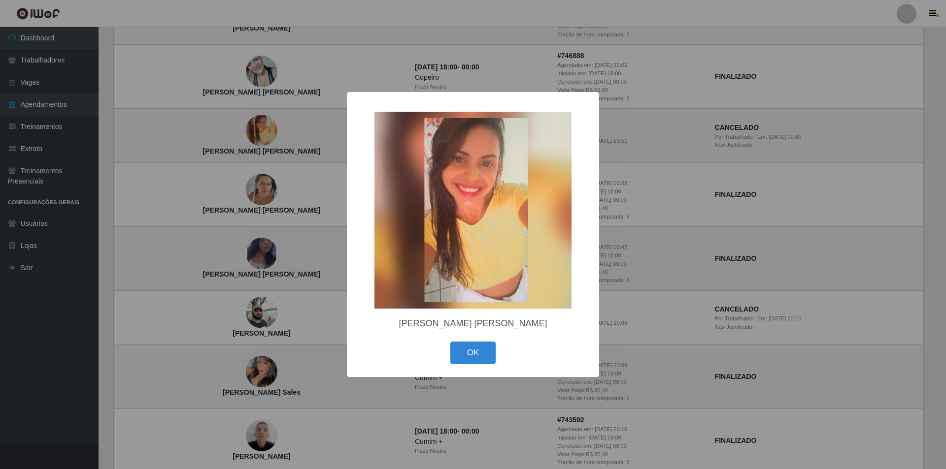
click at [221, 179] on div "× Fabiana Tavares Nascimento OK Cancel" at bounding box center [473, 234] width 946 height 469
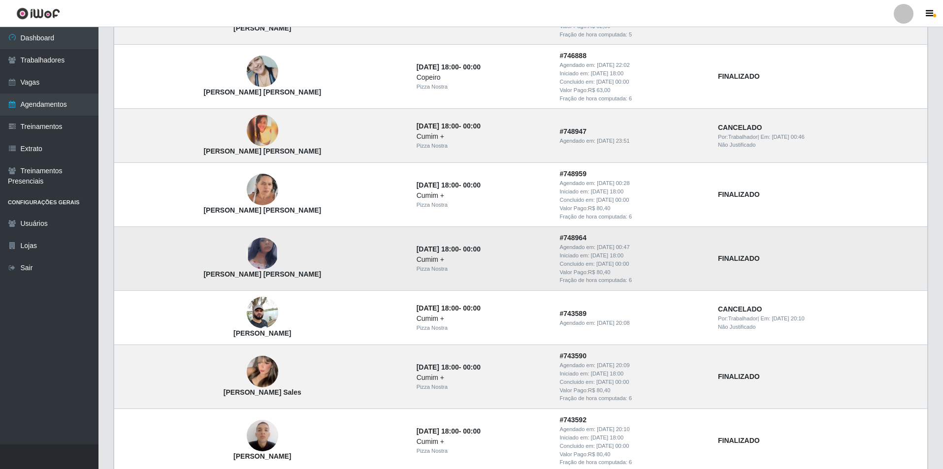
click at [247, 251] on img at bounding box center [263, 253] width 32 height 51
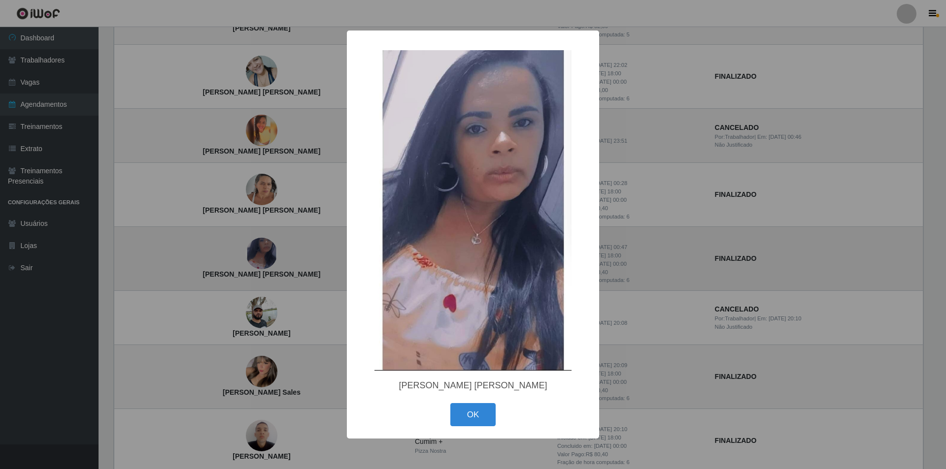
click at [229, 251] on div "× Liliane Americo da Silva OK Cancel" at bounding box center [473, 234] width 946 height 469
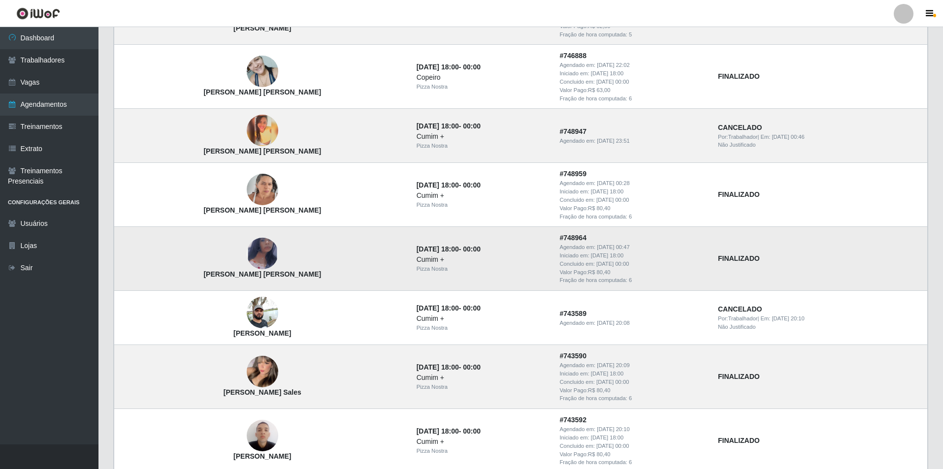
click at [247, 245] on img at bounding box center [263, 253] width 32 height 51
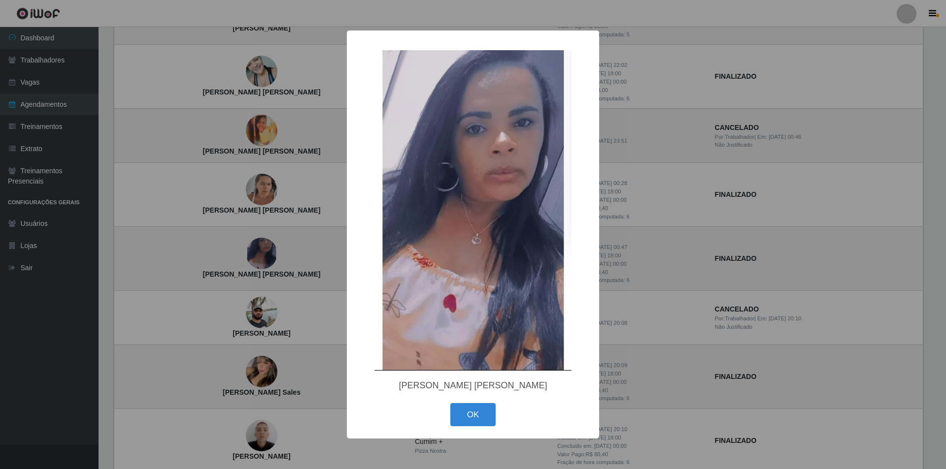
click at [228, 193] on div "× Liliane Americo da Silva OK Cancel" at bounding box center [473, 234] width 946 height 469
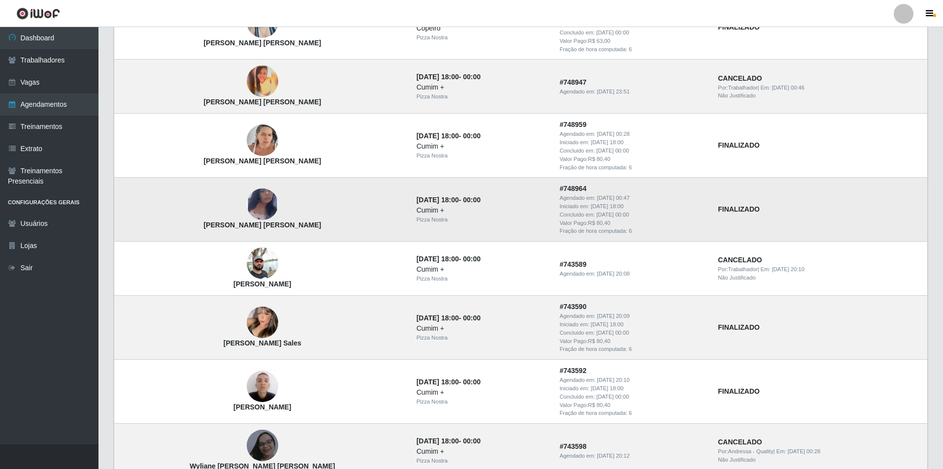
scroll to position [394, 0]
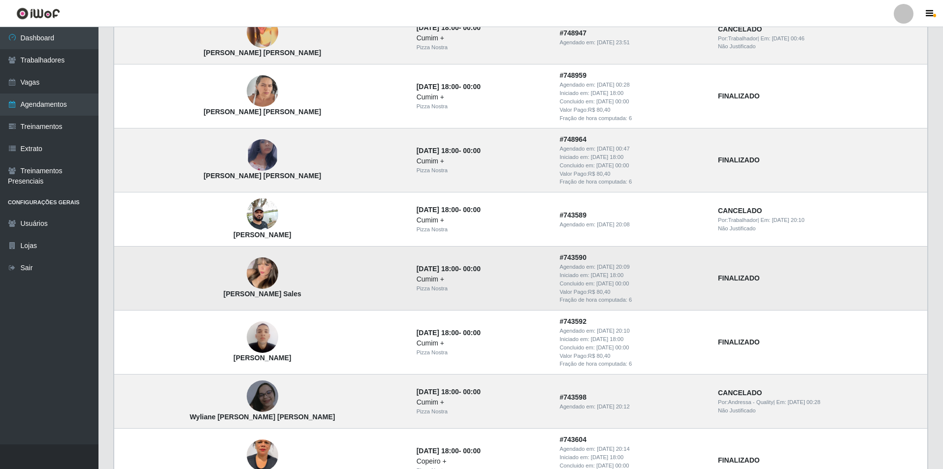
click at [247, 280] on img at bounding box center [263, 273] width 32 height 43
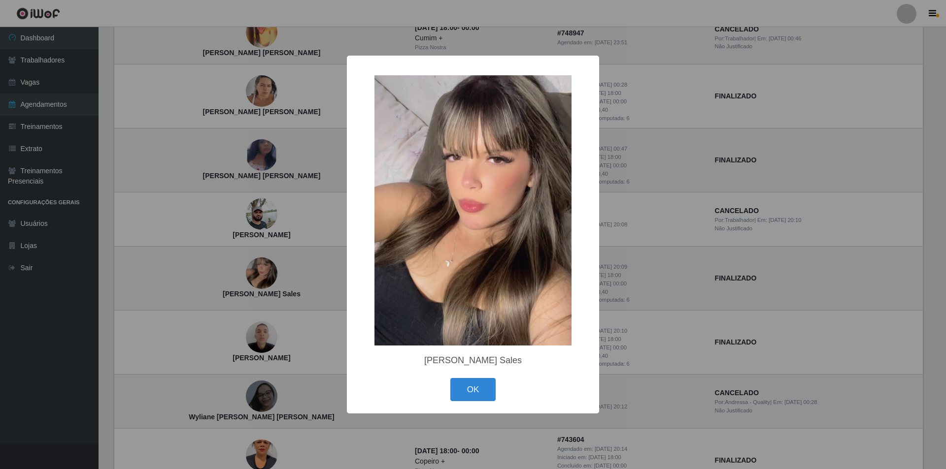
click at [232, 280] on div "× Polyana Vilarim Sales OK Cancel" at bounding box center [473, 234] width 946 height 469
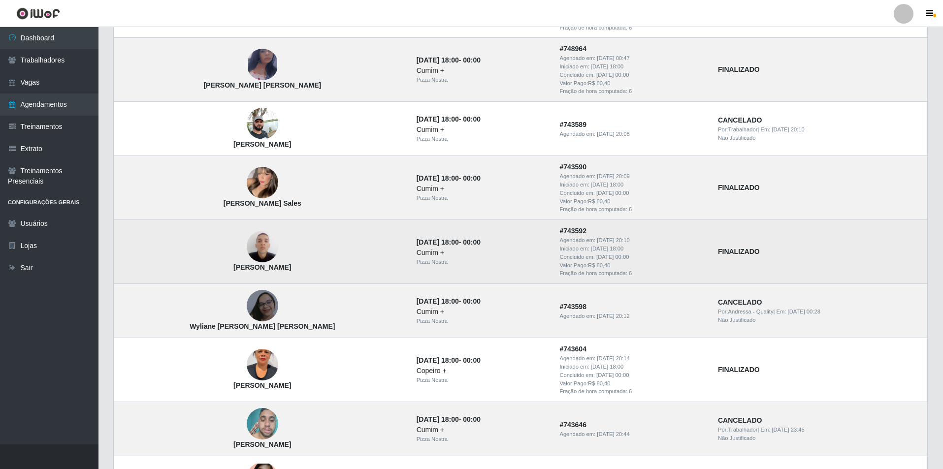
scroll to position [451, 0]
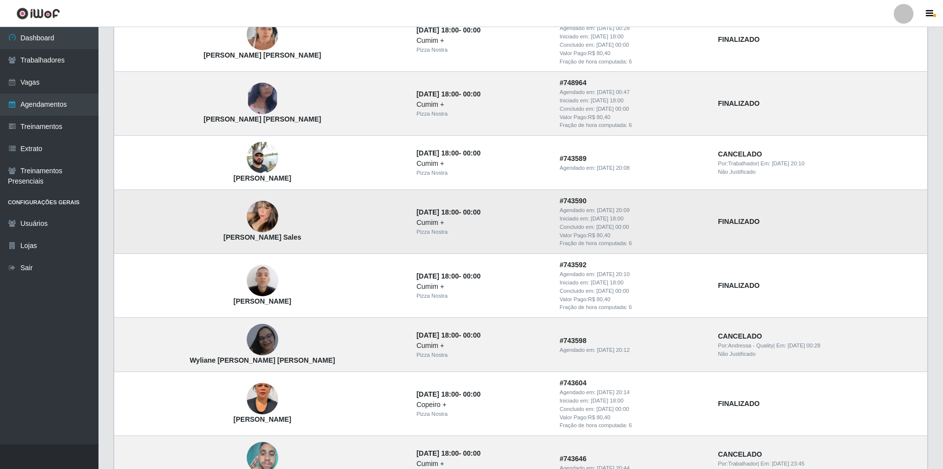
click at [247, 222] on img at bounding box center [263, 216] width 32 height 43
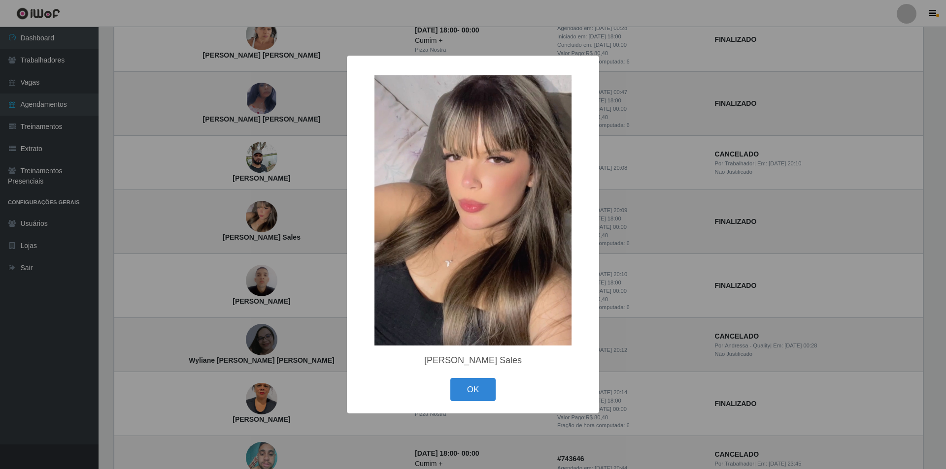
click at [252, 281] on div "× Polyana Vilarim Sales OK Cancel" at bounding box center [473, 234] width 946 height 469
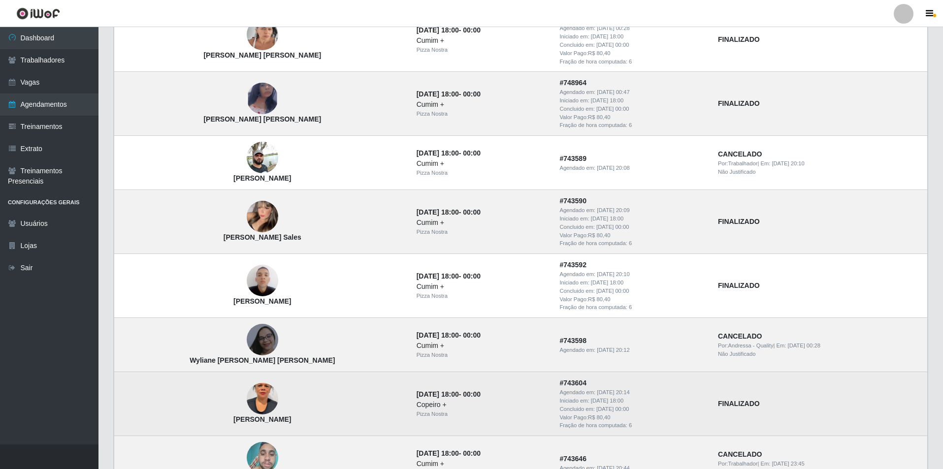
scroll to position [648, 0]
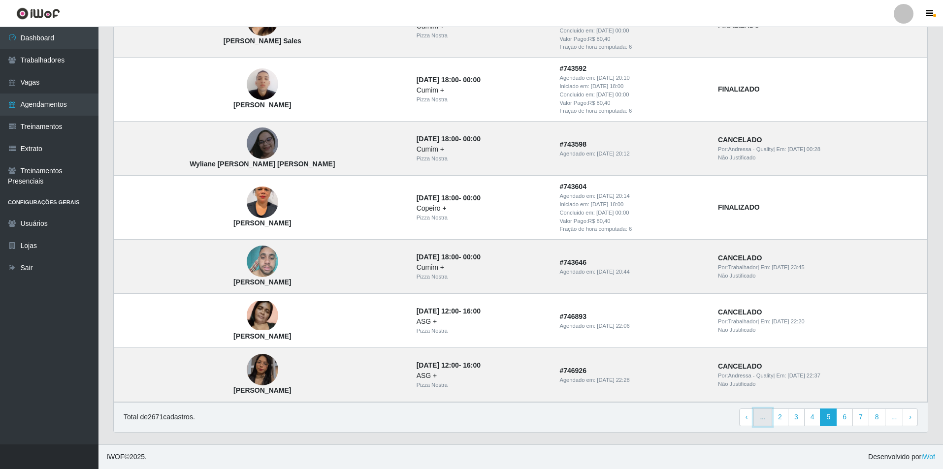
click at [767, 420] on link "..." at bounding box center [763, 418] width 19 height 18
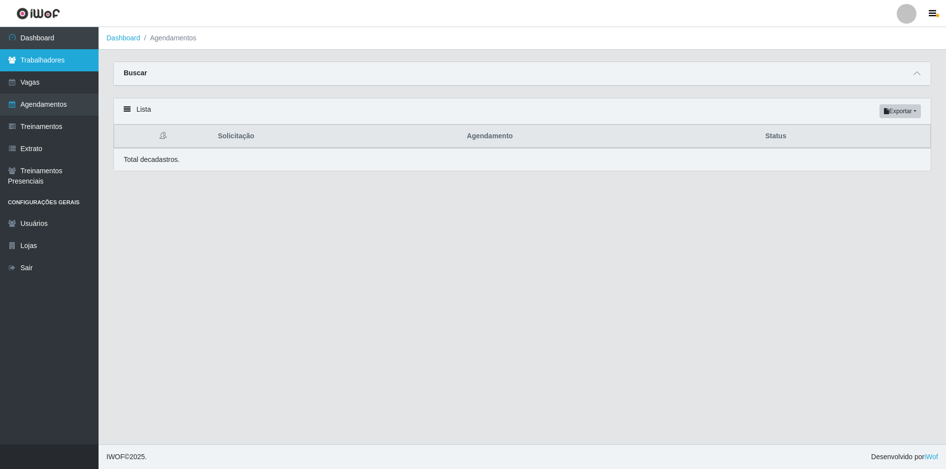
click at [50, 66] on link "Trabalhadores" at bounding box center [49, 60] width 99 height 22
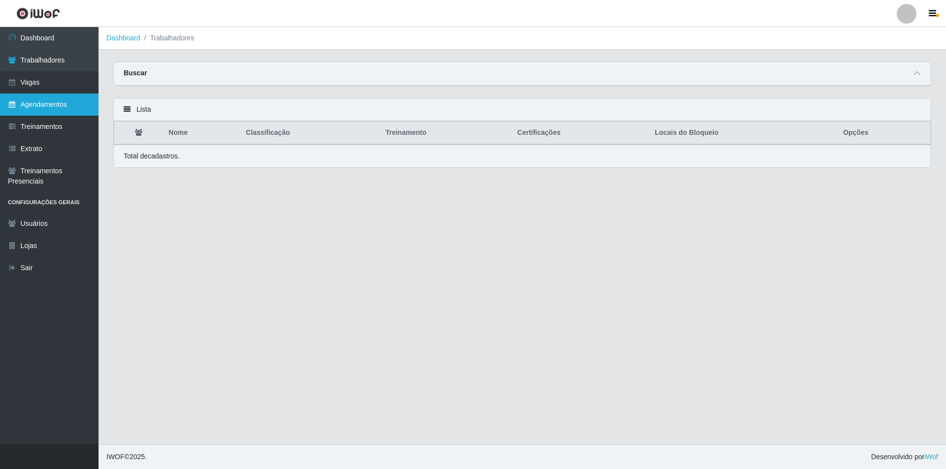
click at [43, 103] on link "Agendamentos" at bounding box center [49, 105] width 99 height 22
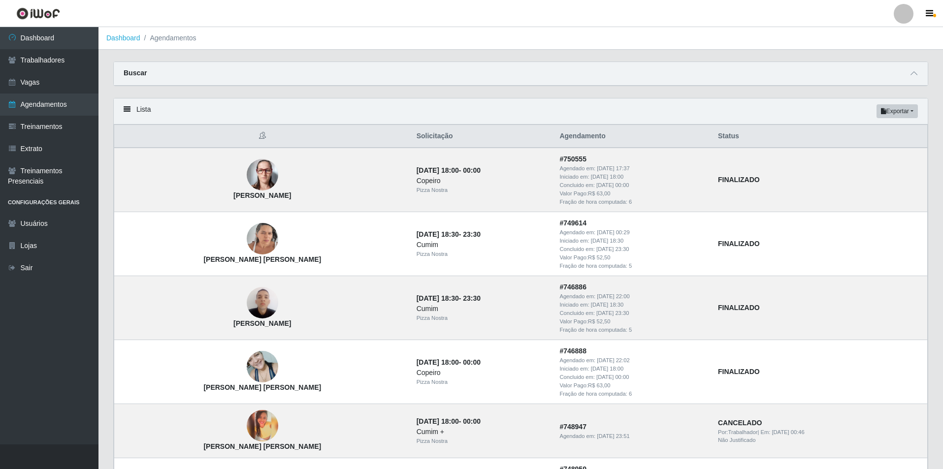
click at [518, 85] on div "Buscar" at bounding box center [521, 74] width 814 height 24
click at [85, 65] on link "Trabalhadores" at bounding box center [49, 60] width 99 height 22
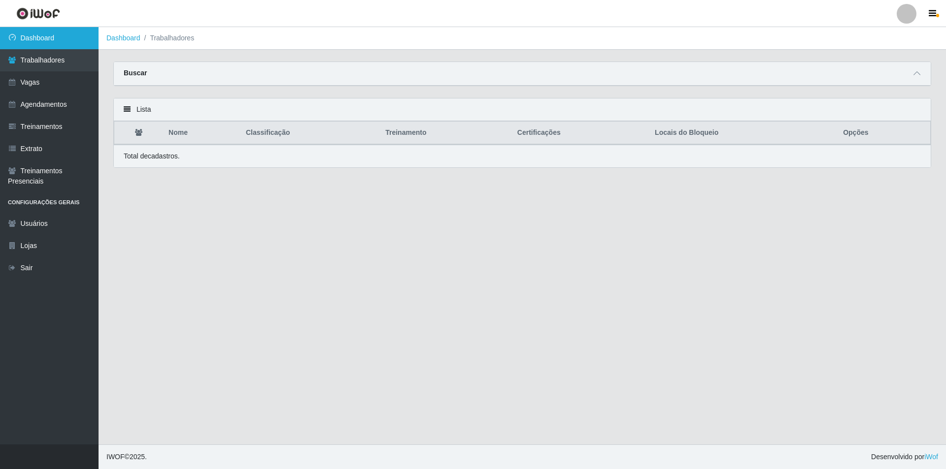
click at [35, 38] on link "Dashboard" at bounding box center [49, 38] width 99 height 22
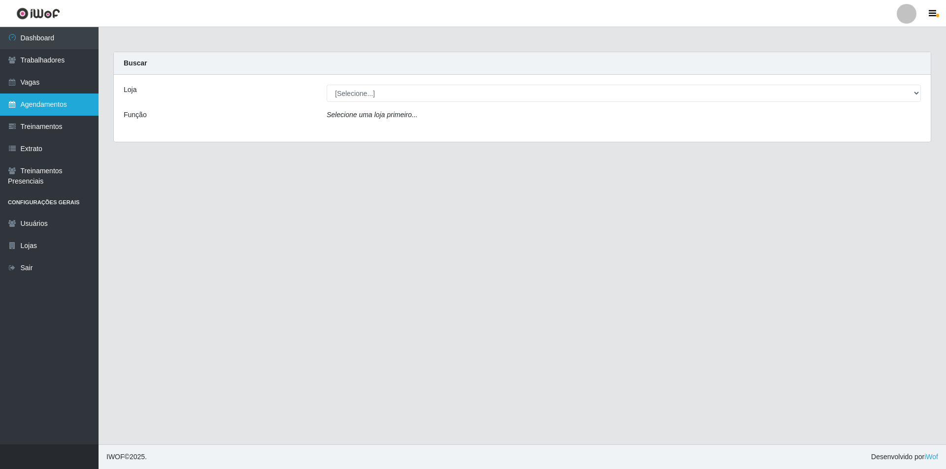
click at [57, 108] on link "Agendamentos" at bounding box center [49, 105] width 99 height 22
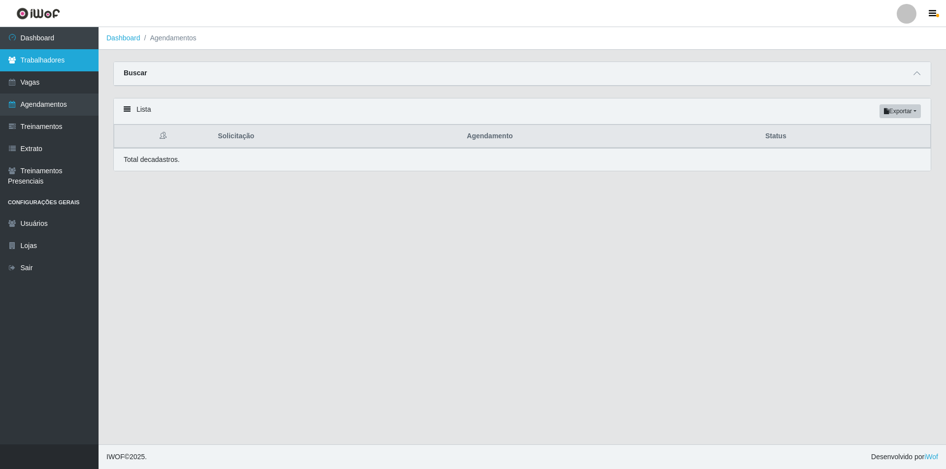
click at [60, 59] on link "Trabalhadores" at bounding box center [49, 60] width 99 height 22
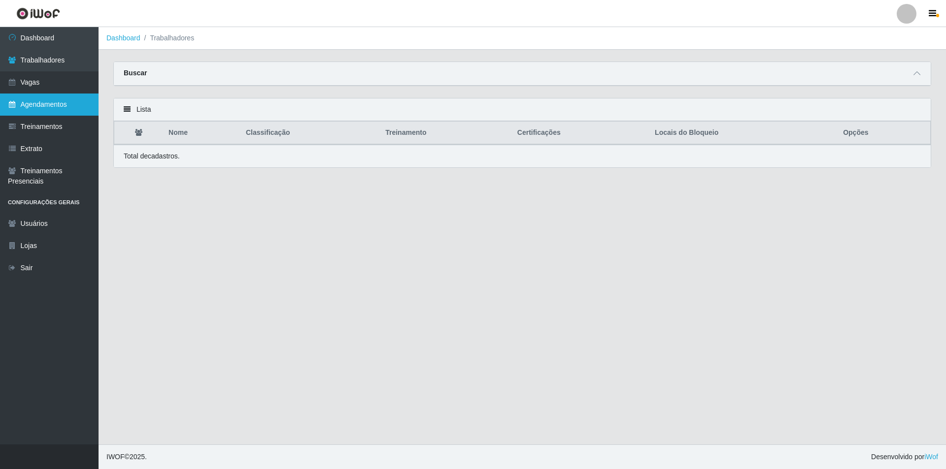
click at [76, 102] on link "Agendamentos" at bounding box center [49, 105] width 99 height 22
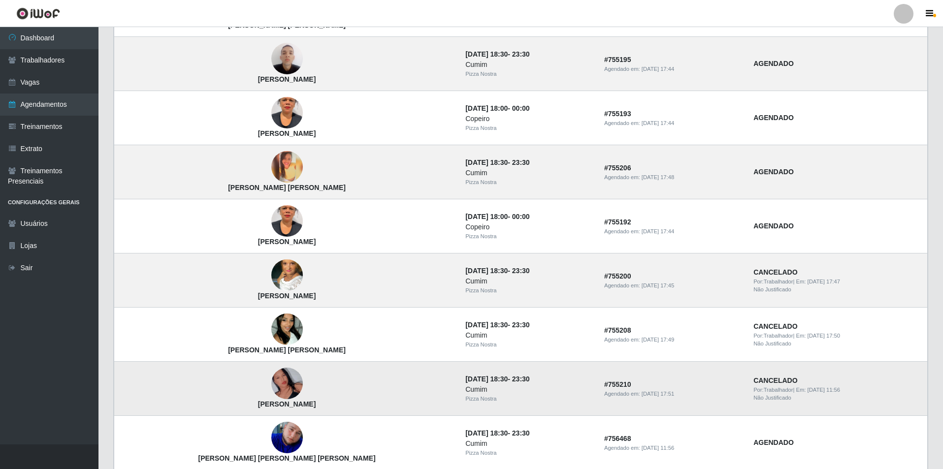
scroll to position [559, 0]
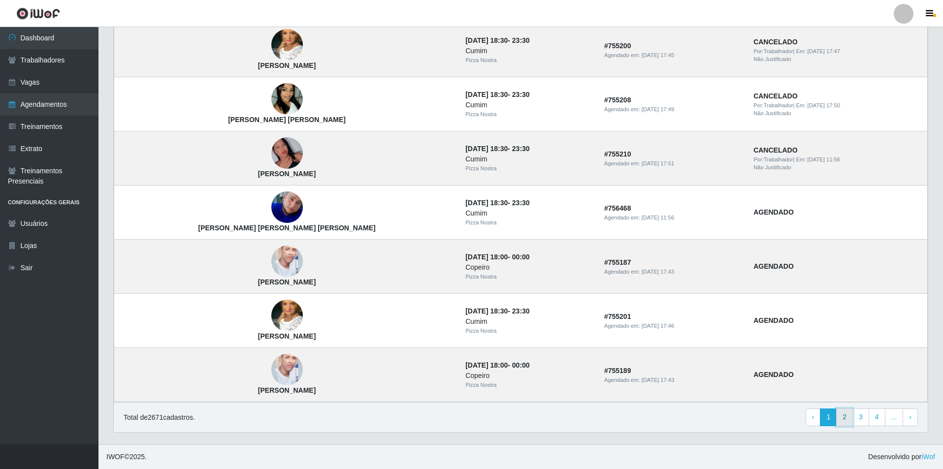
click at [847, 421] on link "2" at bounding box center [844, 418] width 17 height 18
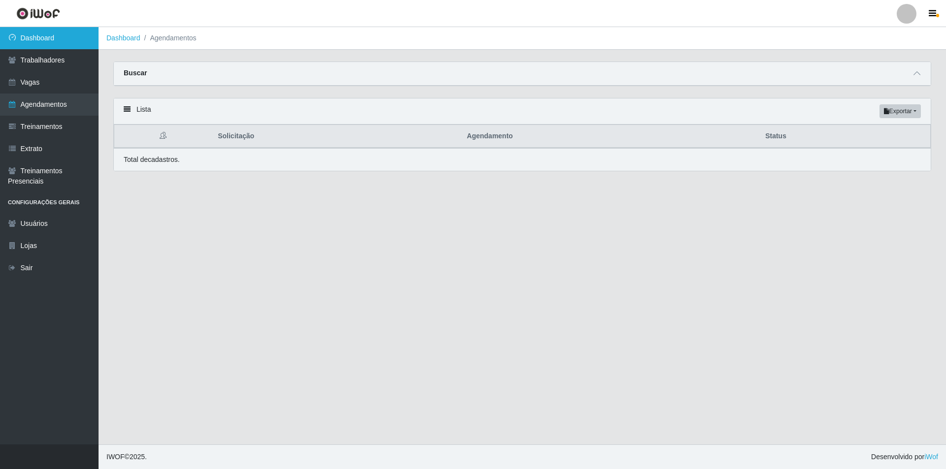
click at [39, 38] on link "Dashboard" at bounding box center [49, 38] width 99 height 22
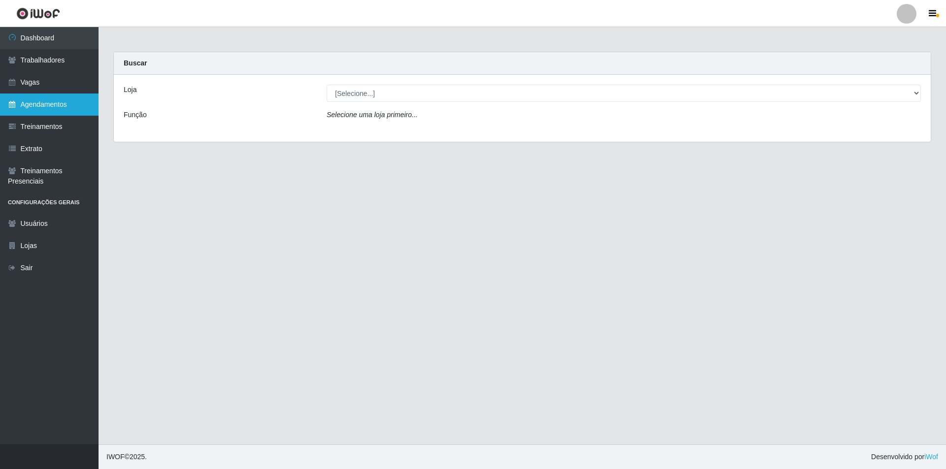
click at [54, 108] on link "Agendamentos" at bounding box center [49, 105] width 99 height 22
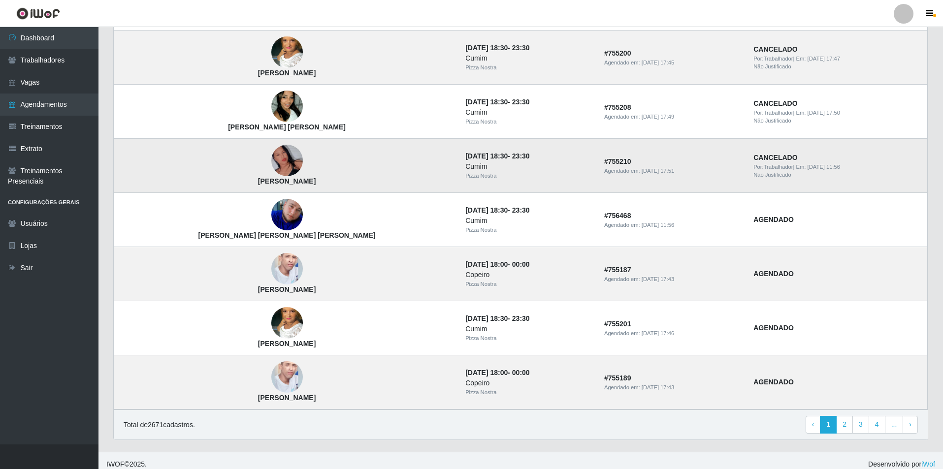
scroll to position [559, 0]
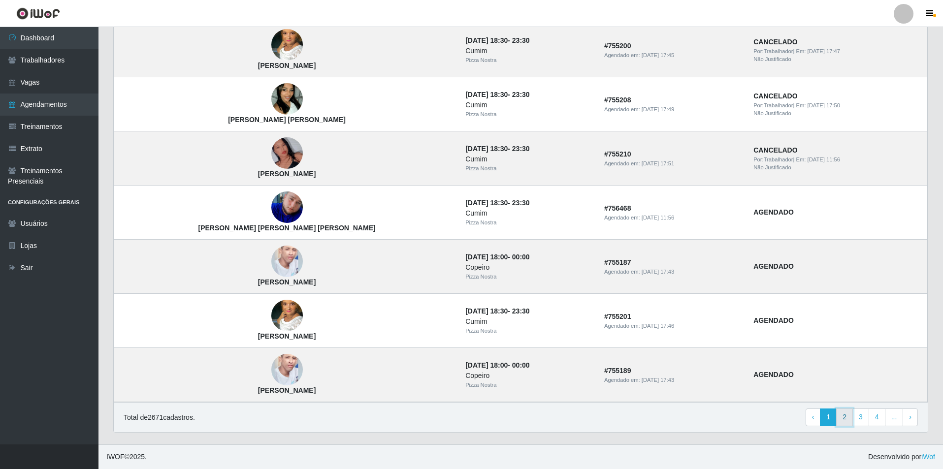
click at [849, 417] on link "2" at bounding box center [844, 418] width 17 height 18
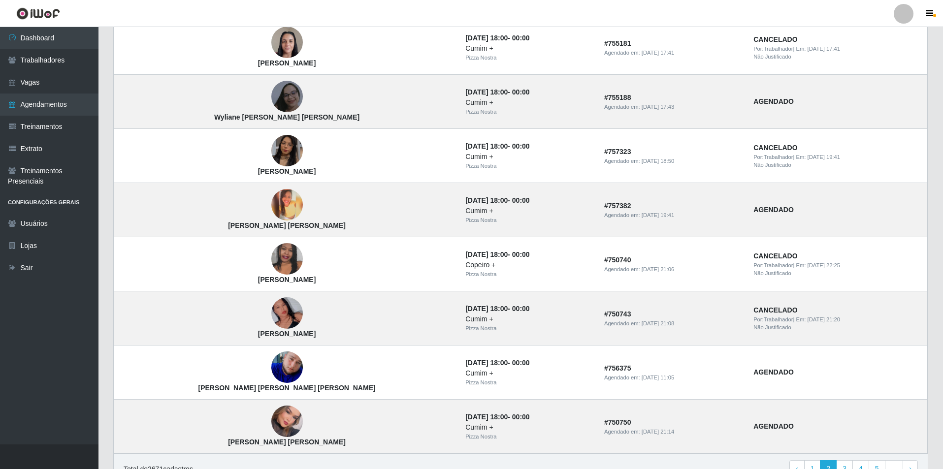
scroll to position [559, 0]
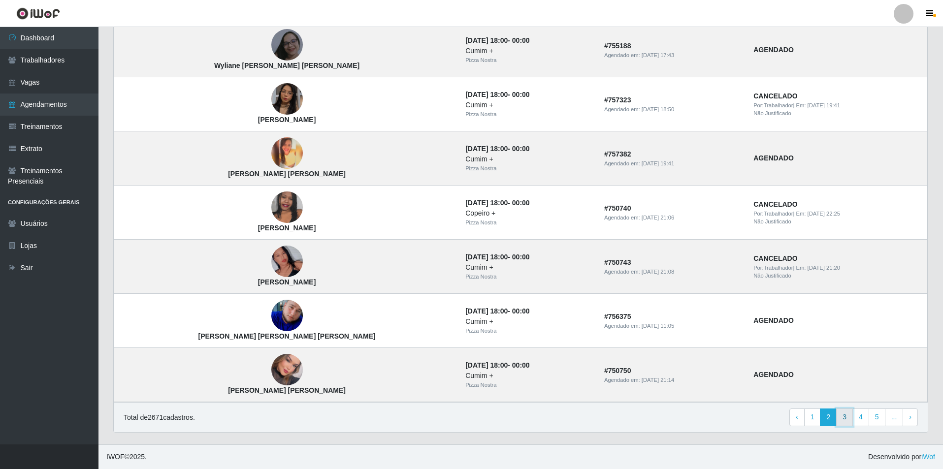
click at [838, 419] on link "3" at bounding box center [844, 418] width 17 height 18
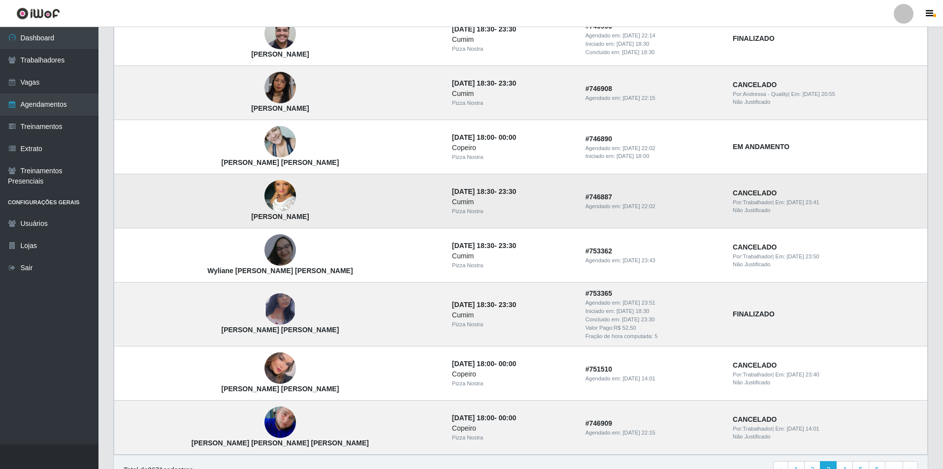
scroll to position [421, 0]
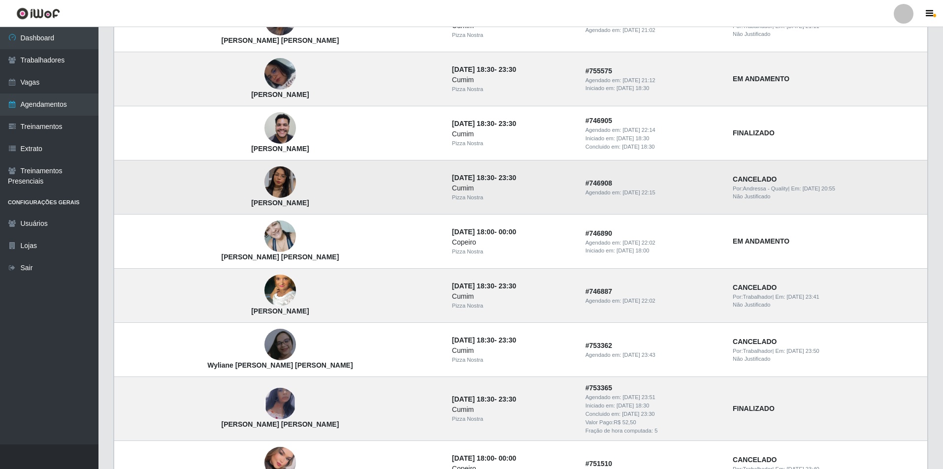
click at [265, 186] on img at bounding box center [281, 182] width 32 height 56
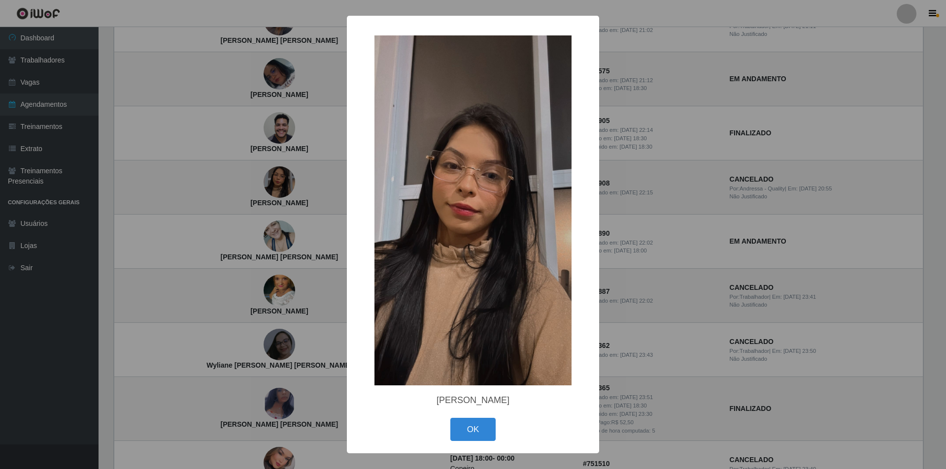
click at [247, 232] on div "× Maria Eduarda Silva OK Cancel" at bounding box center [473, 234] width 946 height 469
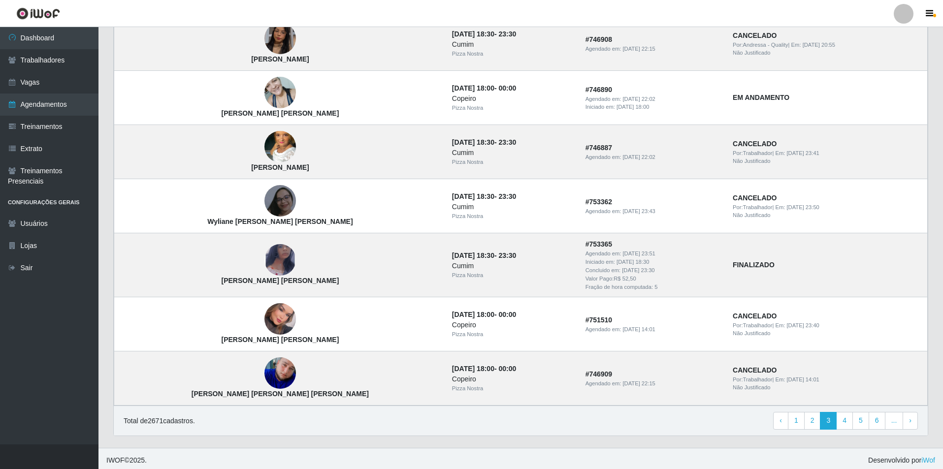
scroll to position [569, 0]
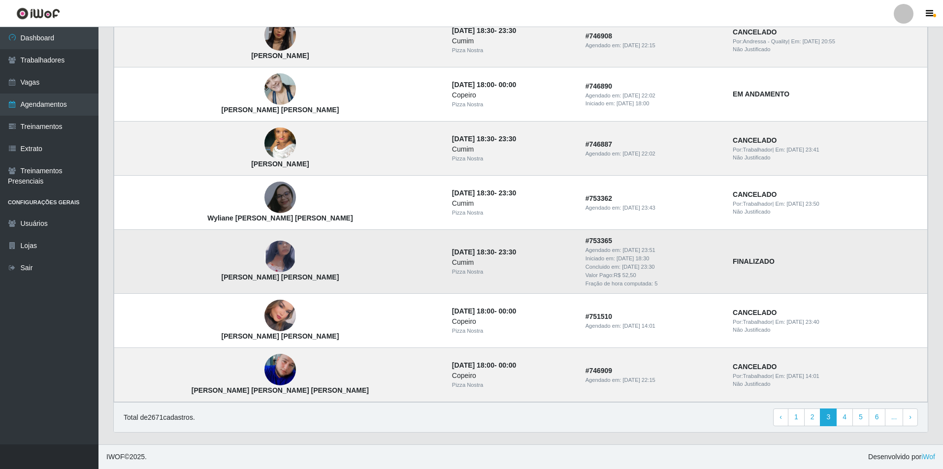
click at [265, 247] on img at bounding box center [281, 256] width 32 height 51
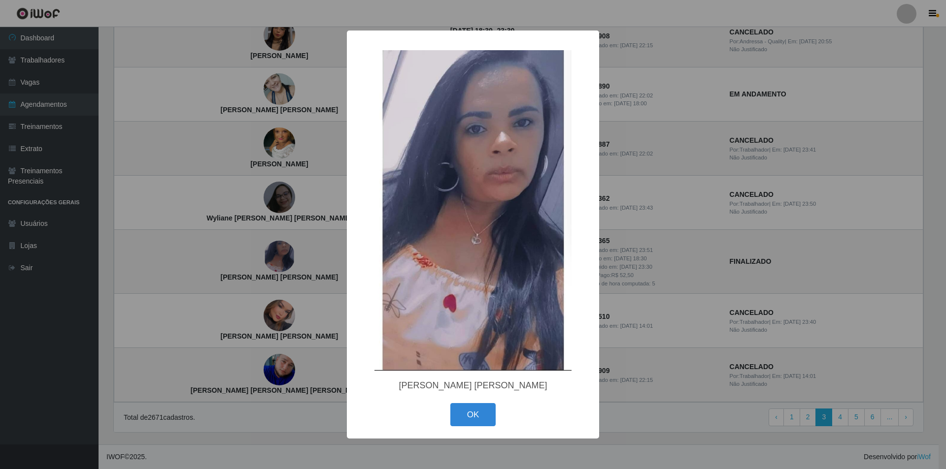
click at [251, 280] on div "× Liliane Americo da Silva OK Cancel" at bounding box center [473, 234] width 946 height 469
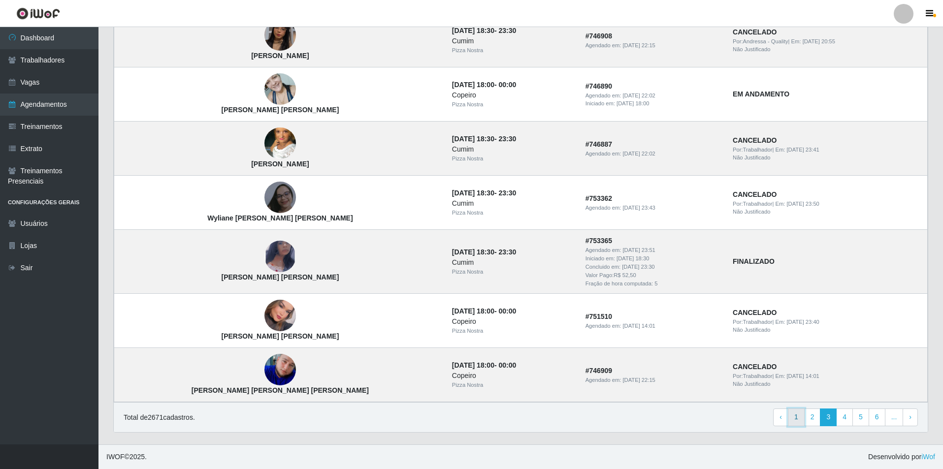
click at [797, 423] on link "1" at bounding box center [796, 418] width 17 height 18
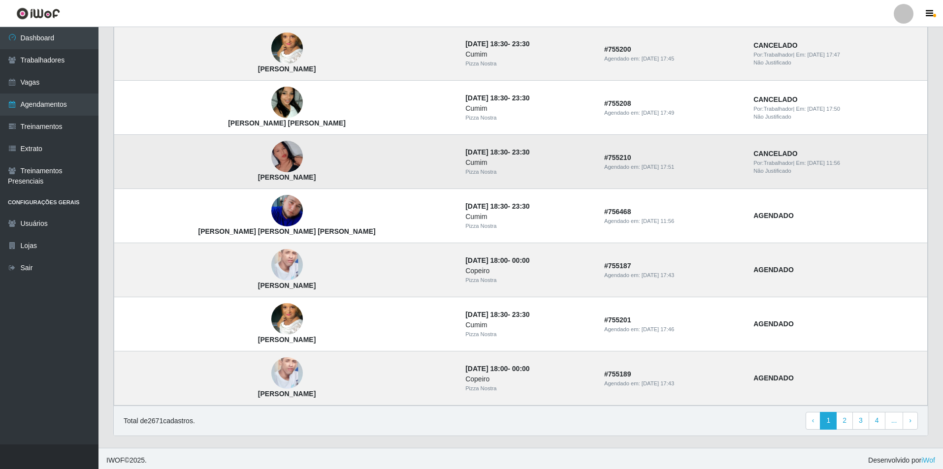
scroll to position [559, 0]
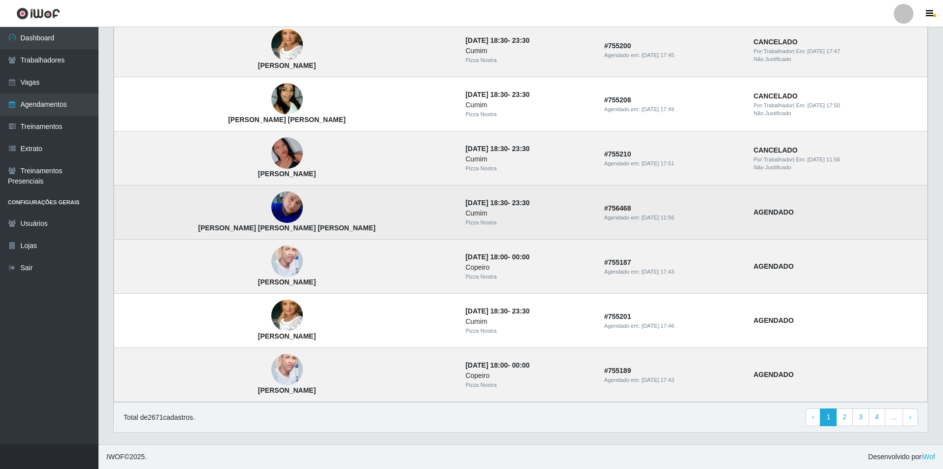
click at [271, 219] on img at bounding box center [287, 208] width 32 height 32
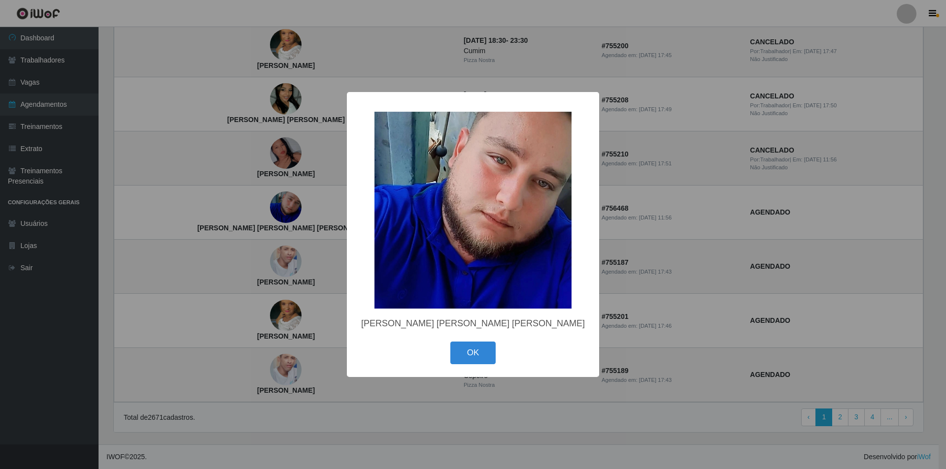
click at [228, 219] on div "× [PERSON_NAME] [PERSON_NAME] [PERSON_NAME] OK Cancel" at bounding box center [473, 234] width 946 height 469
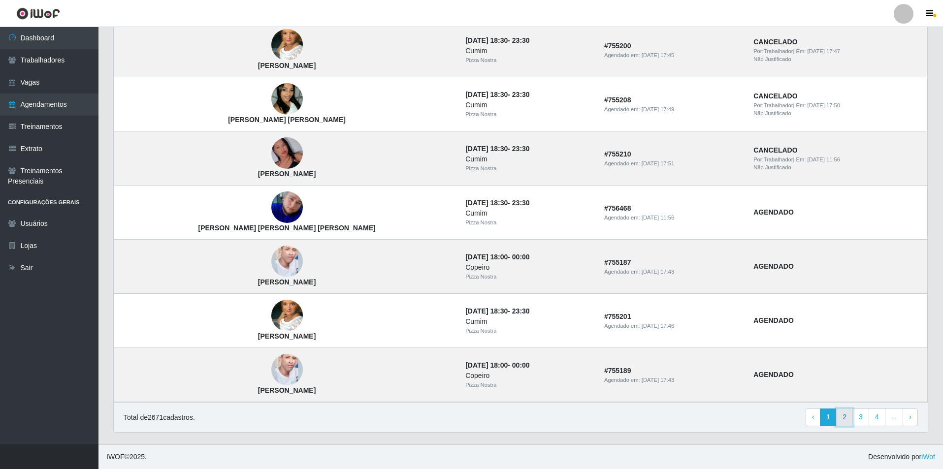
click at [840, 413] on link "2" at bounding box center [844, 418] width 17 height 18
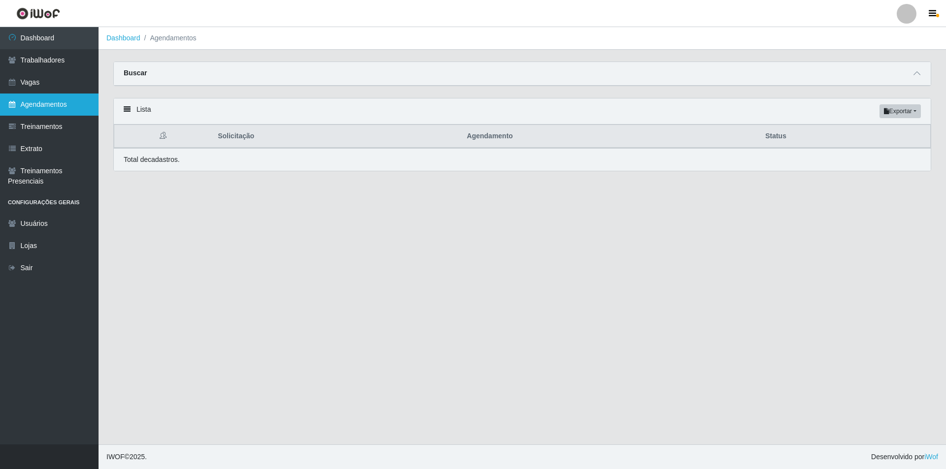
click at [45, 105] on link "Agendamentos" at bounding box center [49, 105] width 99 height 22
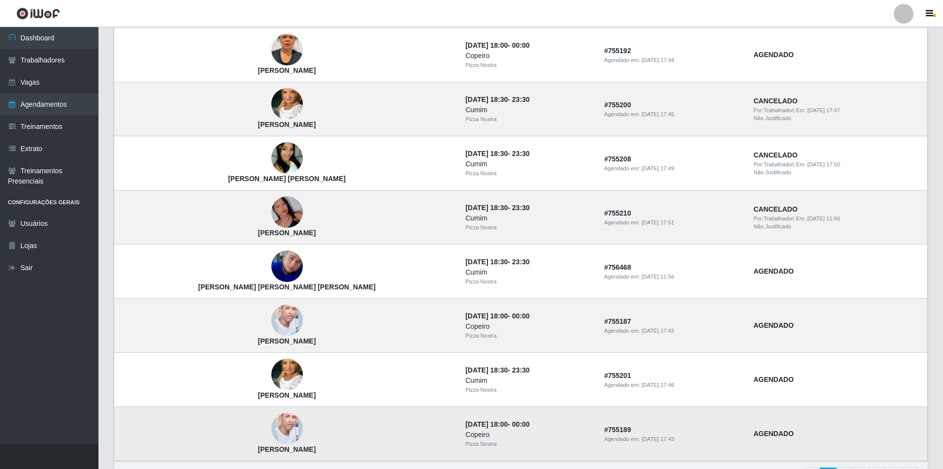
scroll to position [559, 0]
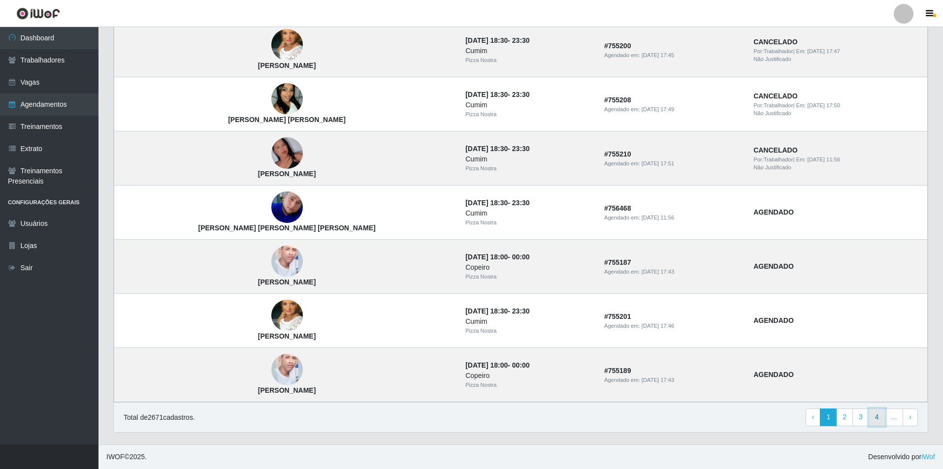
click at [879, 423] on link "4" at bounding box center [877, 418] width 17 height 18
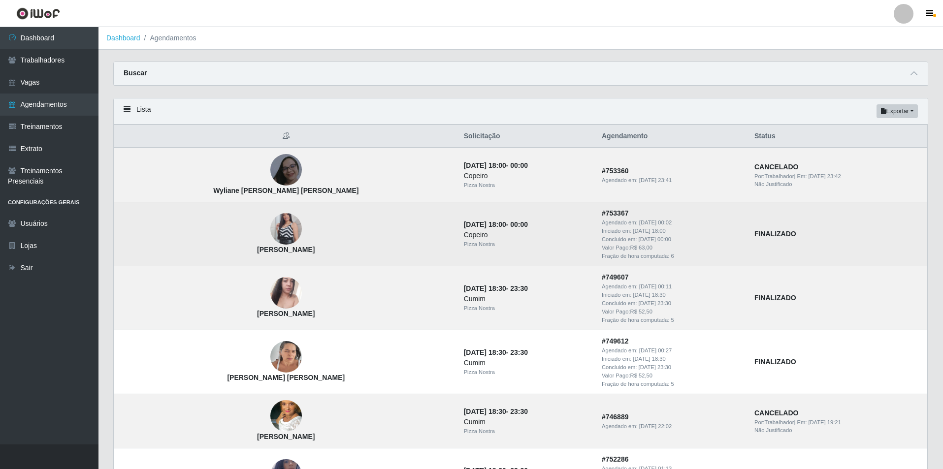
click at [270, 232] on img at bounding box center [286, 229] width 32 height 56
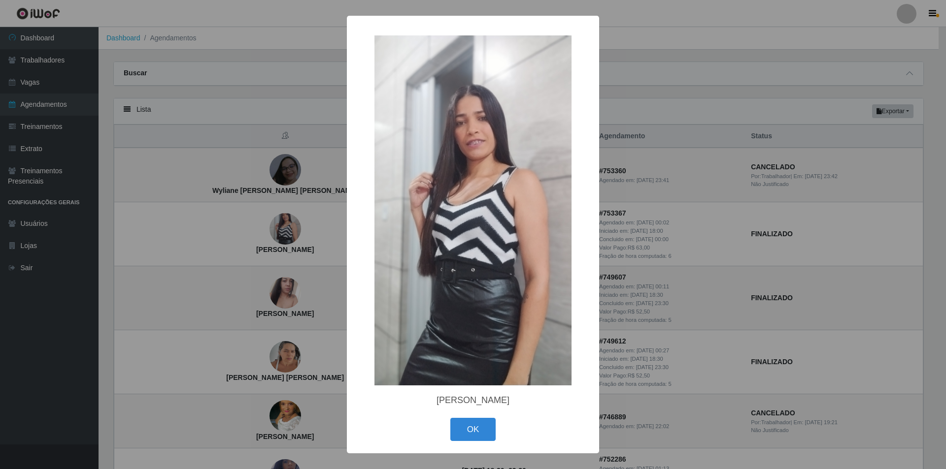
click at [214, 217] on div "× Carolayne Barbosa da Silva OK Cancel" at bounding box center [473, 234] width 946 height 469
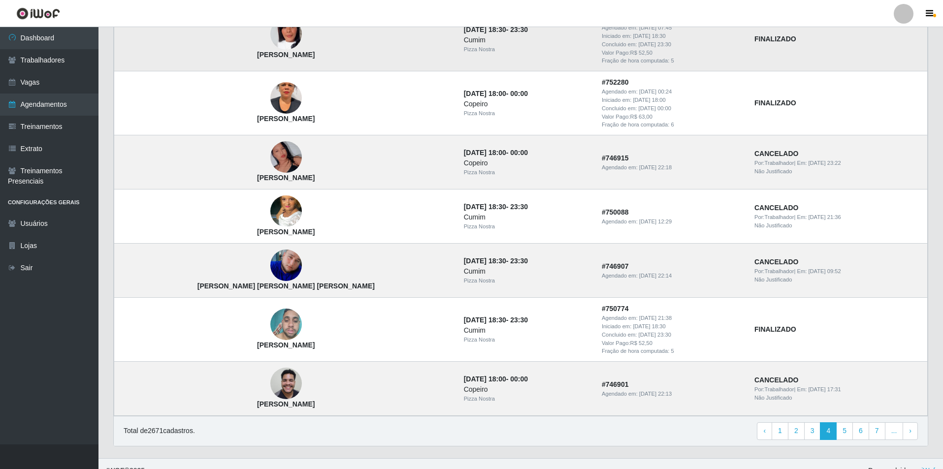
scroll to position [648, 0]
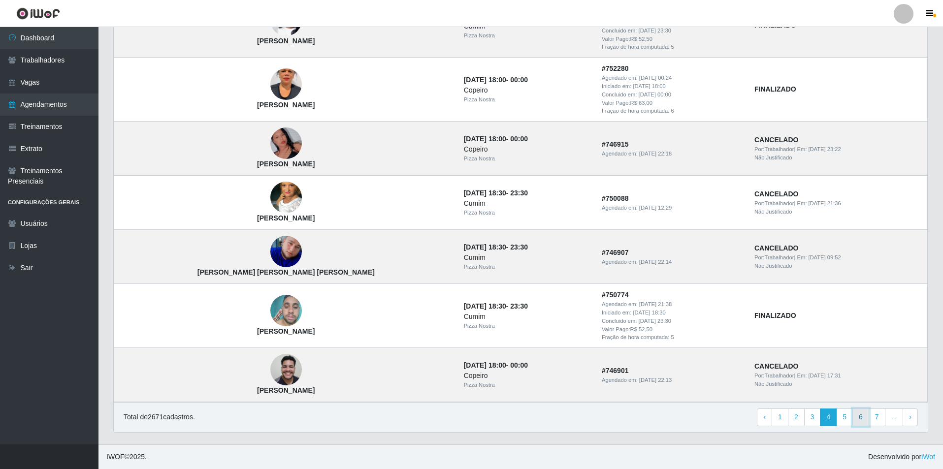
click at [866, 418] on link "6" at bounding box center [861, 418] width 17 height 18
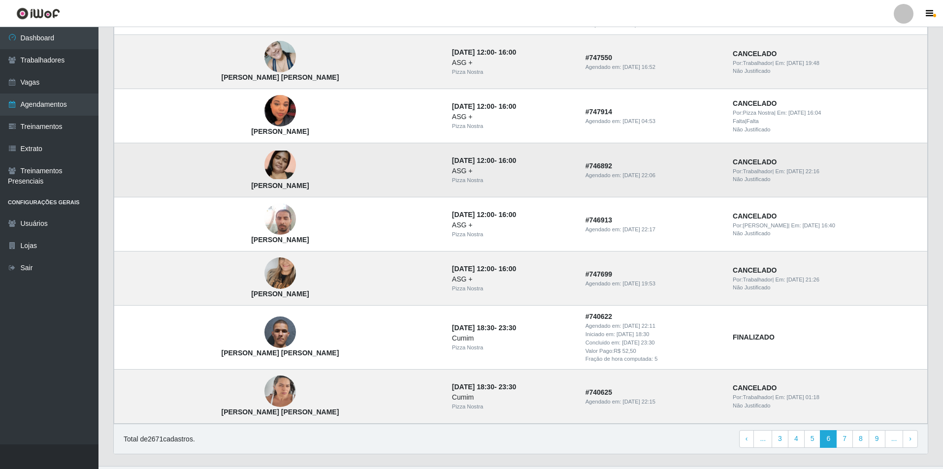
scroll to position [618, 0]
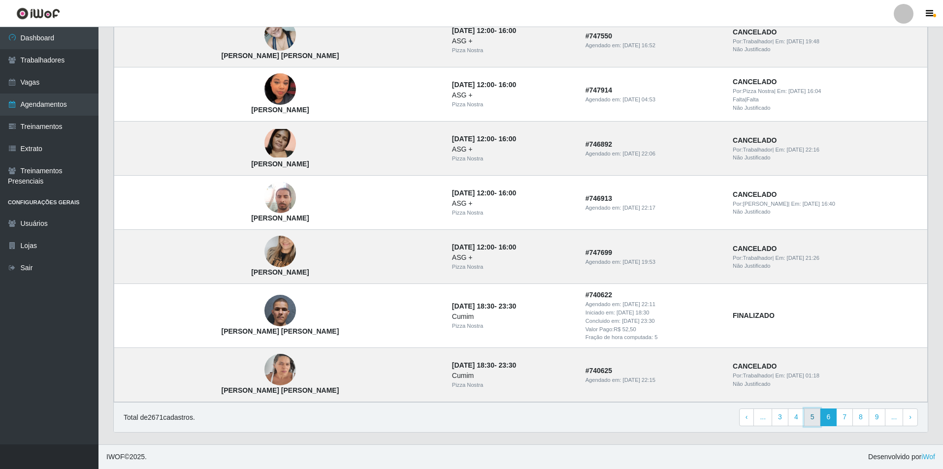
click at [819, 416] on link "5" at bounding box center [812, 418] width 17 height 18
